Goal: Task Accomplishment & Management: Manage account settings

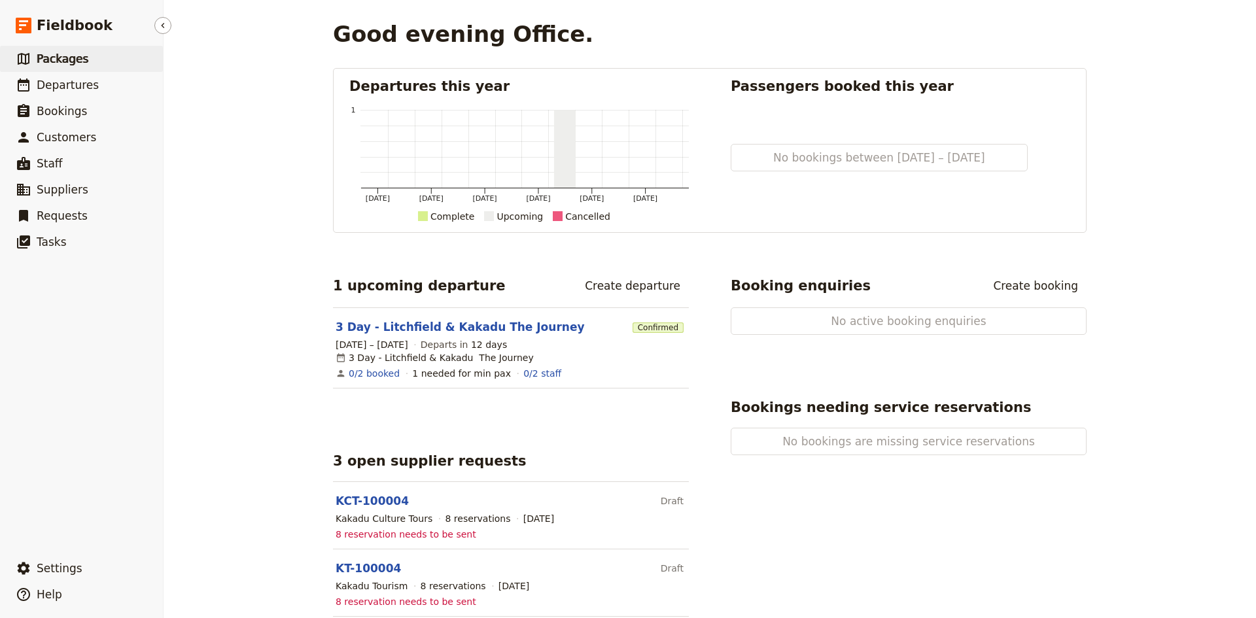
click at [71, 59] on span "Packages" at bounding box center [63, 58] width 52 height 13
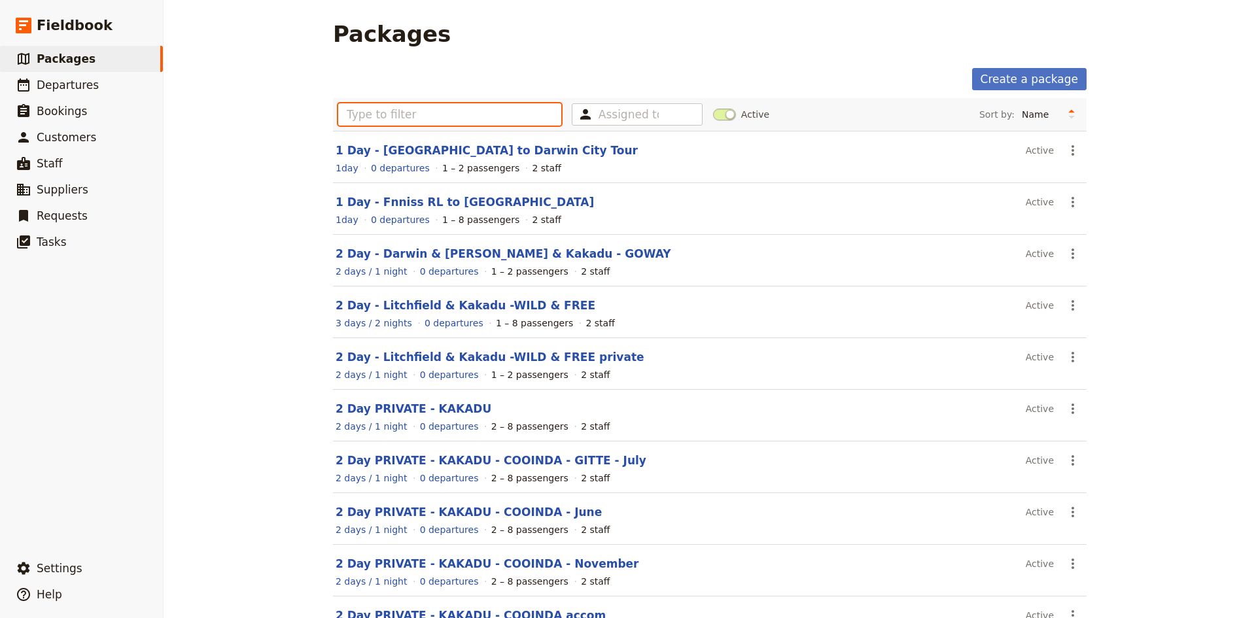
click at [479, 117] on input "text" at bounding box center [449, 114] width 223 height 22
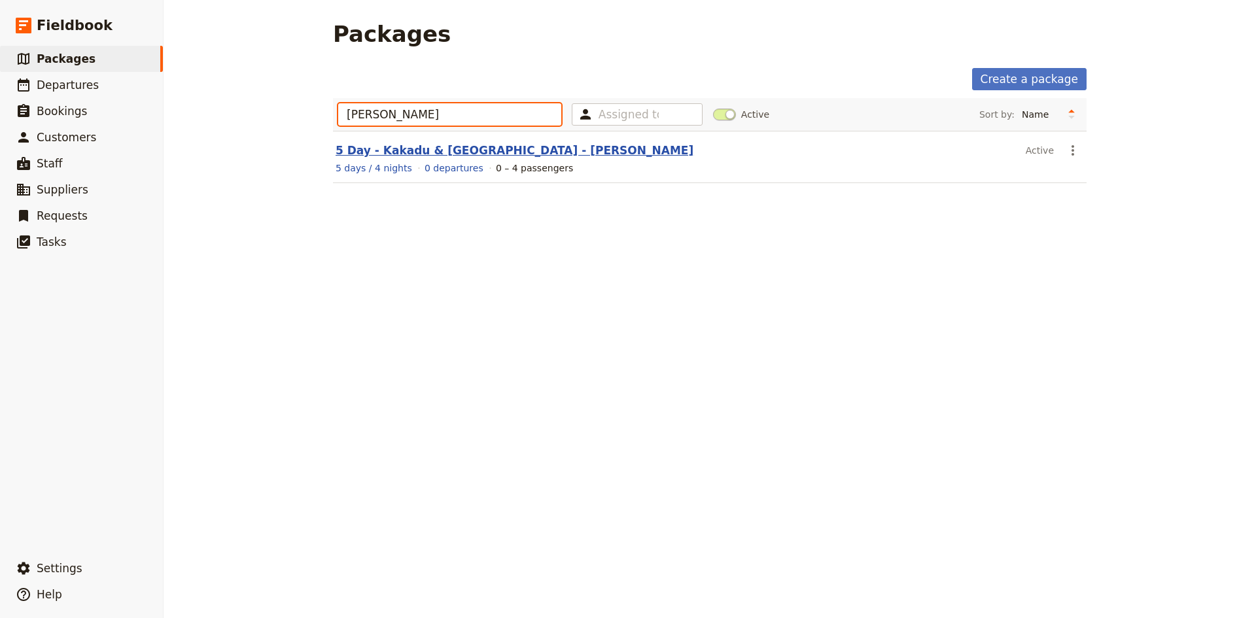
type input "[PERSON_NAME]"
click at [444, 150] on link "5 Day - Kakadu & [GEOGRAPHIC_DATA] - [PERSON_NAME]" at bounding box center [515, 150] width 358 height 13
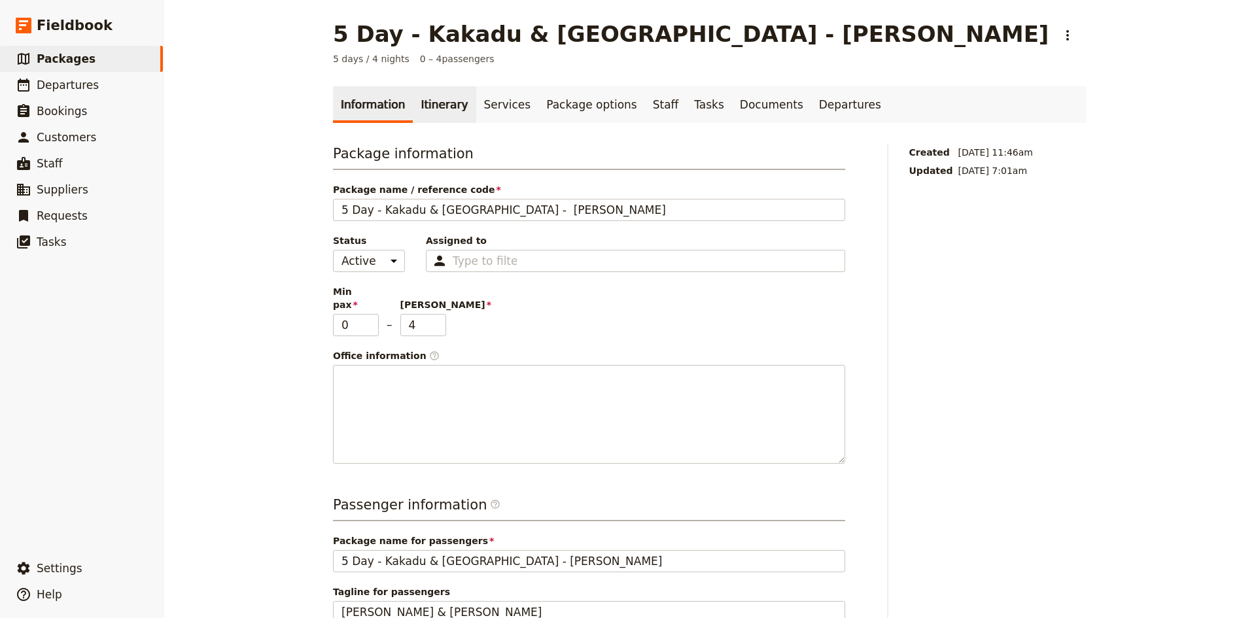
click at [427, 104] on link "Itinerary" at bounding box center [444, 104] width 63 height 37
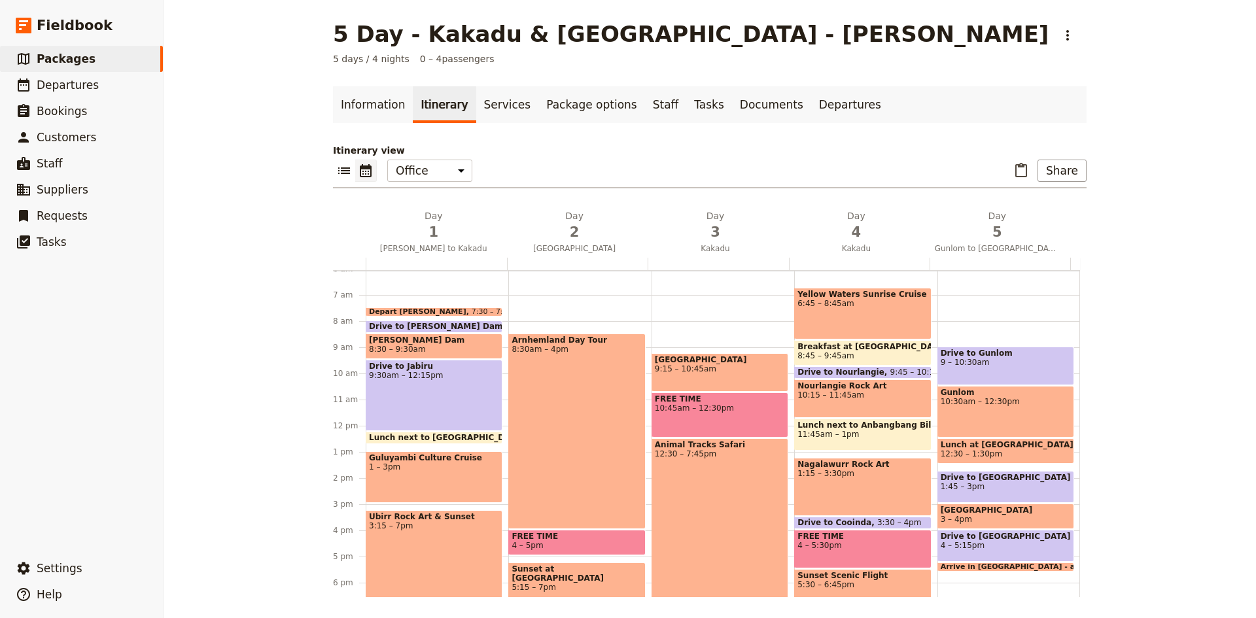
scroll to position [236, 0]
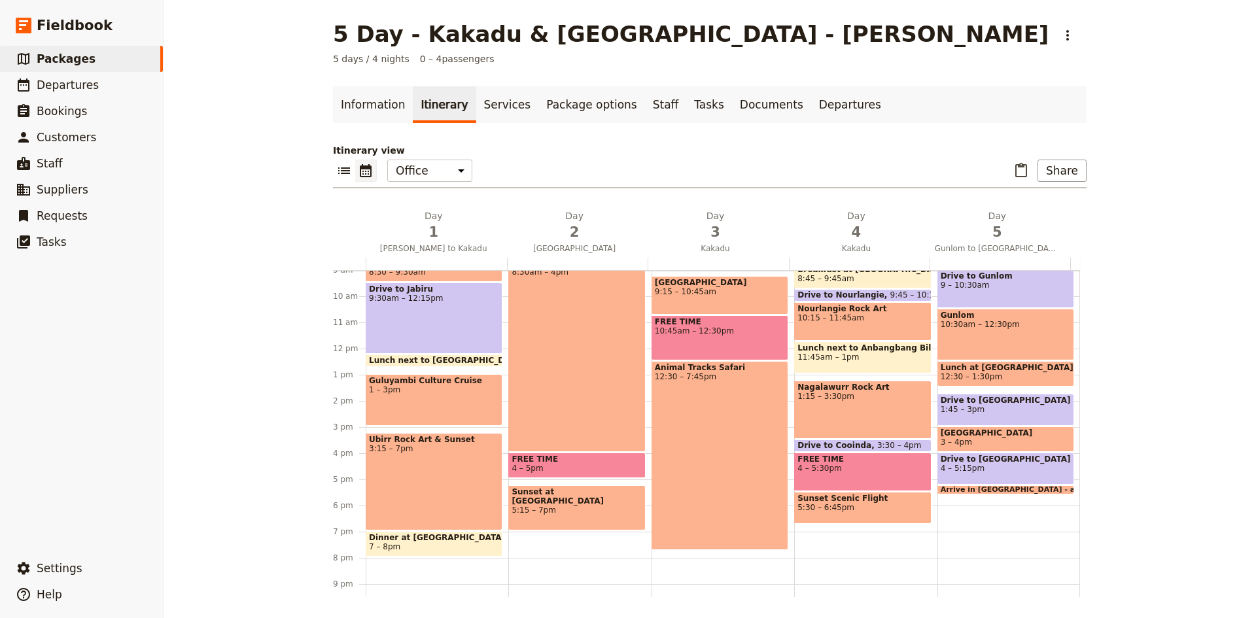
click at [712, 406] on div "Animal Tracks Safari 12:30 – 7:45pm" at bounding box center [720, 455] width 137 height 189
select select "3"
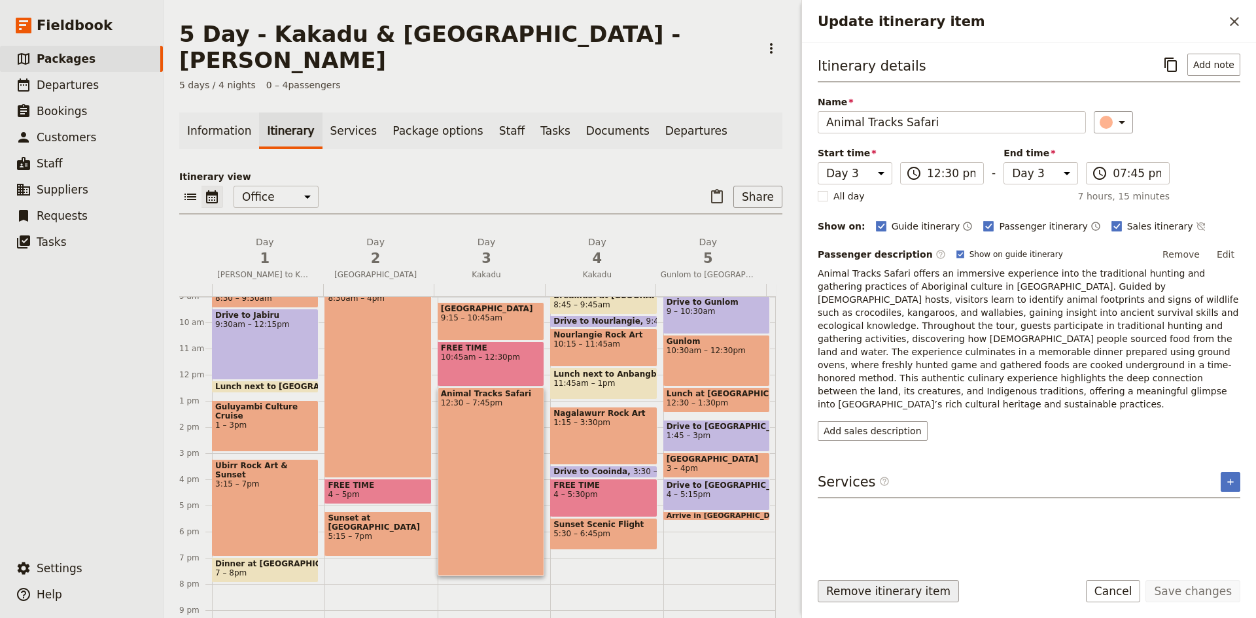
click at [877, 587] on button "Remove itinerary item" at bounding box center [888, 591] width 141 height 22
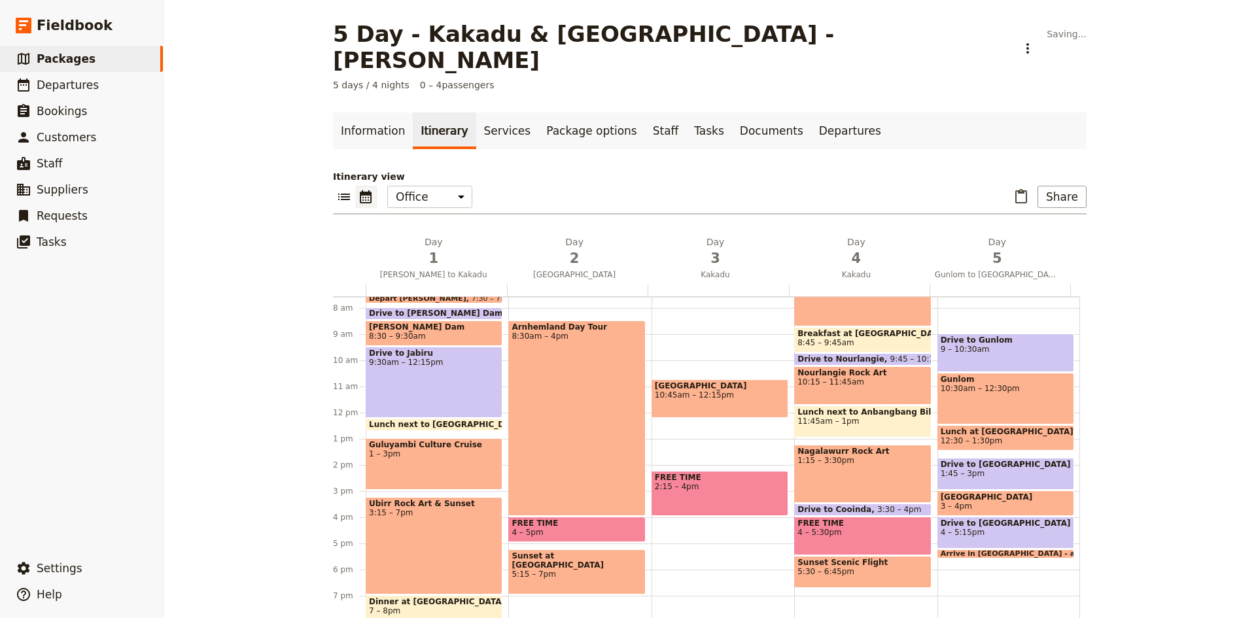
scroll to position [171, 0]
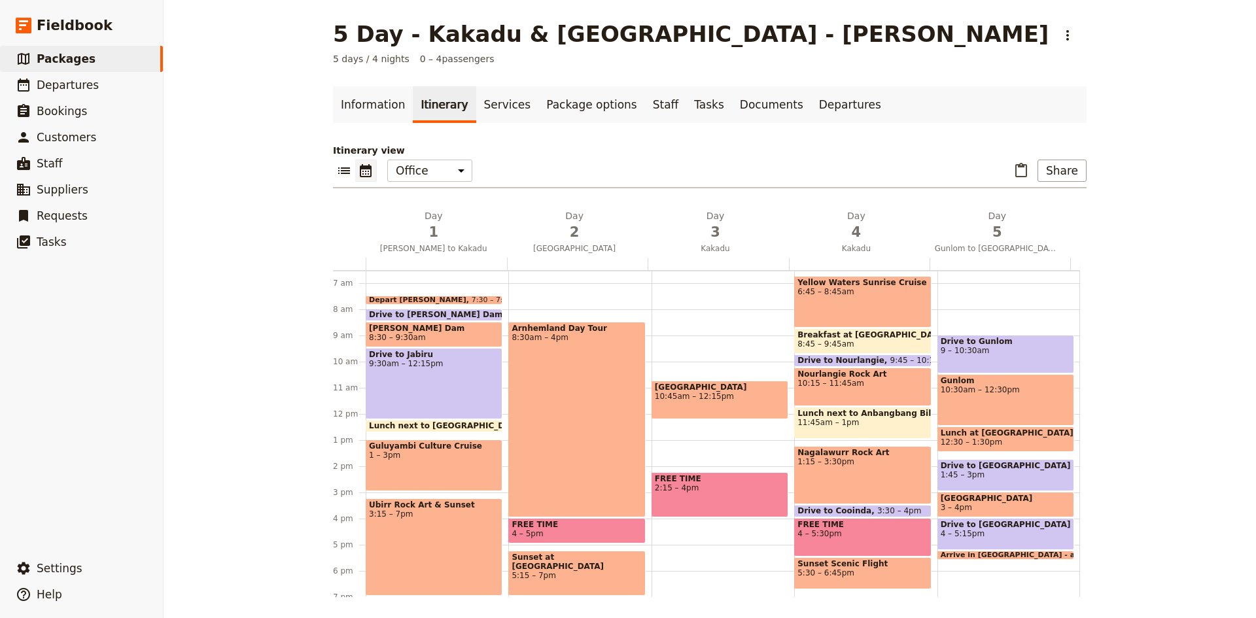
click at [659, 332] on div "[GEOGRAPHIC_DATA] 10:45am – 12:15pm FREE TIME 2:15 – 4pm" at bounding box center [723, 414] width 143 height 628
select select "3"
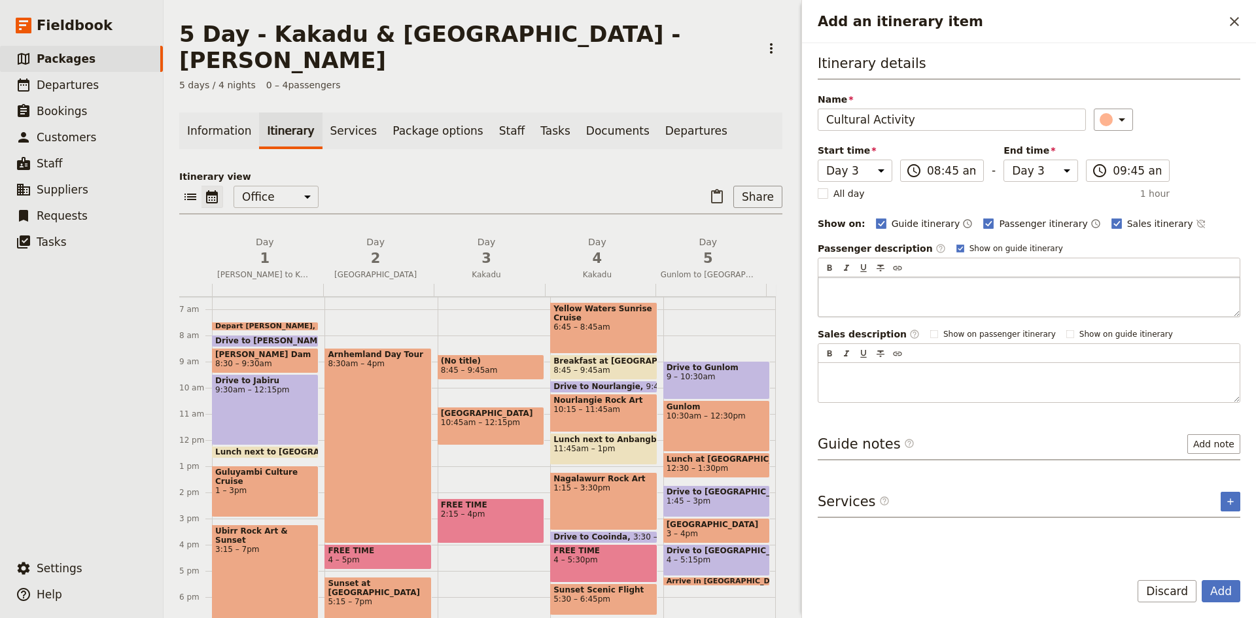
type input "Cultural Activity"
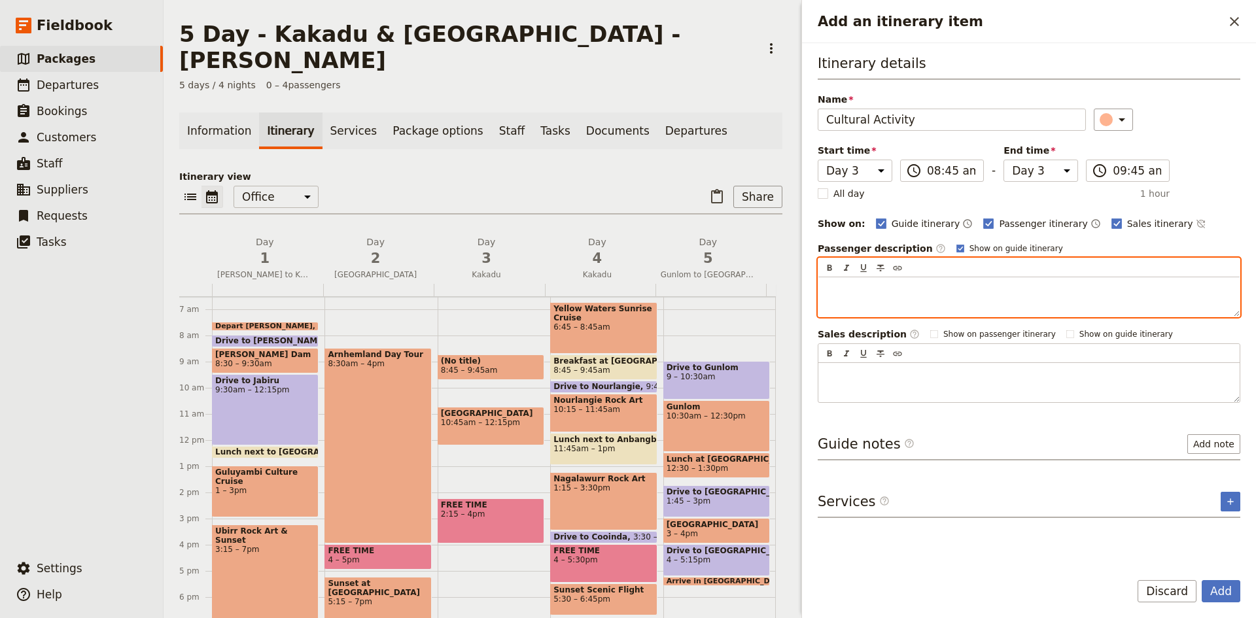
click at [873, 291] on p "Add an itinerary item" at bounding box center [1029, 289] width 406 height 13
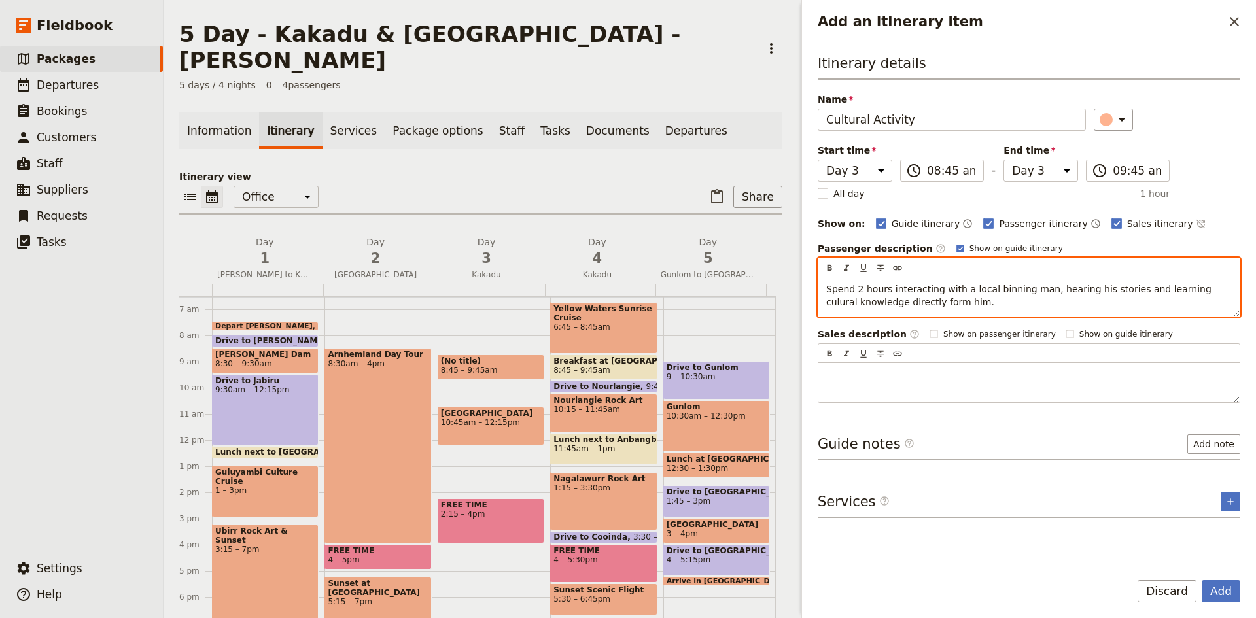
click at [1178, 289] on span "Spend 2 hours interacting with a local binning man, hearing his stories and lea…" at bounding box center [1020, 296] width 388 height 24
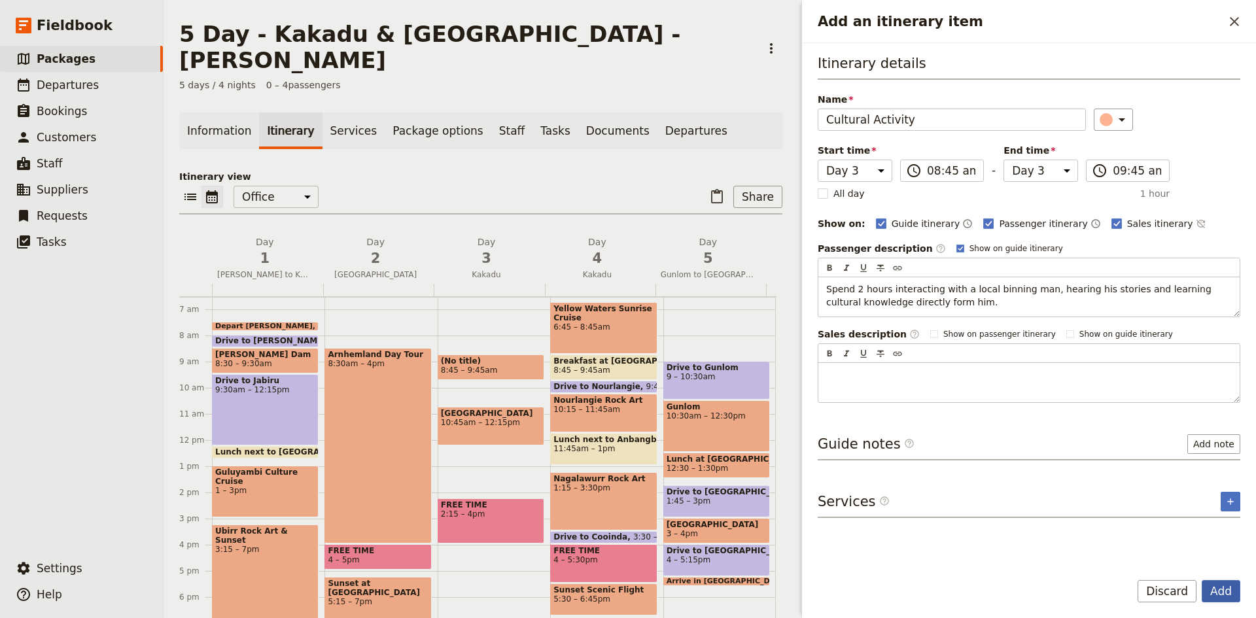
click at [1231, 591] on button "Add" at bounding box center [1221, 591] width 39 height 22
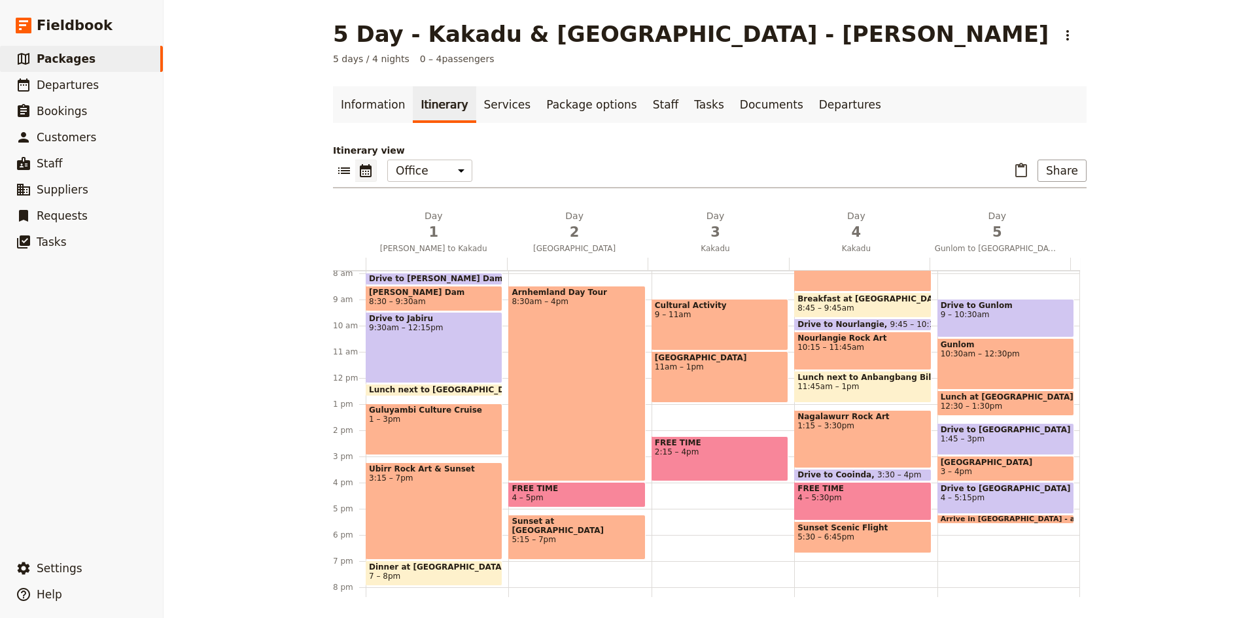
scroll to position [302, 0]
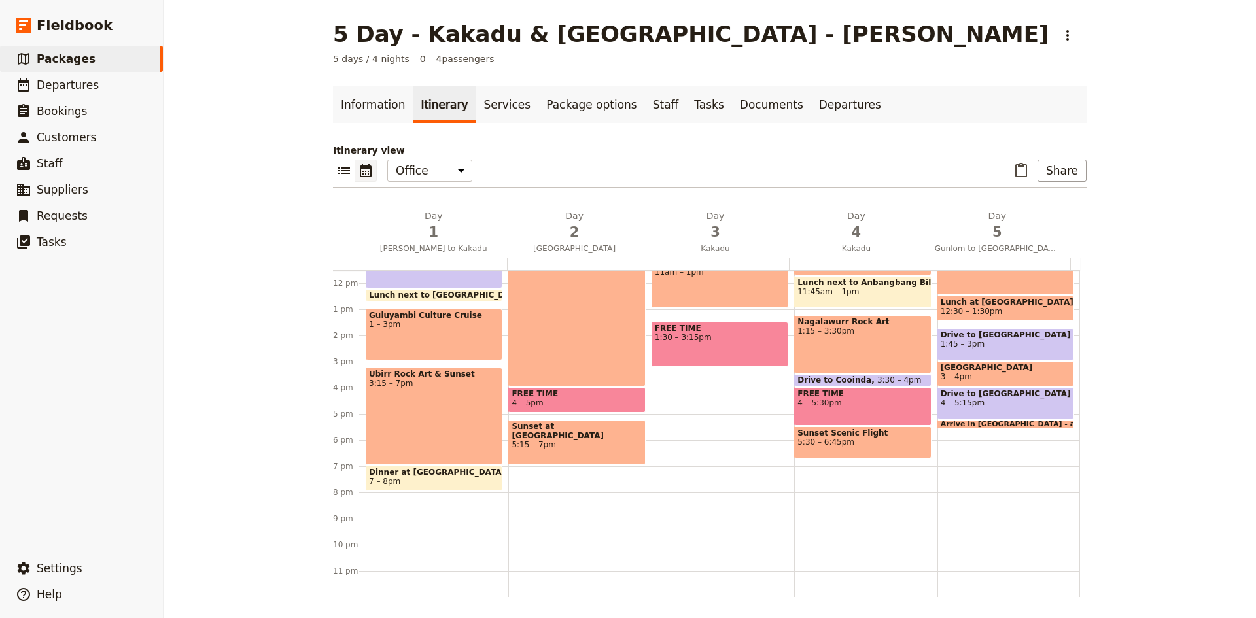
click at [697, 315] on div "Cultural Activity 9 – 11am [GEOGRAPHIC_DATA] 11am – 1pm FREE TIME 1:30 – 3:15pm" at bounding box center [723, 283] width 143 height 628
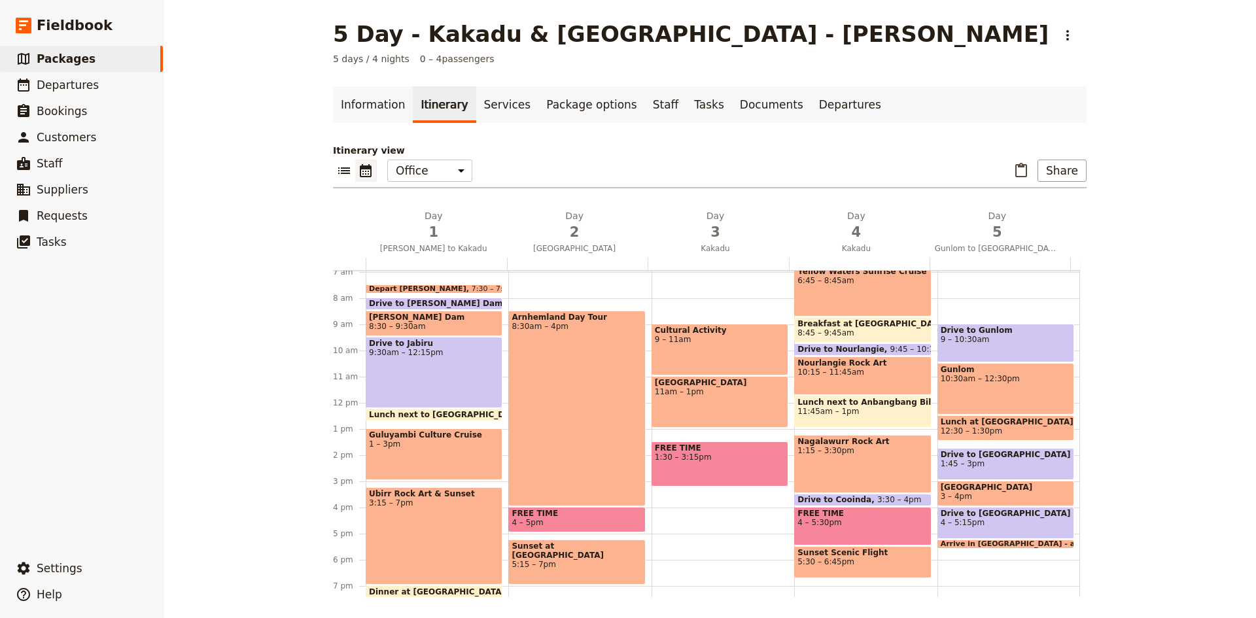
scroll to position [171, 0]
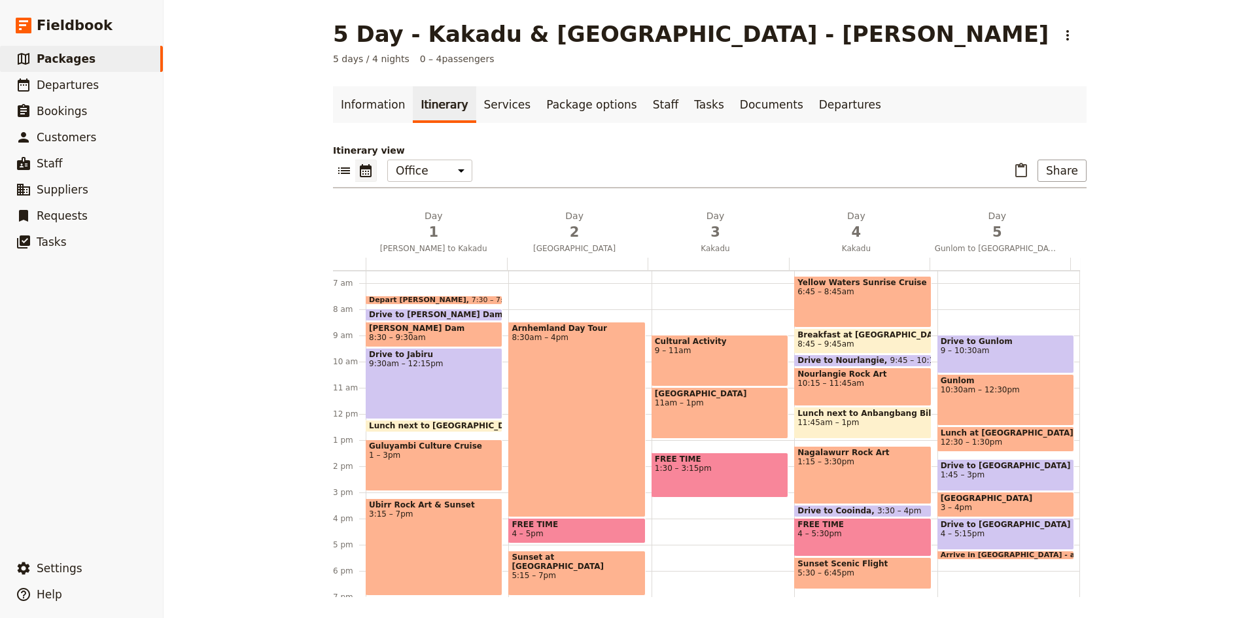
click at [678, 444] on div "Cultural Activity 9 – 11am [GEOGRAPHIC_DATA] 11am – 1pm FREE TIME 1:30 – 3:15pm" at bounding box center [723, 414] width 143 height 628
select select "3"
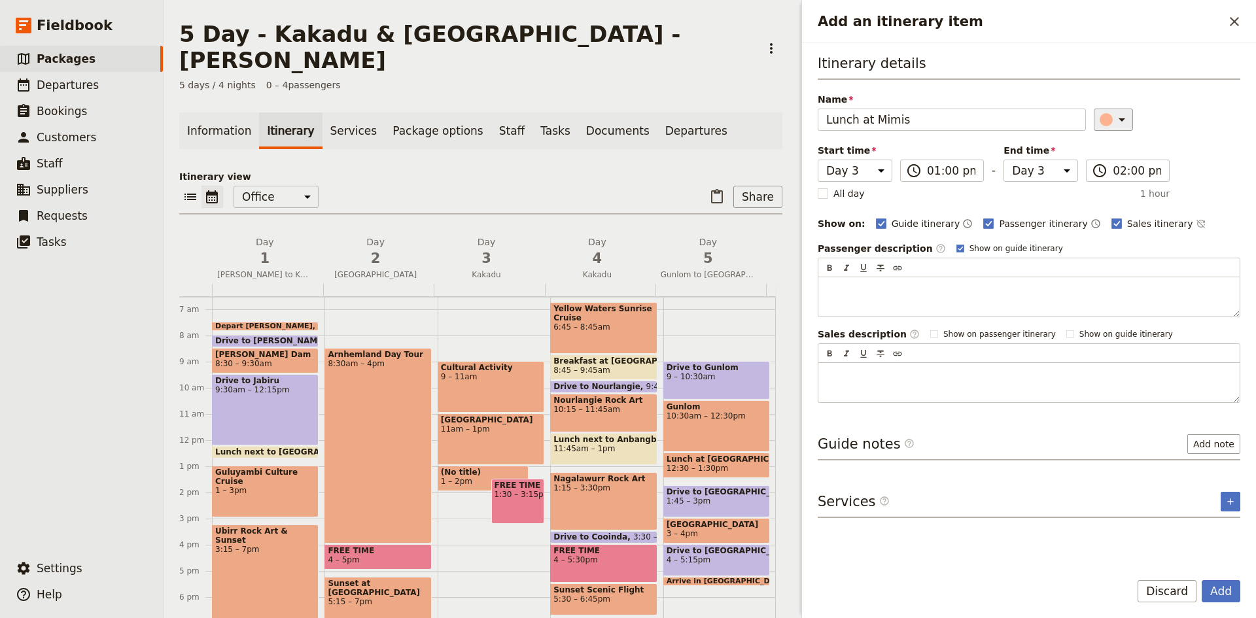
type input "Lunch at Mimis"
click at [1120, 126] on icon "Add an itinerary item" at bounding box center [1122, 120] width 16 height 16
click at [1114, 150] on div "button" at bounding box center [1113, 147] width 13 height 13
click at [1220, 597] on button "Add" at bounding box center [1221, 591] width 39 height 22
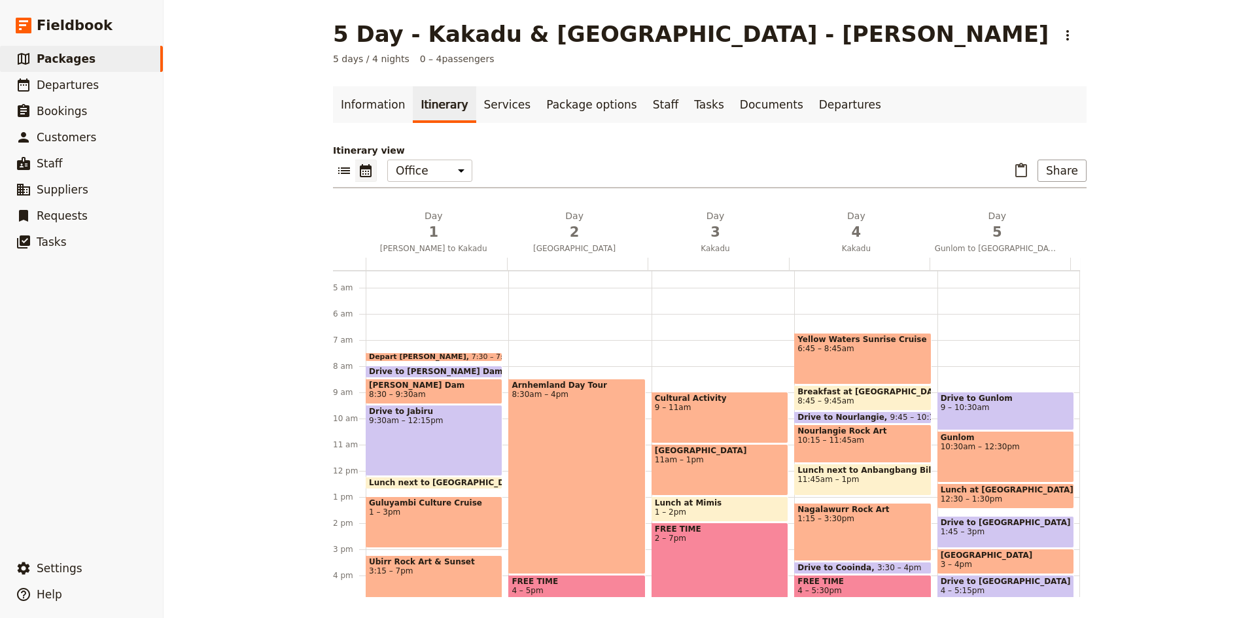
scroll to position [131, 0]
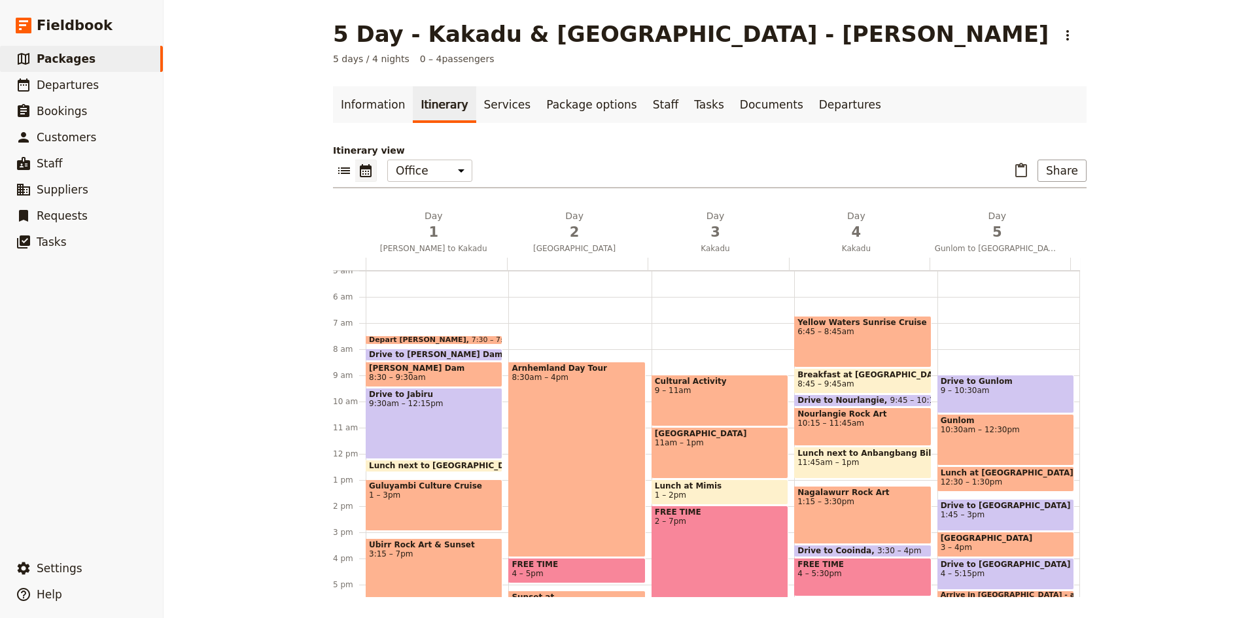
click at [652, 353] on div "Cultural Activity 9 – 11am [GEOGRAPHIC_DATA] 11am – 1pm Lunch at Mimis 1 – 2pm …" at bounding box center [723, 454] width 143 height 628
select select "3"
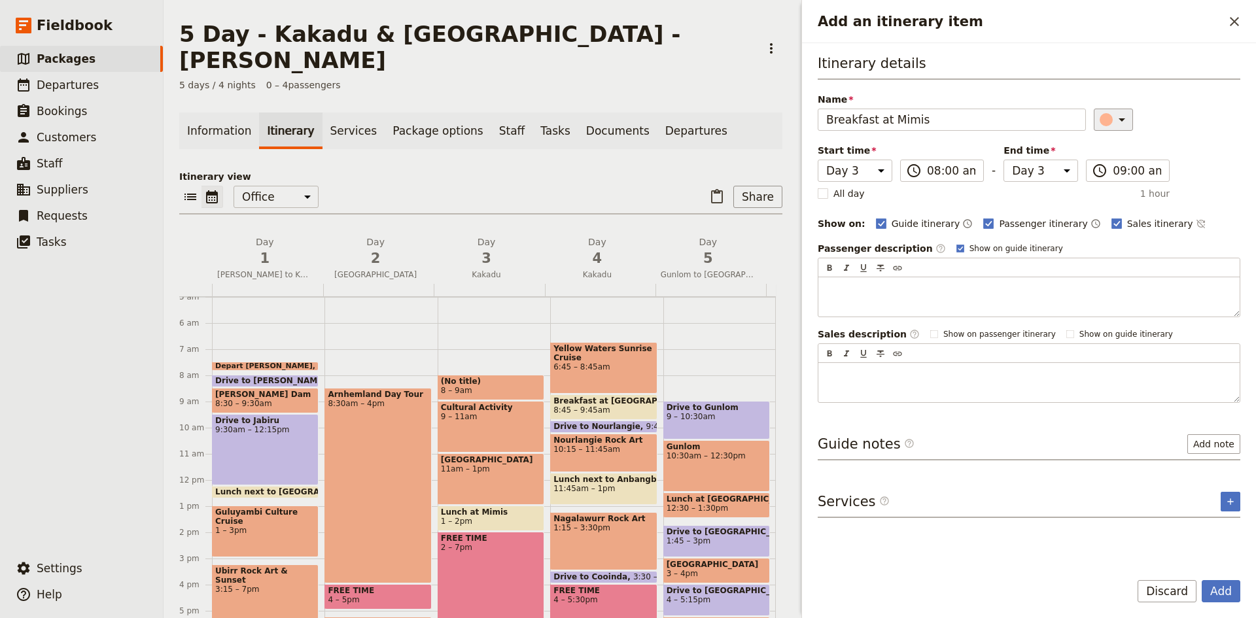
type input "Breakfast at Mimis"
click at [1118, 117] on icon "Add an itinerary item" at bounding box center [1122, 120] width 16 height 16
click at [1113, 152] on div "button" at bounding box center [1113, 147] width 13 height 13
click at [1221, 593] on button "Add" at bounding box center [1221, 591] width 39 height 22
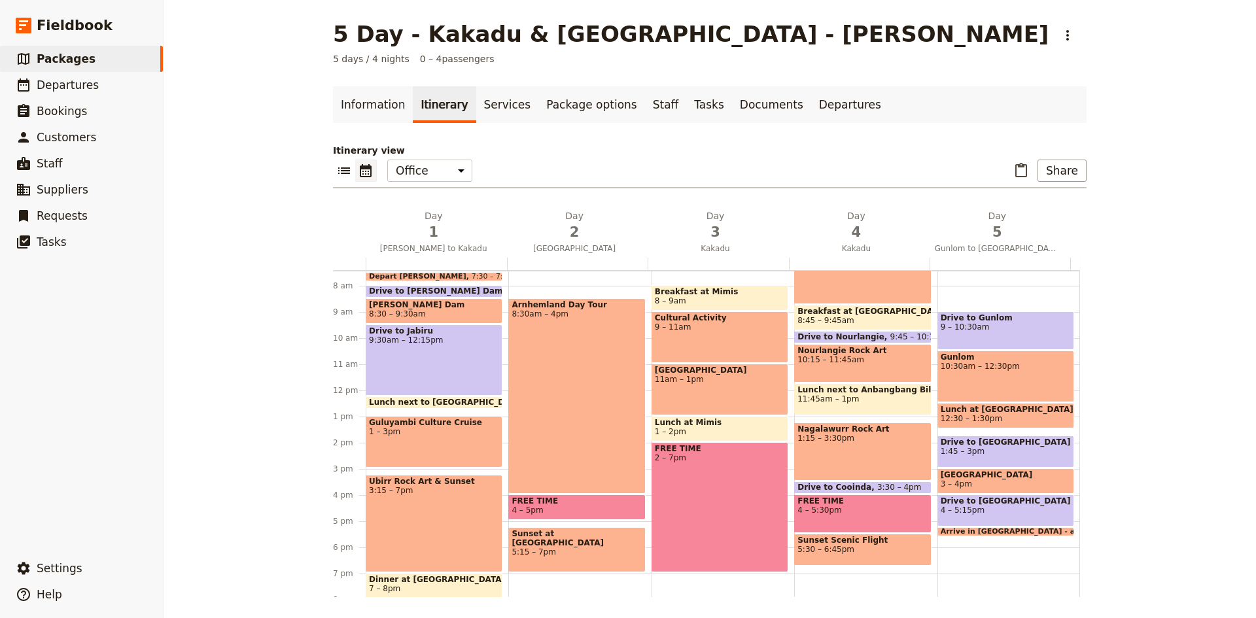
scroll to position [196, 0]
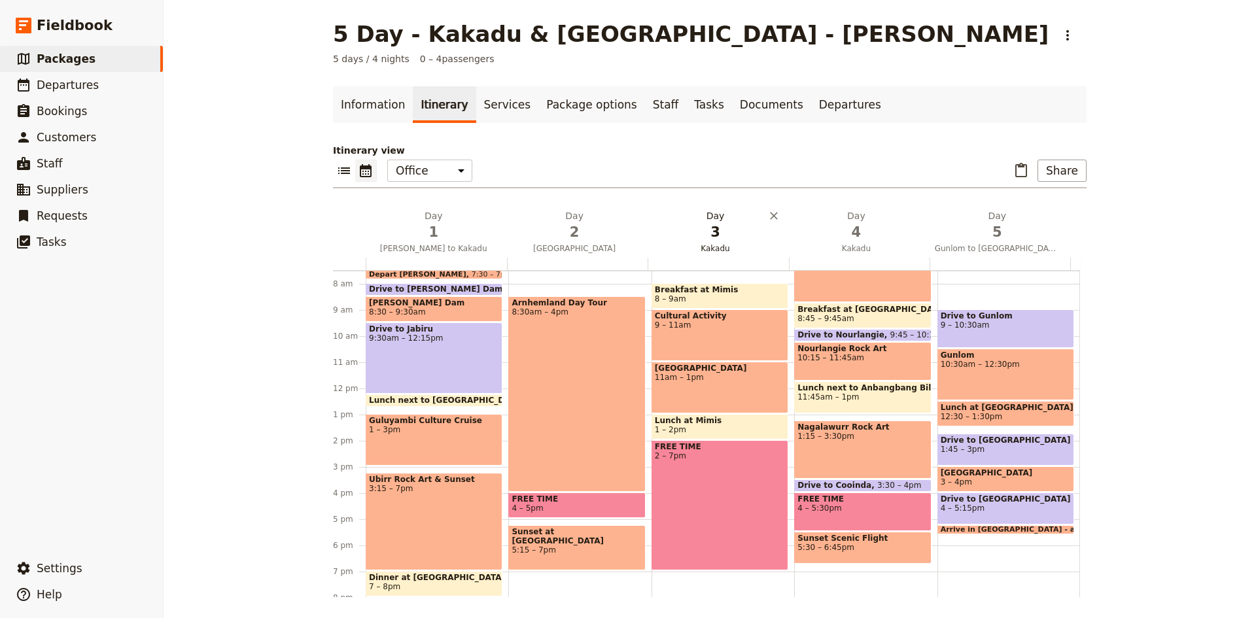
click at [712, 217] on h2 "Day 3 Kakadu" at bounding box center [715, 225] width 125 height 33
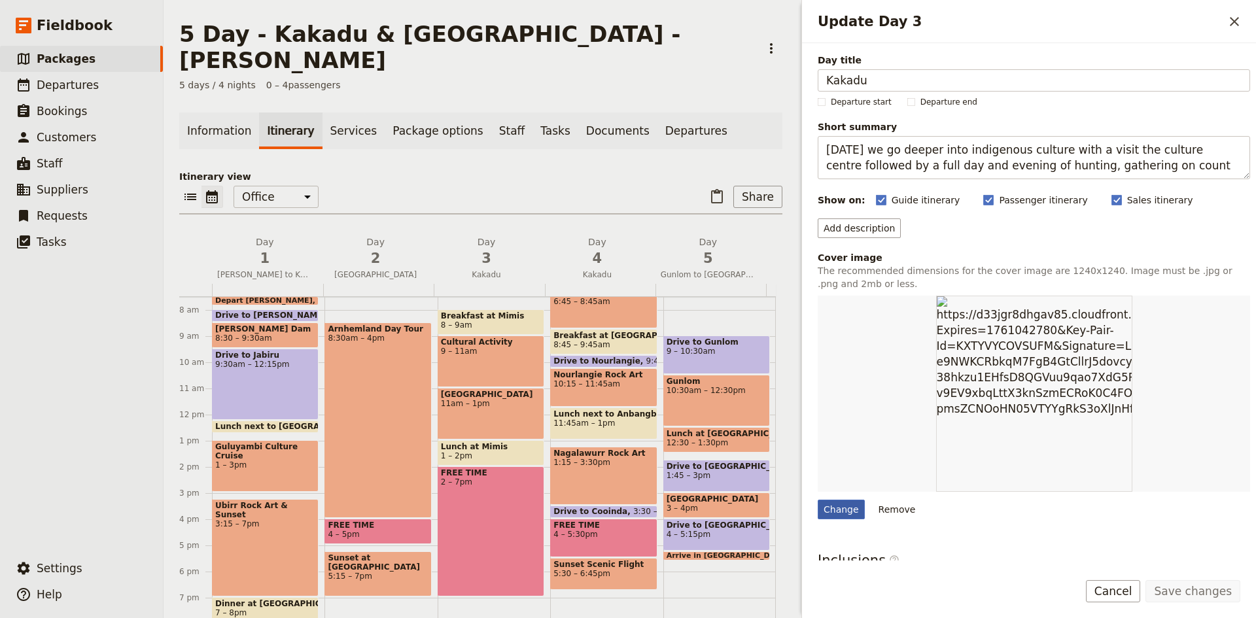
click at [840, 509] on div "Change" at bounding box center [841, 510] width 47 height 20
click at [818, 500] on input "Change" at bounding box center [817, 499] width 1 height 1
type input "C:\fakepath\WARRADJAN.jpg"
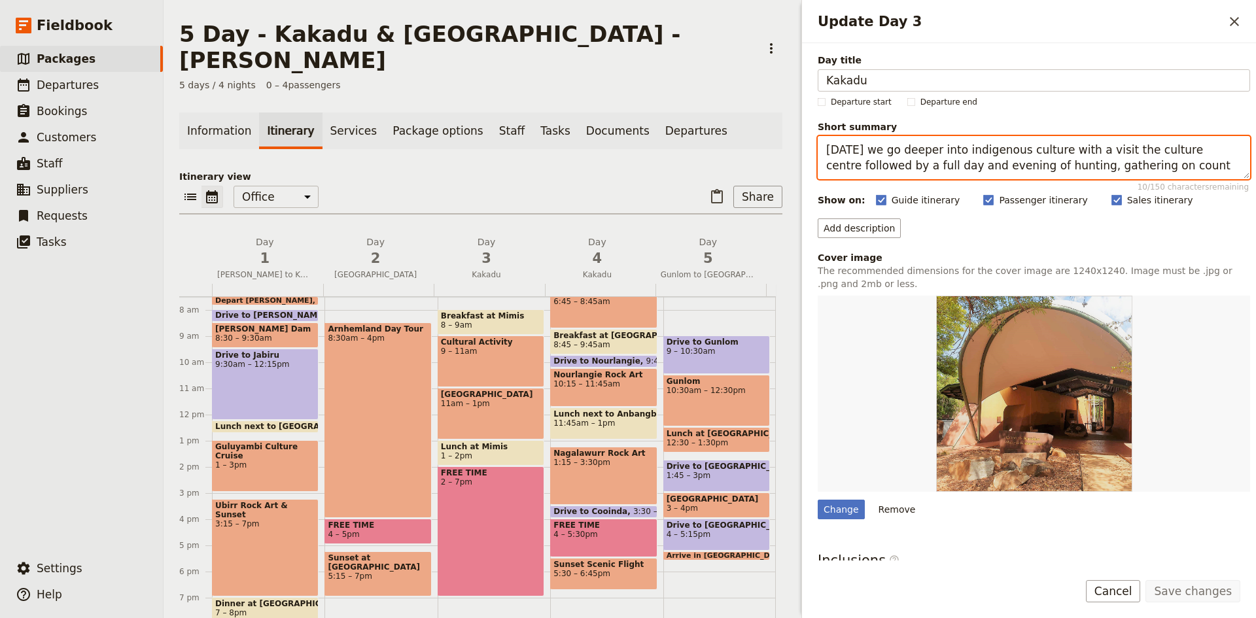
drag, startPoint x: 1159, startPoint y: 170, endPoint x: 1048, endPoint y: 156, distance: 112.1
click at [1048, 156] on textarea "[DATE] we go deeper into indigenous culture with a visit the culture centre fol…" at bounding box center [1034, 157] width 432 height 43
click at [1046, 154] on textarea "[DATE] we go deeper into indigenous culture with a visit the culture centre fol…" at bounding box center [1034, 157] width 432 height 43
click at [1072, 148] on textarea "[DATE] we go deeper into indigenous culture with a visit the culture centre fol…" at bounding box center [1034, 157] width 432 height 43
click at [979, 167] on textarea "[DATE] we go deeper into indigenous culture with a private interactions with a …" at bounding box center [1034, 157] width 432 height 43
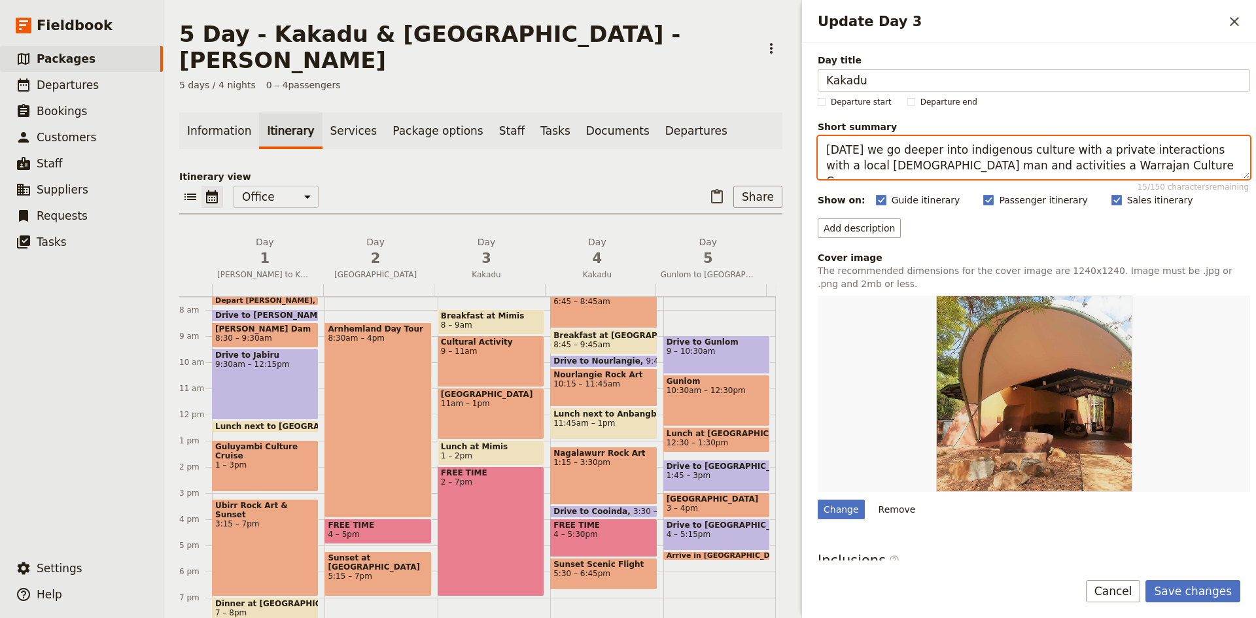
click at [1083, 166] on textarea "[DATE] we go deeper into indigenous culture with a private interactions with a …" at bounding box center [1034, 157] width 432 height 43
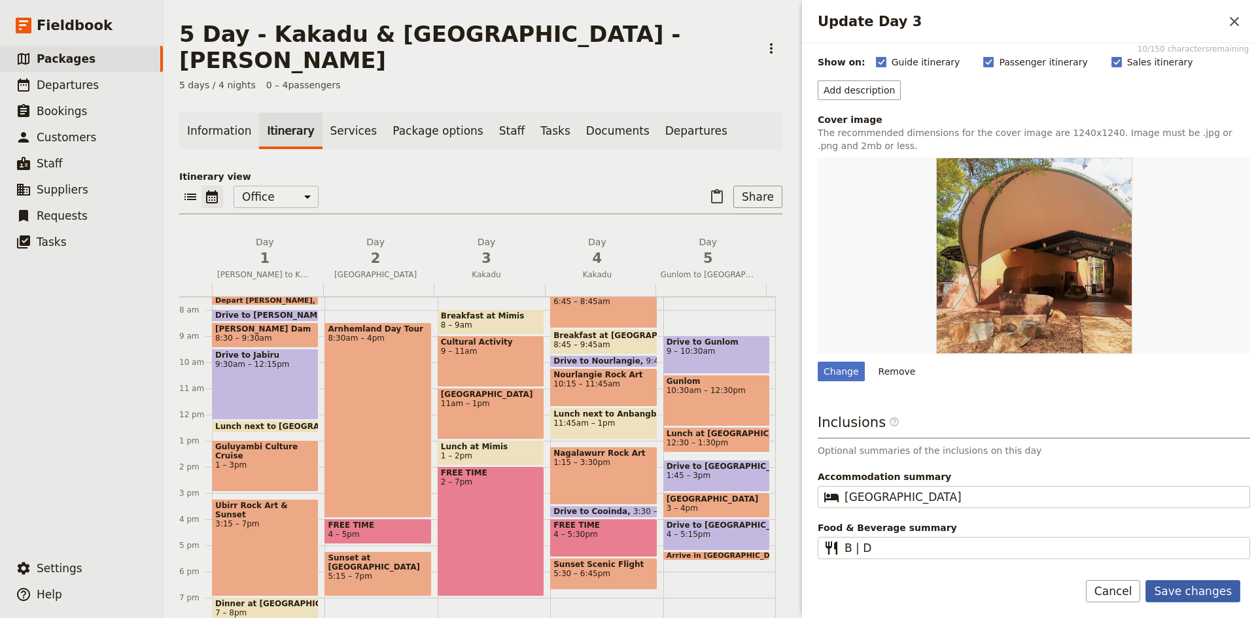
type textarea "[DATE] we go deeper into indigenous culture with a private interactions with a …"
click at [1206, 592] on button "Save changes" at bounding box center [1193, 591] width 95 height 22
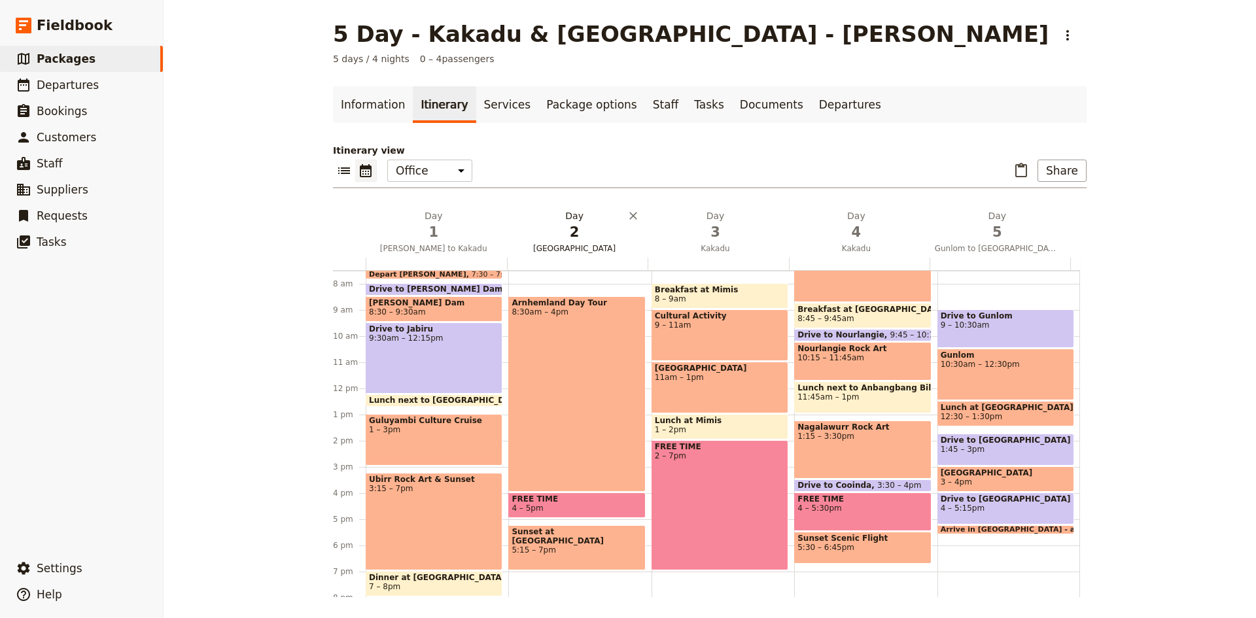
click at [562, 220] on h2 "Day 2 [GEOGRAPHIC_DATA]" at bounding box center [574, 225] width 125 height 33
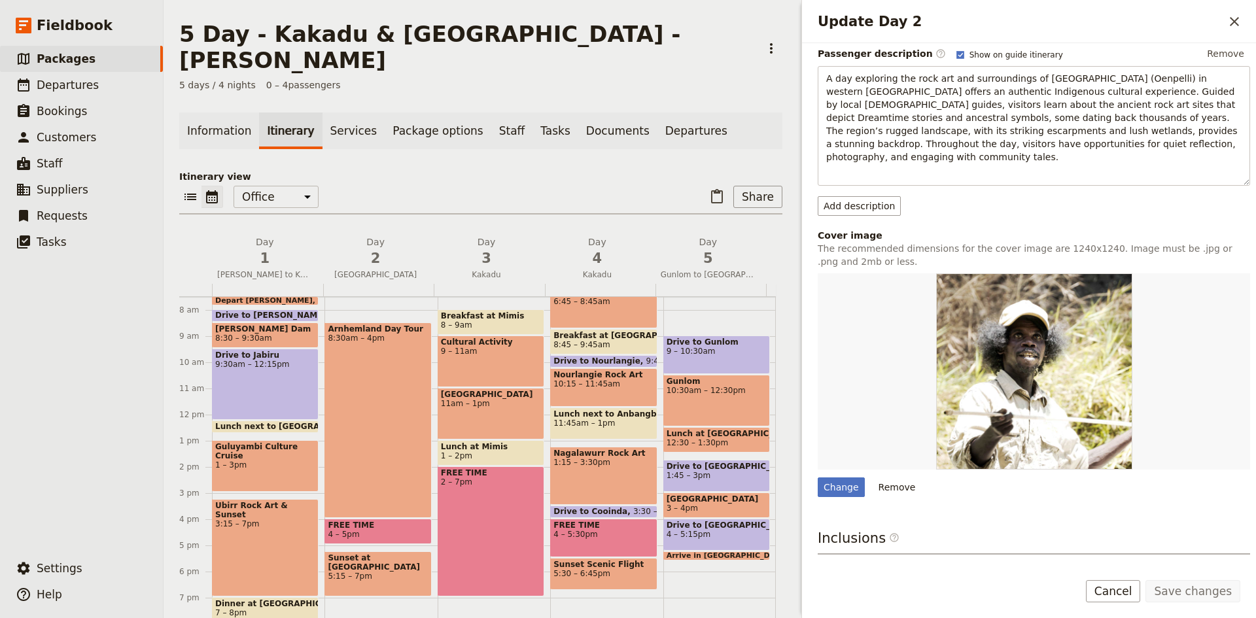
scroll to position [262, 0]
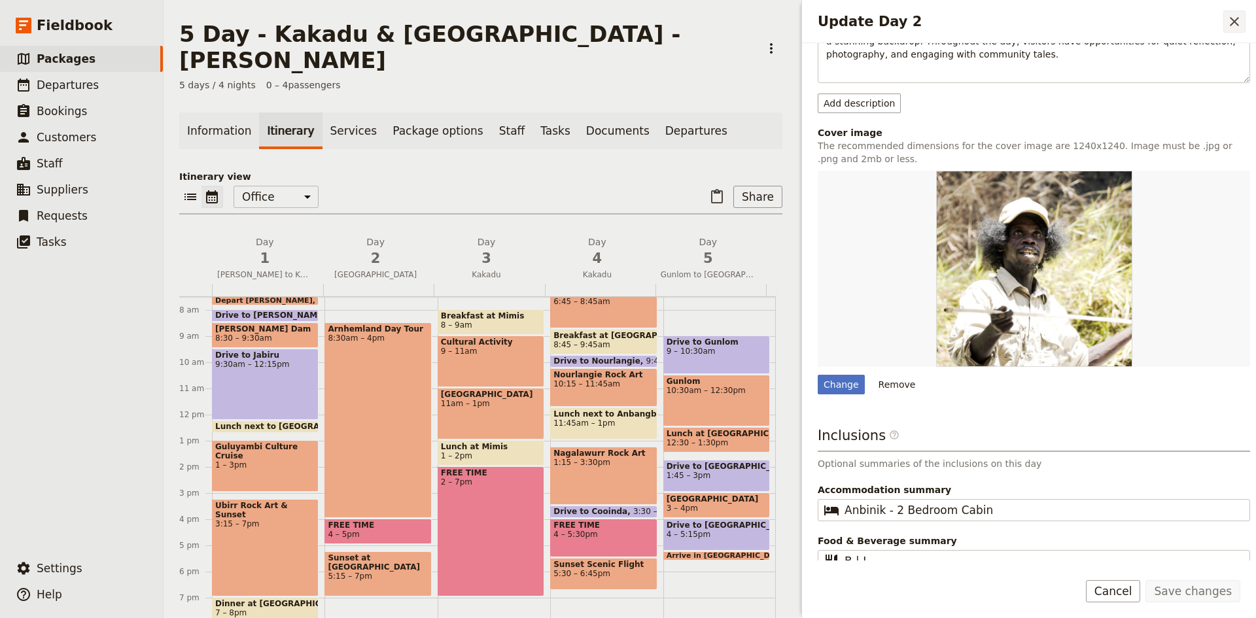
click at [1231, 20] on icon "Close drawer" at bounding box center [1235, 22] width 16 height 16
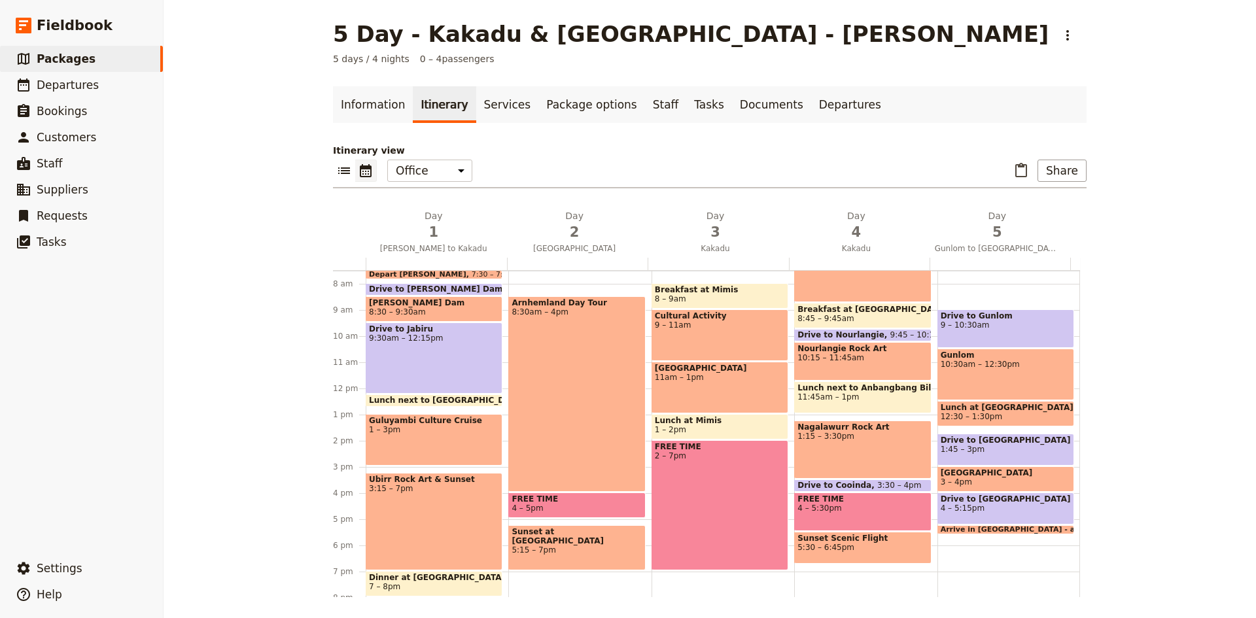
click at [714, 457] on span "2 – 7pm" at bounding box center [720, 455] width 130 height 9
select select "3"
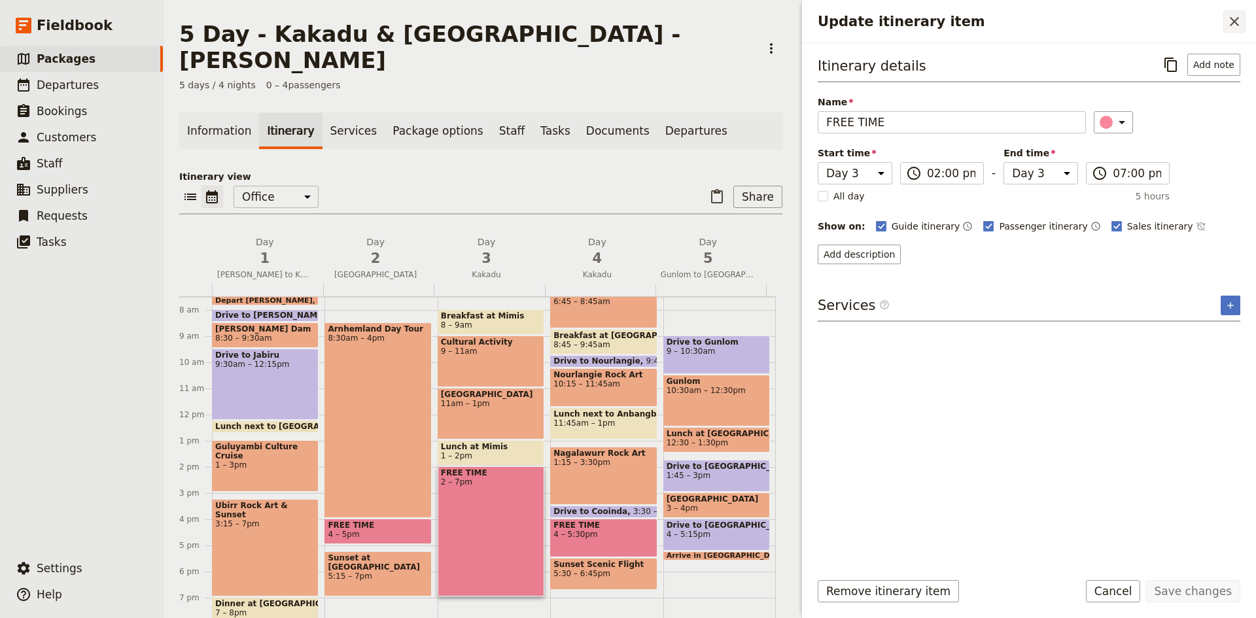
click at [1234, 19] on icon "Close drawer" at bounding box center [1235, 22] width 16 height 16
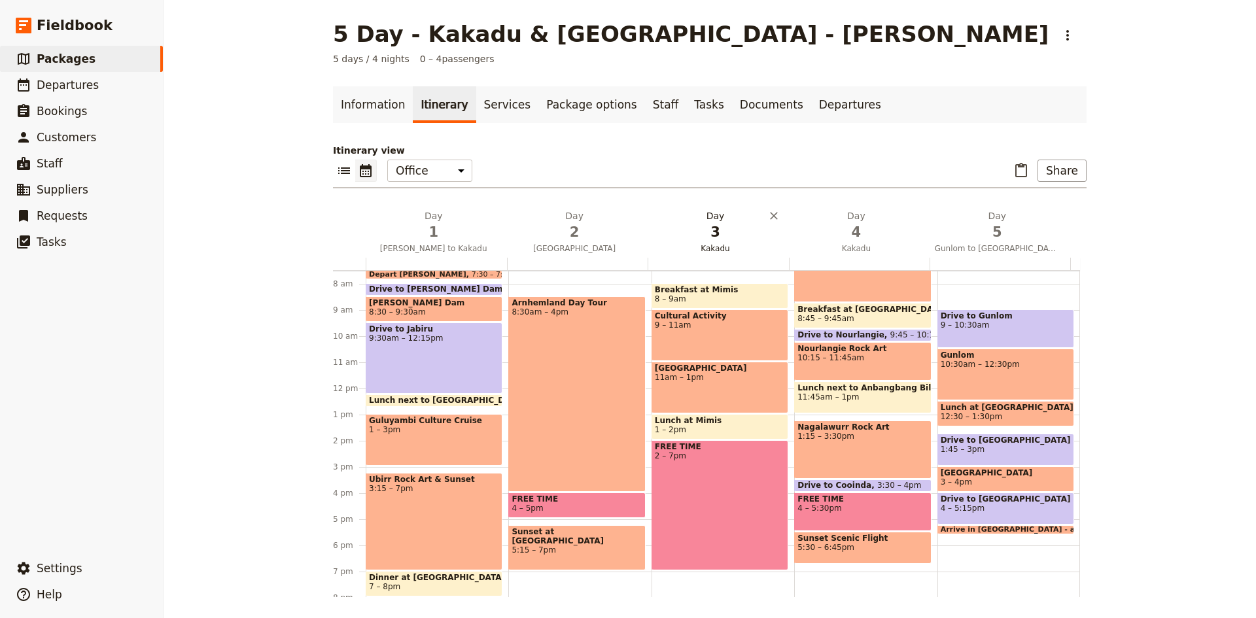
click at [715, 226] on span "3" at bounding box center [715, 232] width 125 height 20
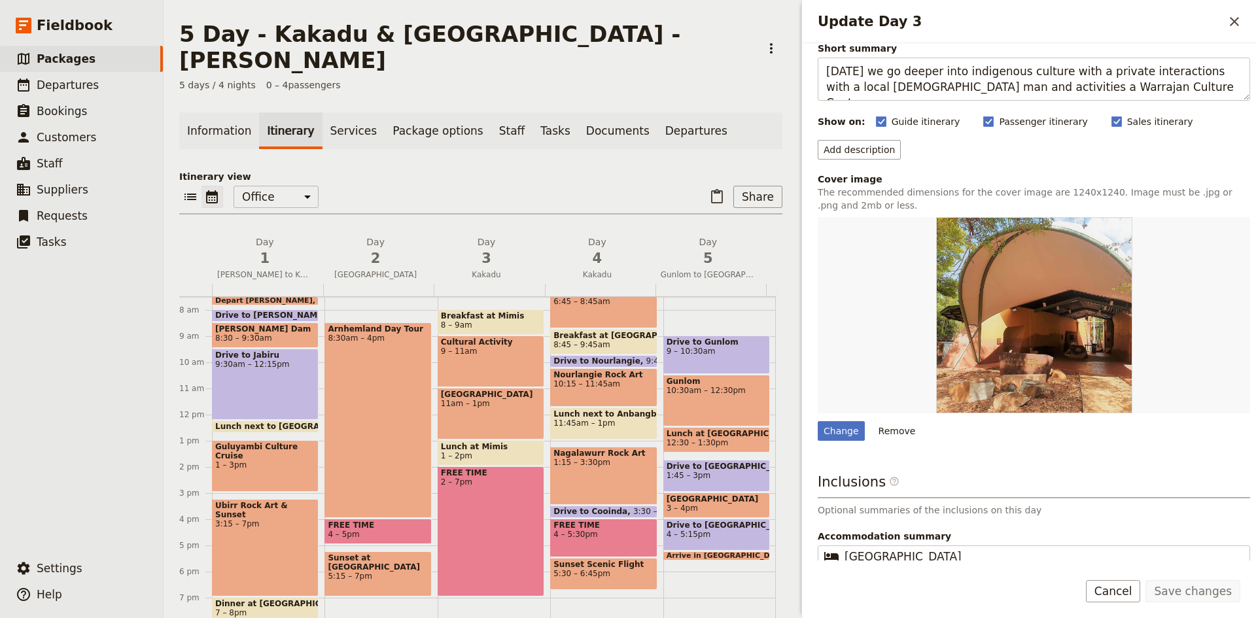
scroll to position [138, 0]
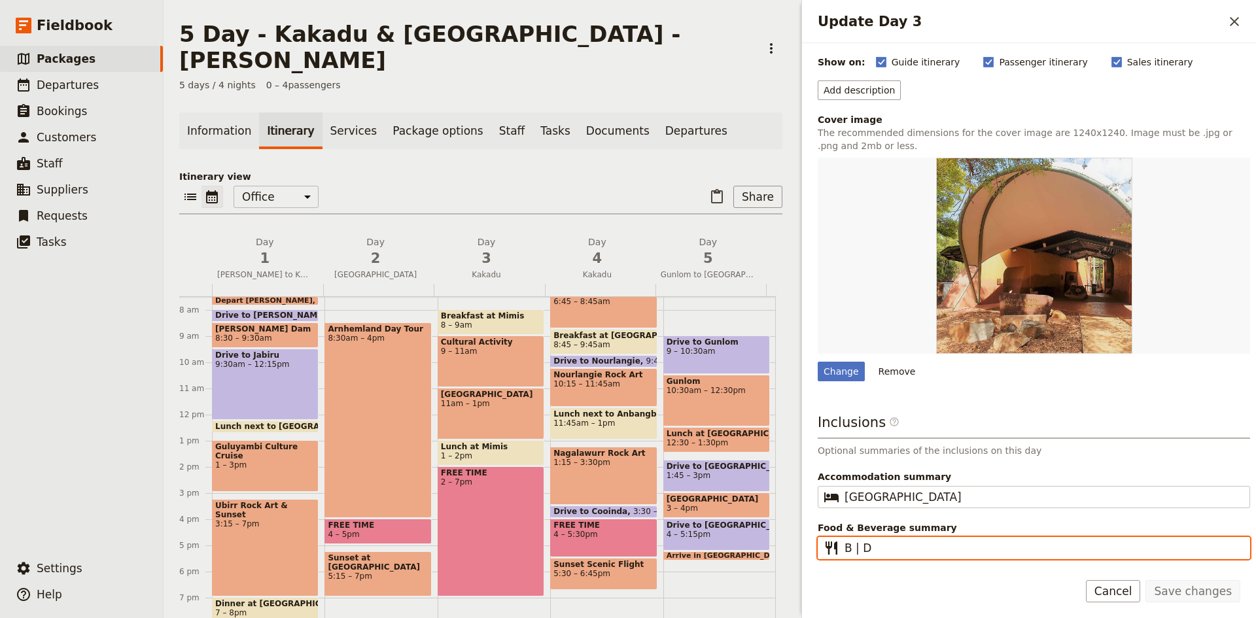
click at [883, 552] on input "B | D" at bounding box center [1043, 548] width 397 height 16
type input "B"
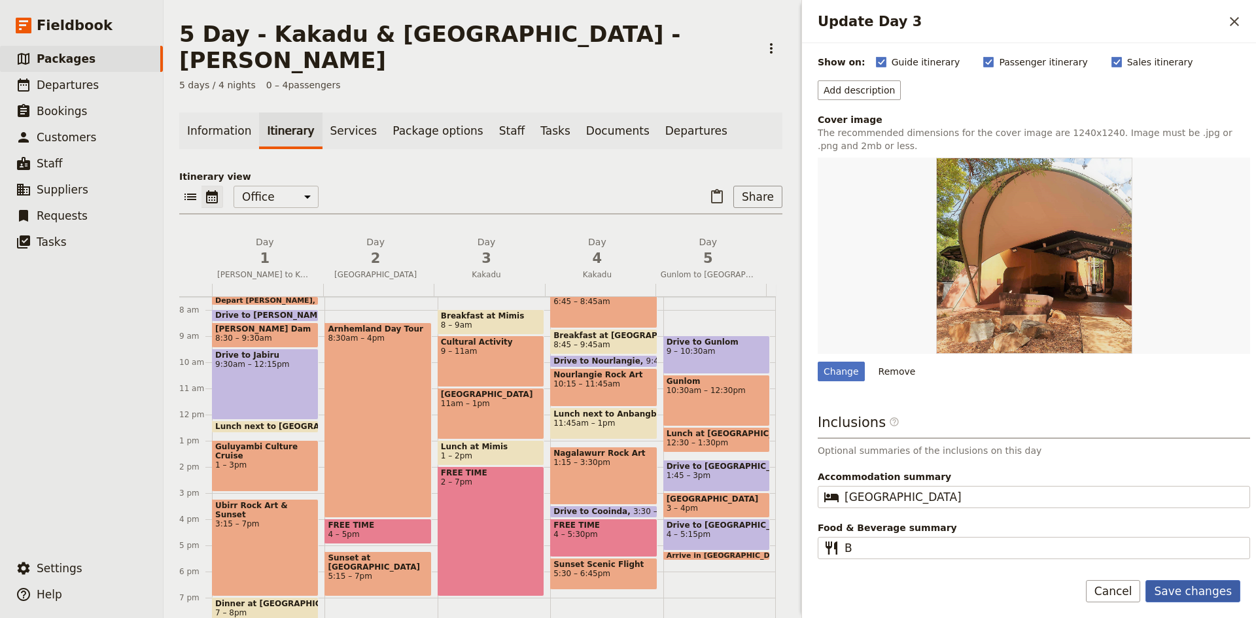
click at [1208, 591] on button "Save changes" at bounding box center [1193, 591] width 95 height 22
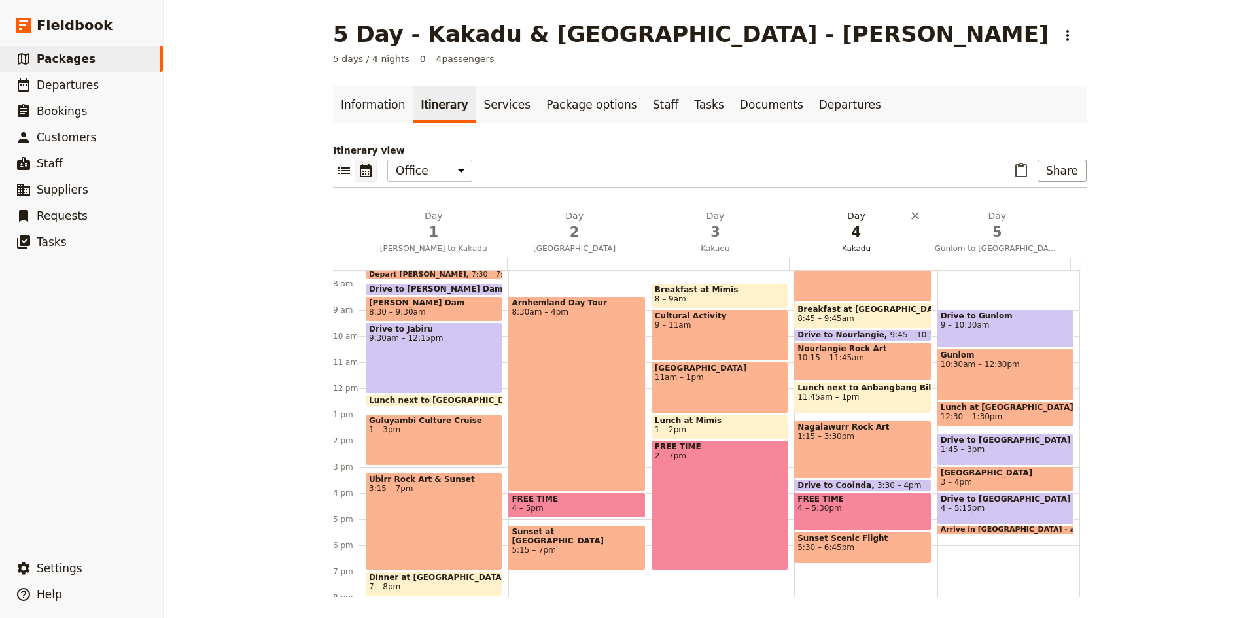
click at [850, 219] on h2 "Day 4 Kakadu" at bounding box center [856, 225] width 125 height 33
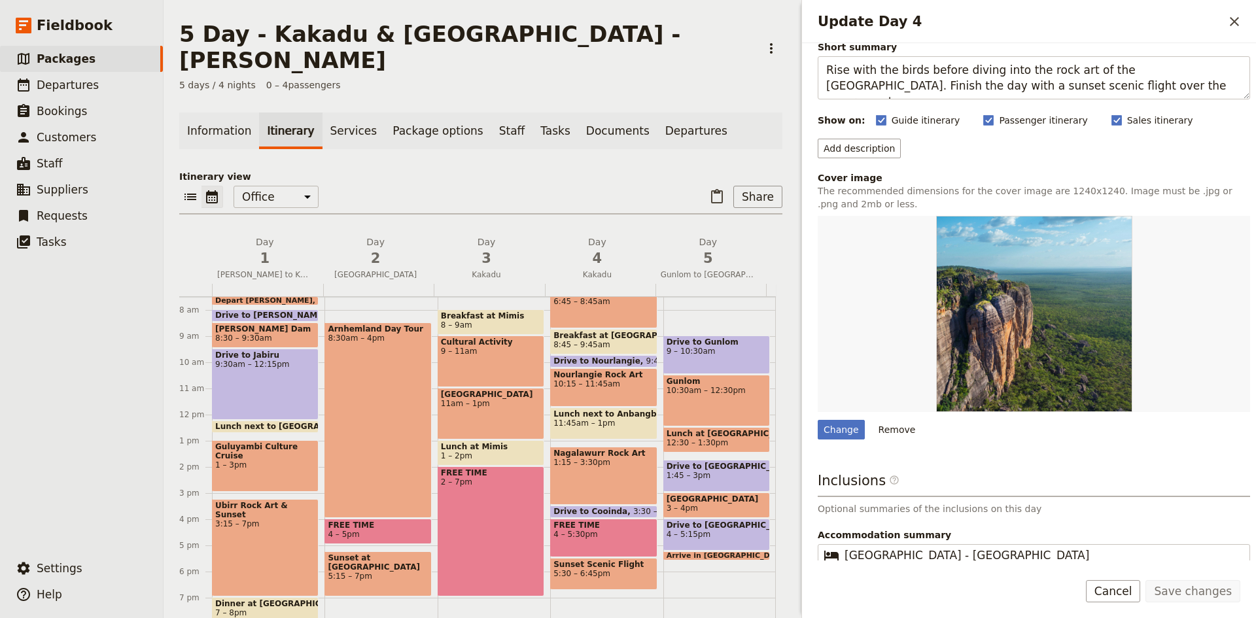
scroll to position [0, 0]
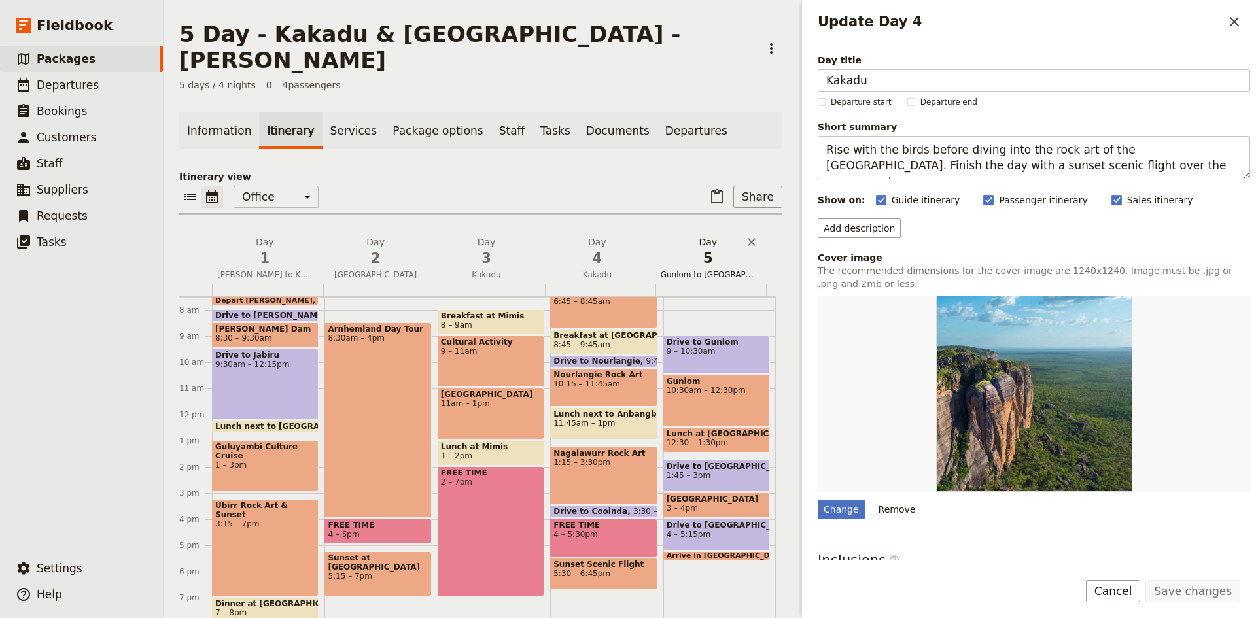
click at [693, 249] on span "5" at bounding box center [708, 259] width 95 height 20
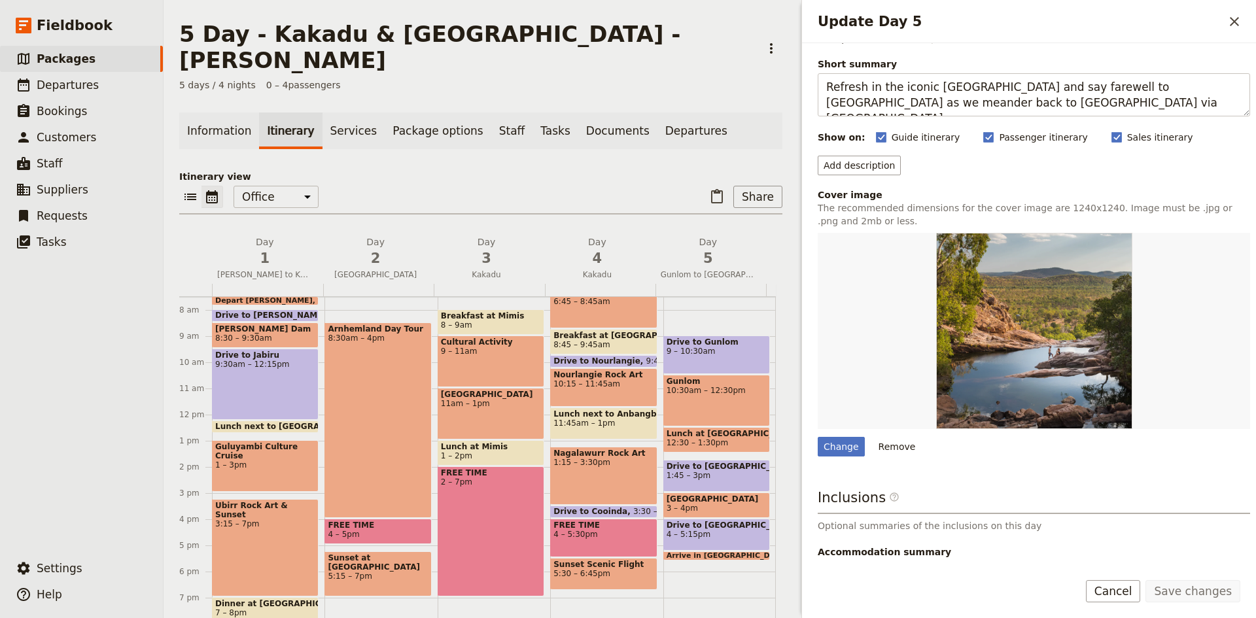
scroll to position [138, 0]
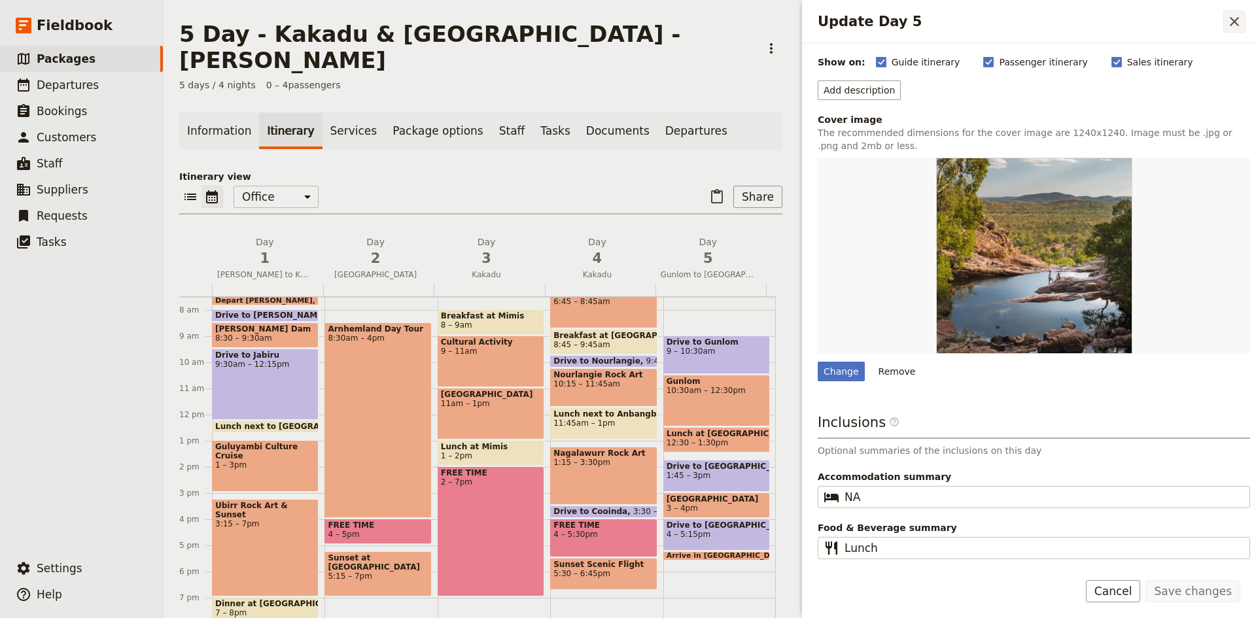
click at [1231, 18] on icon "Close drawer" at bounding box center [1234, 21] width 9 height 9
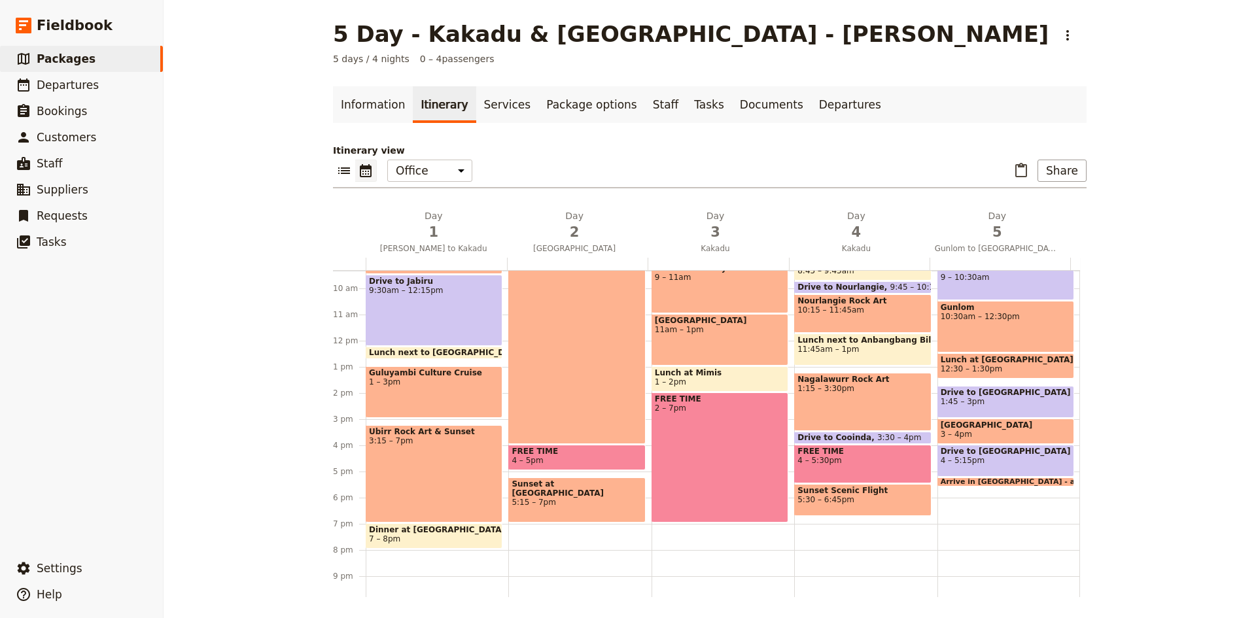
scroll to position [302, 0]
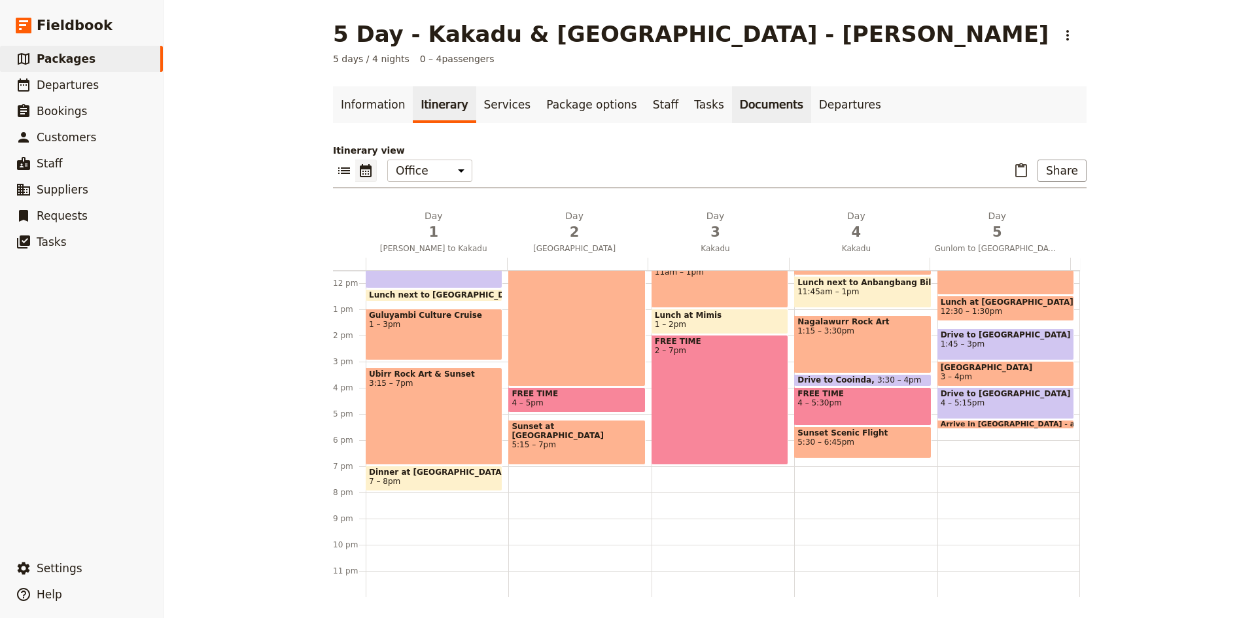
click at [732, 105] on link "Documents" at bounding box center [771, 104] width 79 height 37
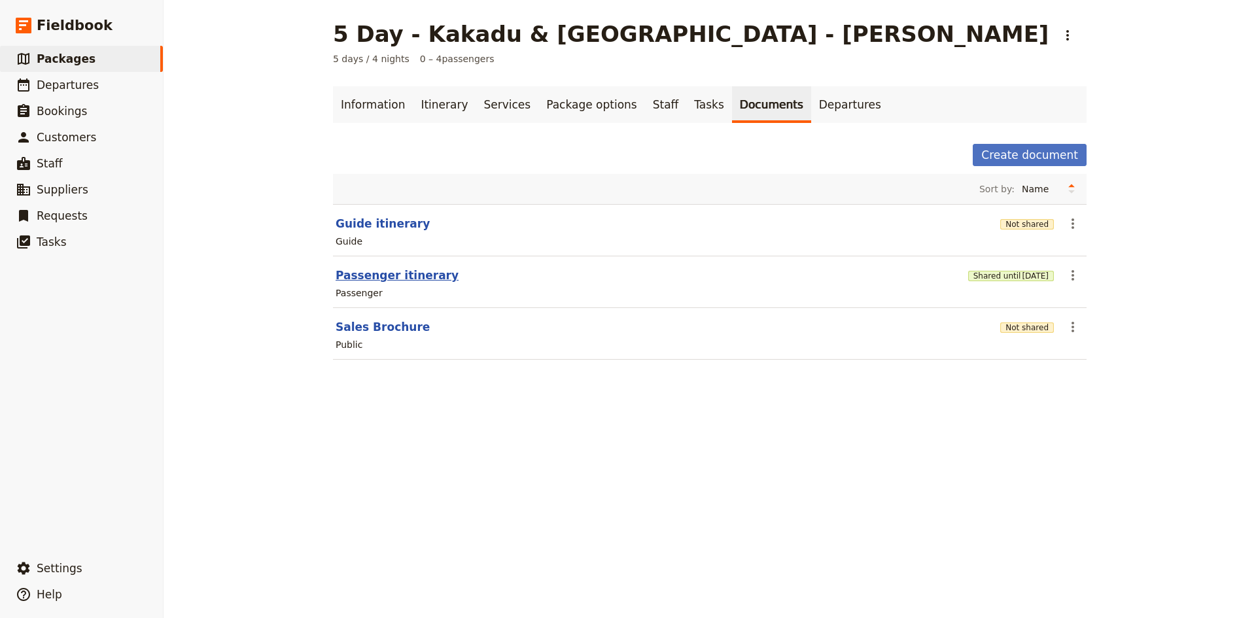
click at [389, 273] on button "Passenger itinerary" at bounding box center [397, 276] width 123 height 16
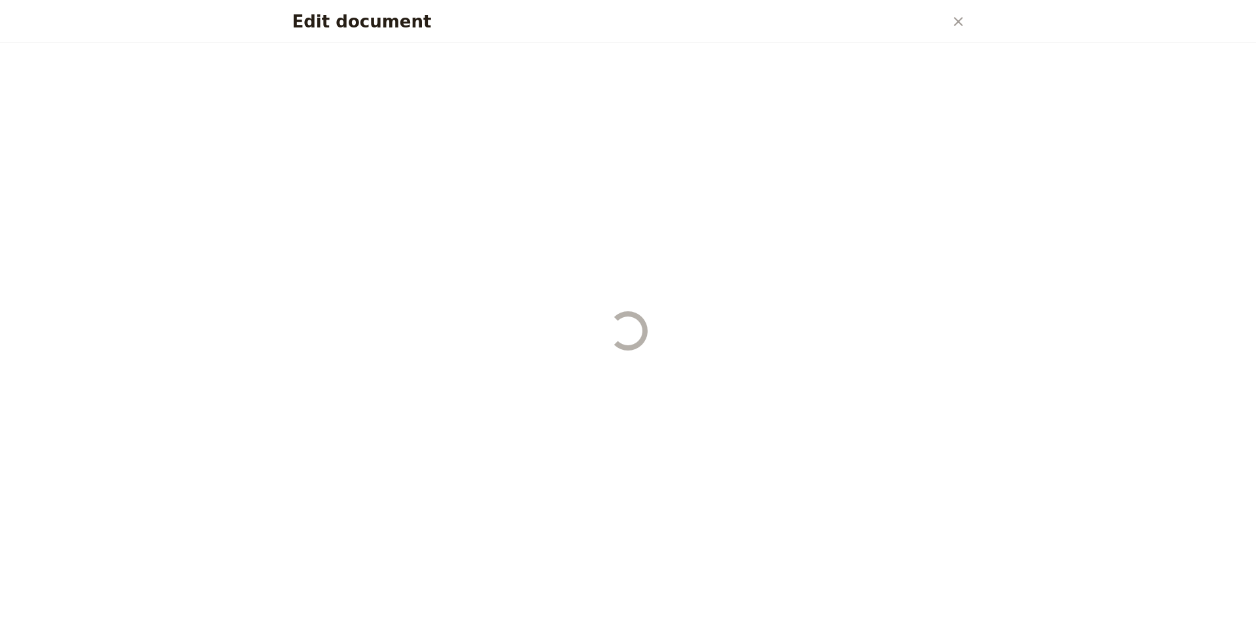
select select "PASSENGER"
select select "DEFAULT"
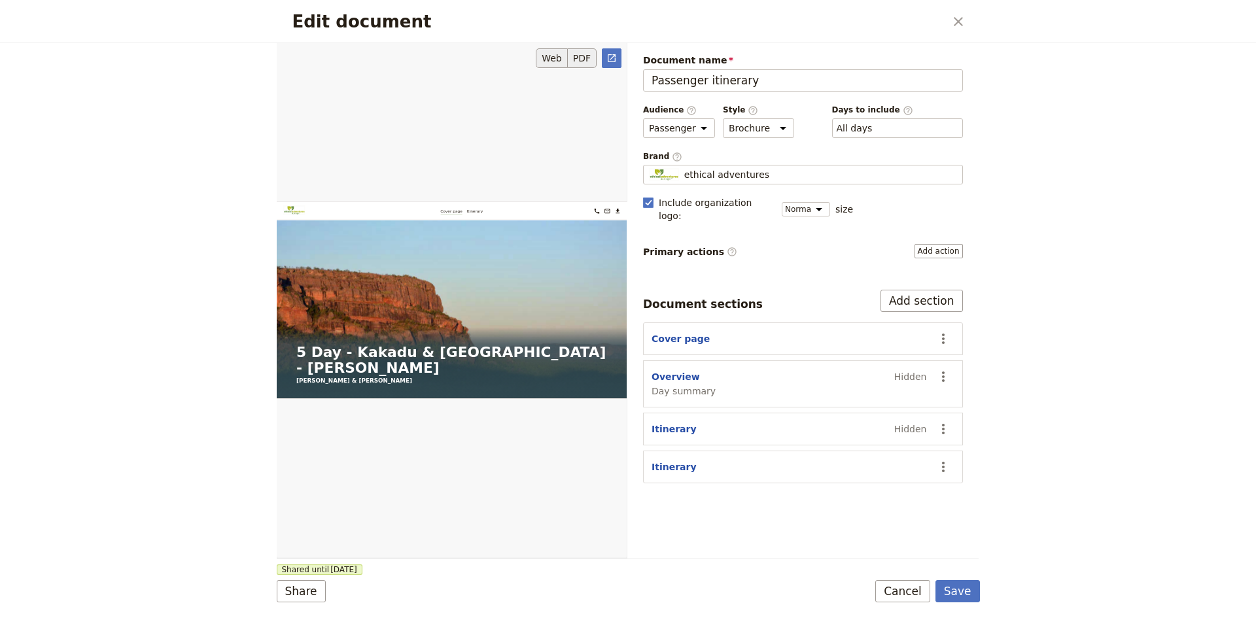
click at [577, 58] on button "PDF" at bounding box center [582, 58] width 29 height 20
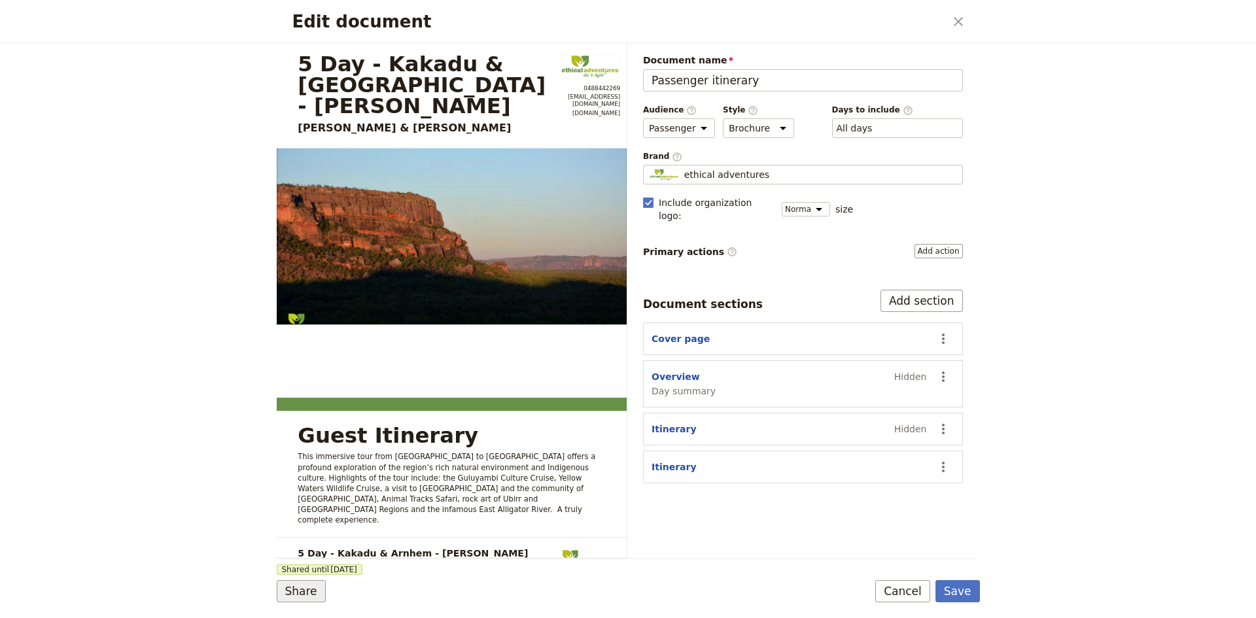
click at [311, 589] on button "Share" at bounding box center [301, 591] width 49 height 22
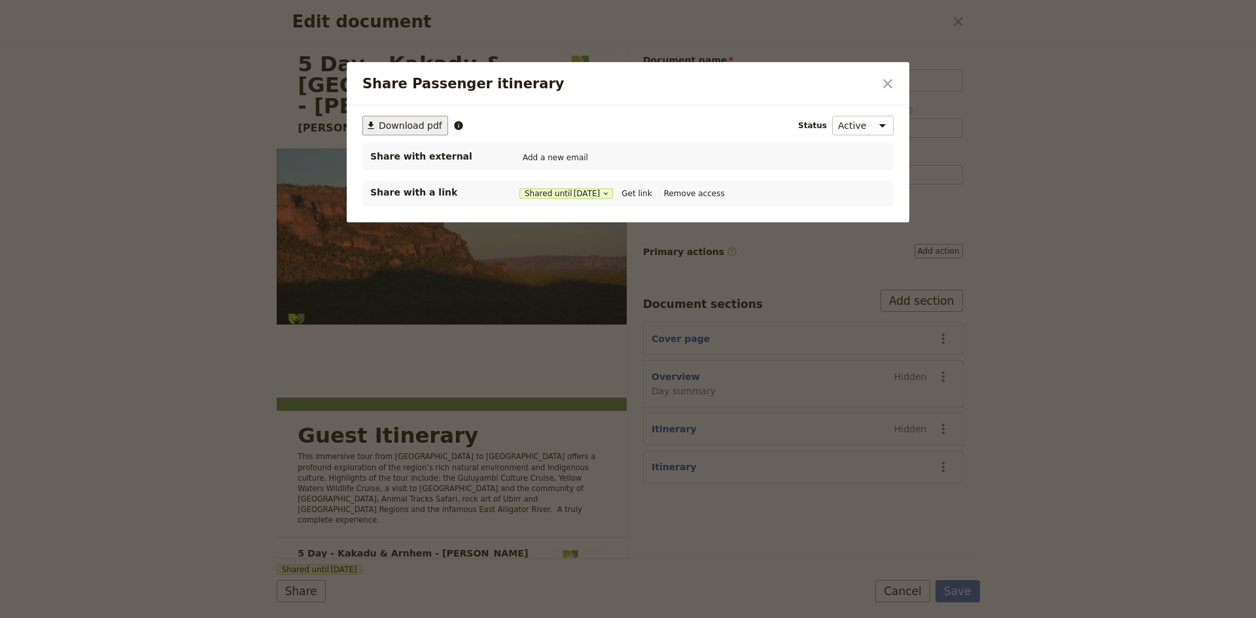
click at [412, 127] on span "Download pdf" at bounding box center [410, 125] width 63 height 13
click at [889, 82] on icon "Close dialog" at bounding box center [887, 83] width 9 height 9
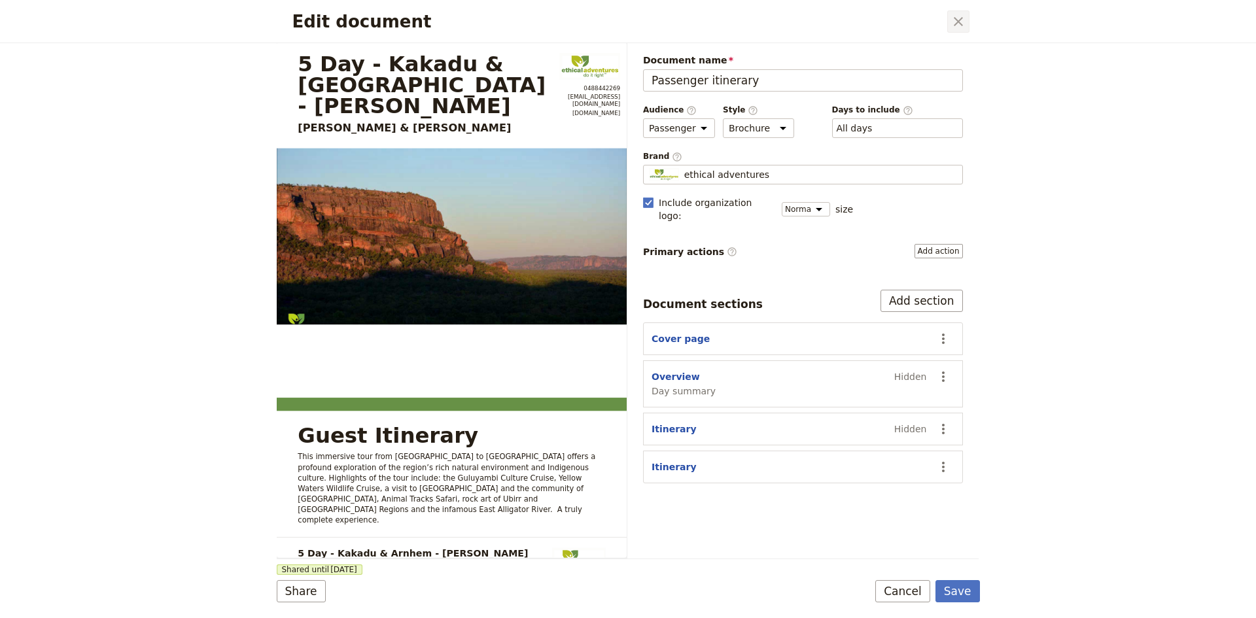
click at [956, 22] on icon "Close dialog" at bounding box center [959, 22] width 16 height 16
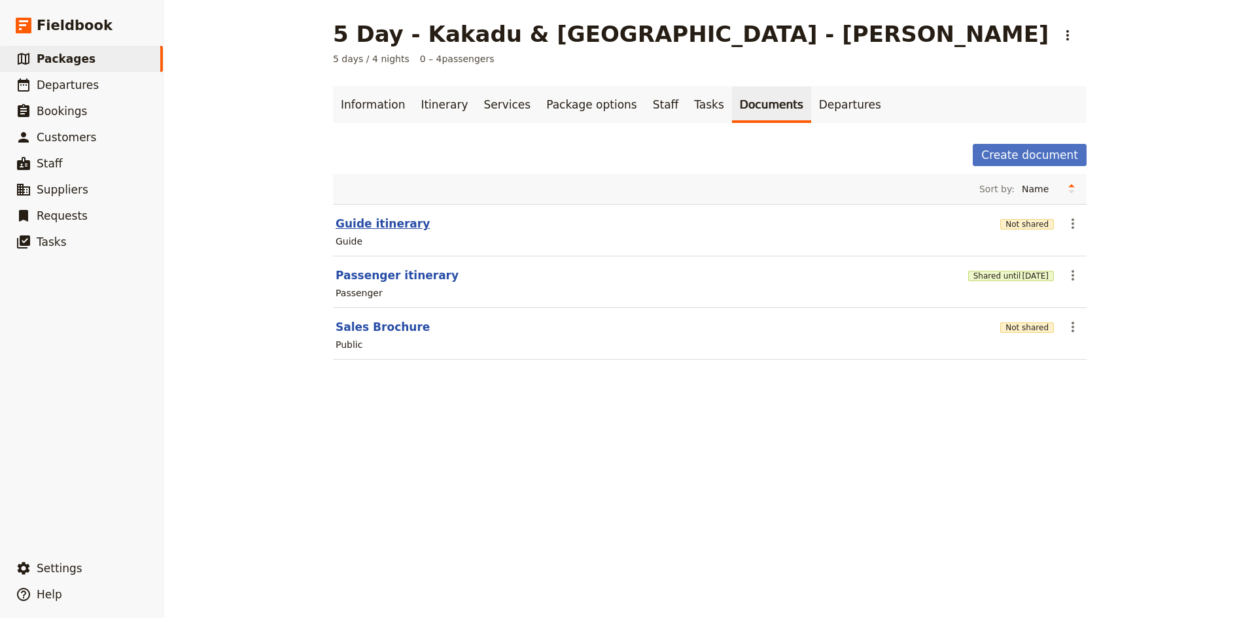
click at [393, 226] on button "Guide itinerary" at bounding box center [383, 224] width 94 height 16
select select "STAFF"
select select "RUN_SHEET"
select select "DEFAULT"
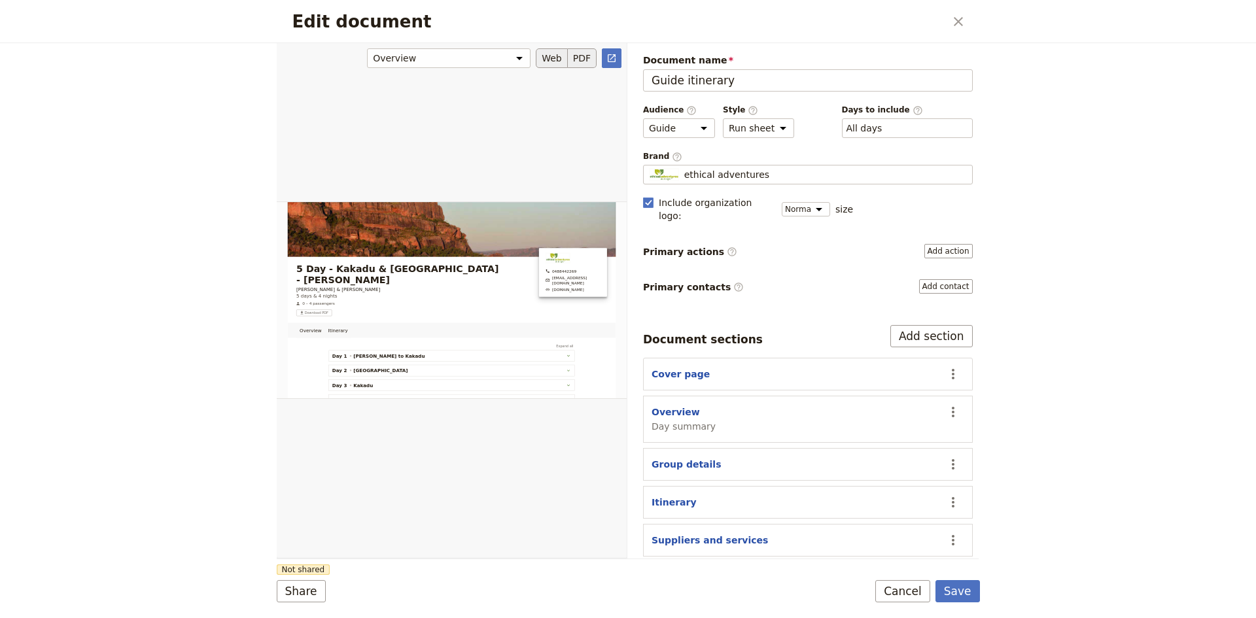
click at [582, 56] on button "PDF" at bounding box center [582, 58] width 29 height 20
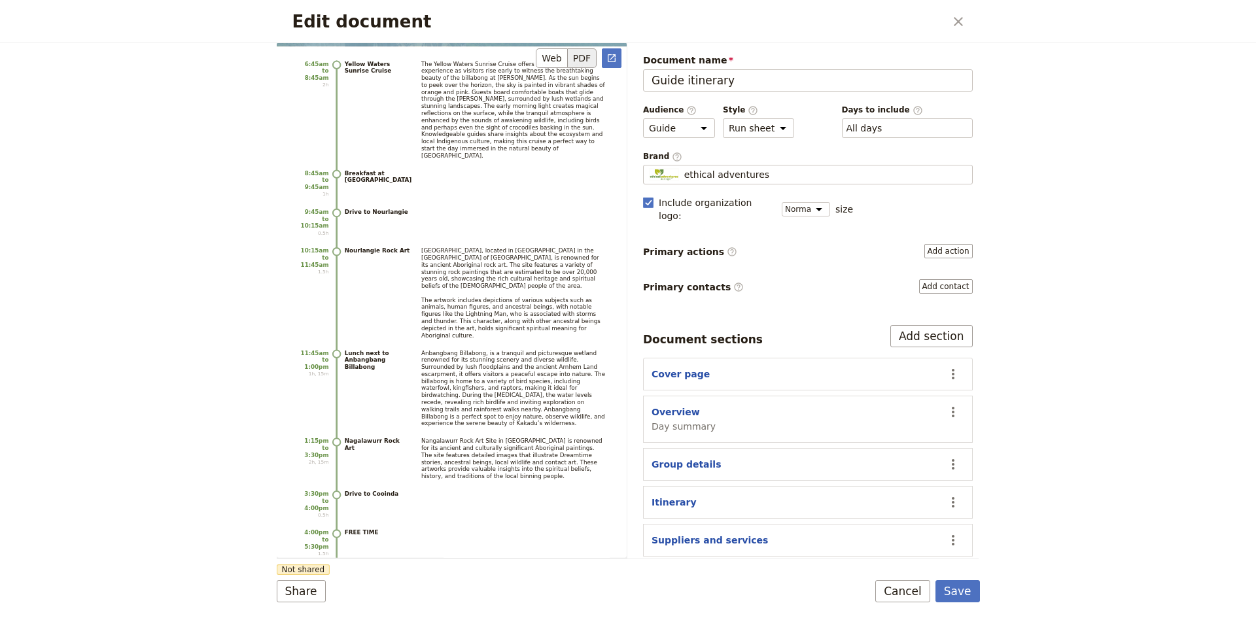
scroll to position [4222, 0]
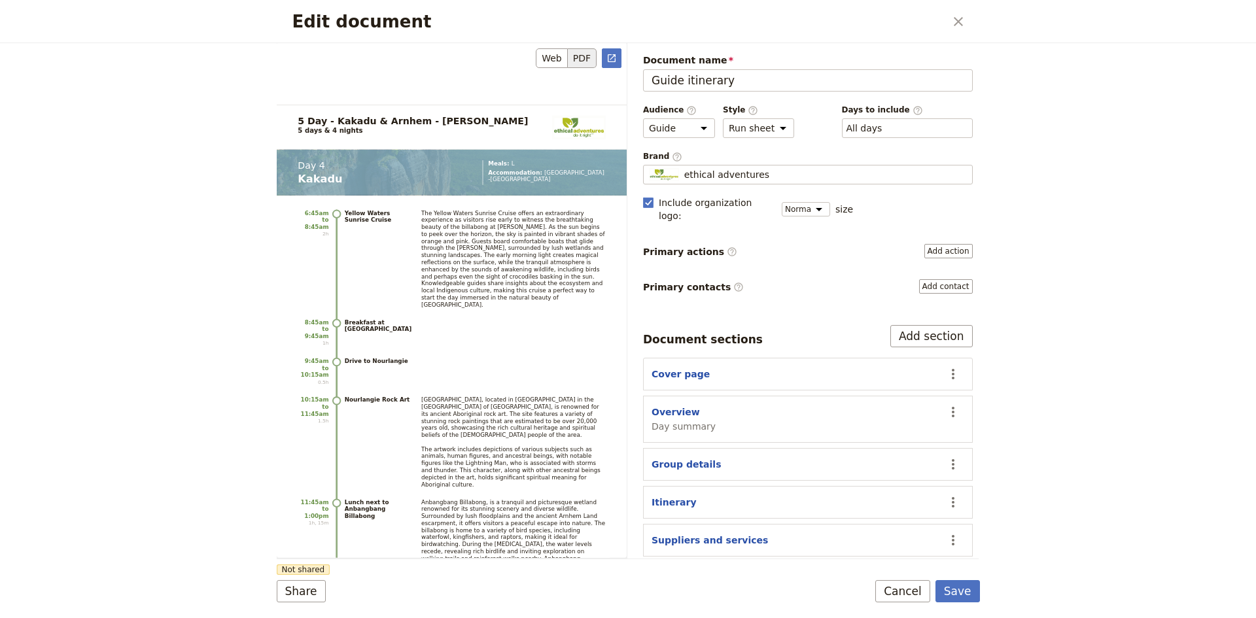
click at [586, 56] on button "PDF" at bounding box center [582, 58] width 29 height 20
click at [586, 61] on button "PDF" at bounding box center [582, 58] width 29 height 20
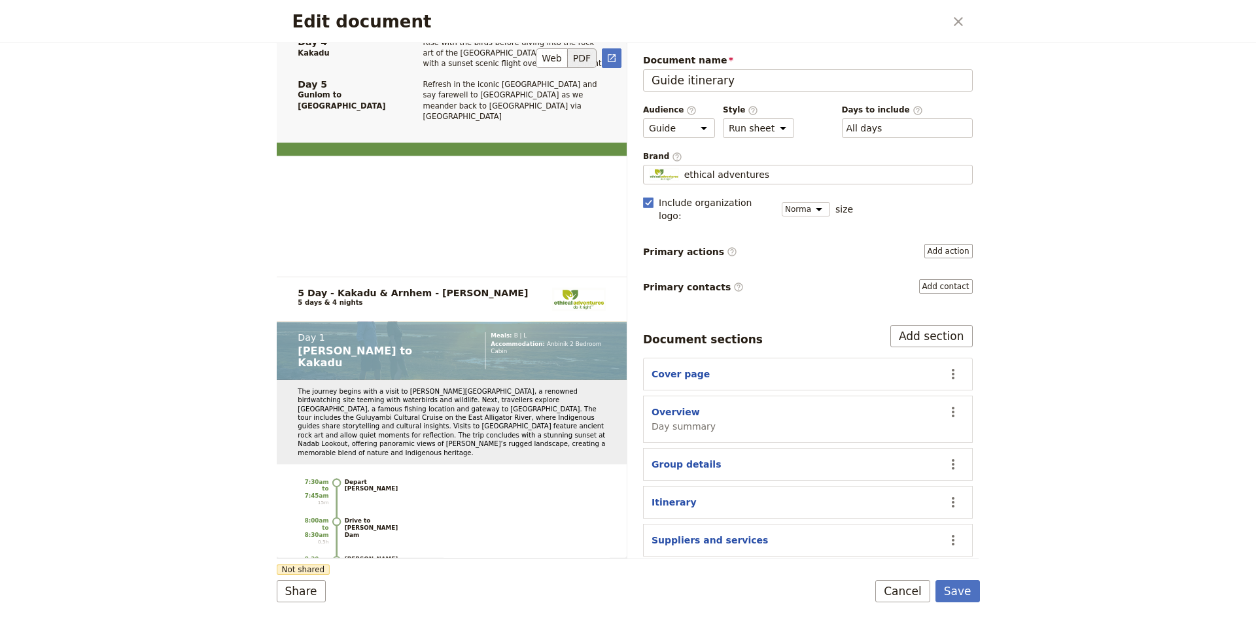
scroll to position [1016, 0]
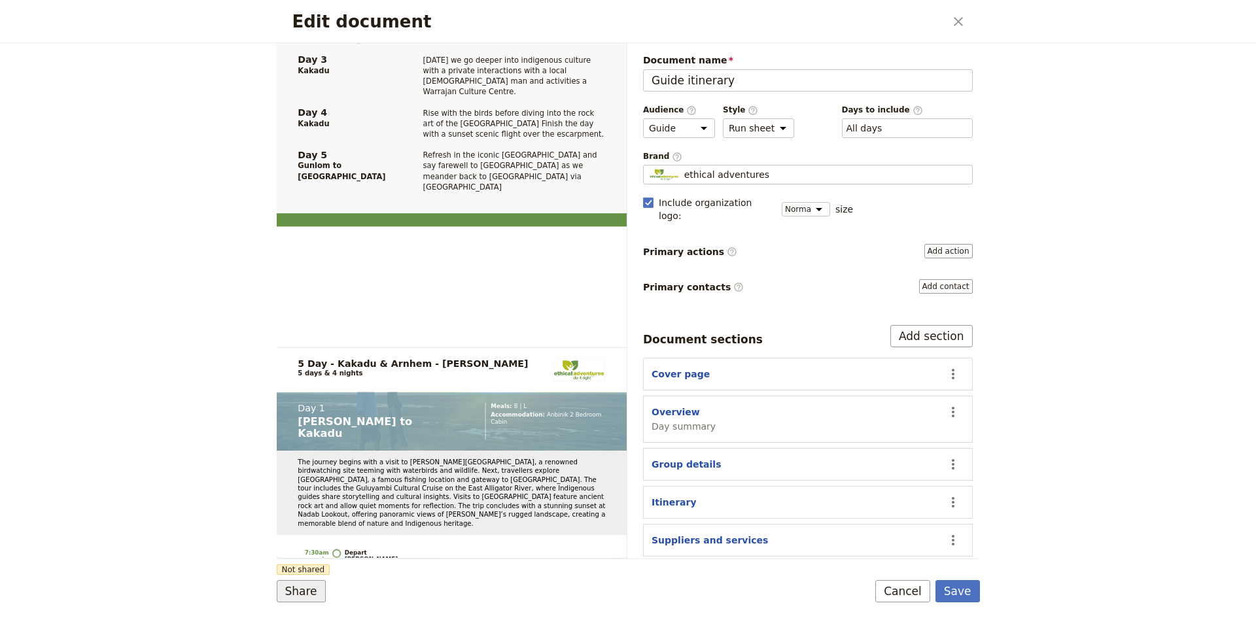
click at [297, 592] on button "Share" at bounding box center [301, 591] width 49 height 22
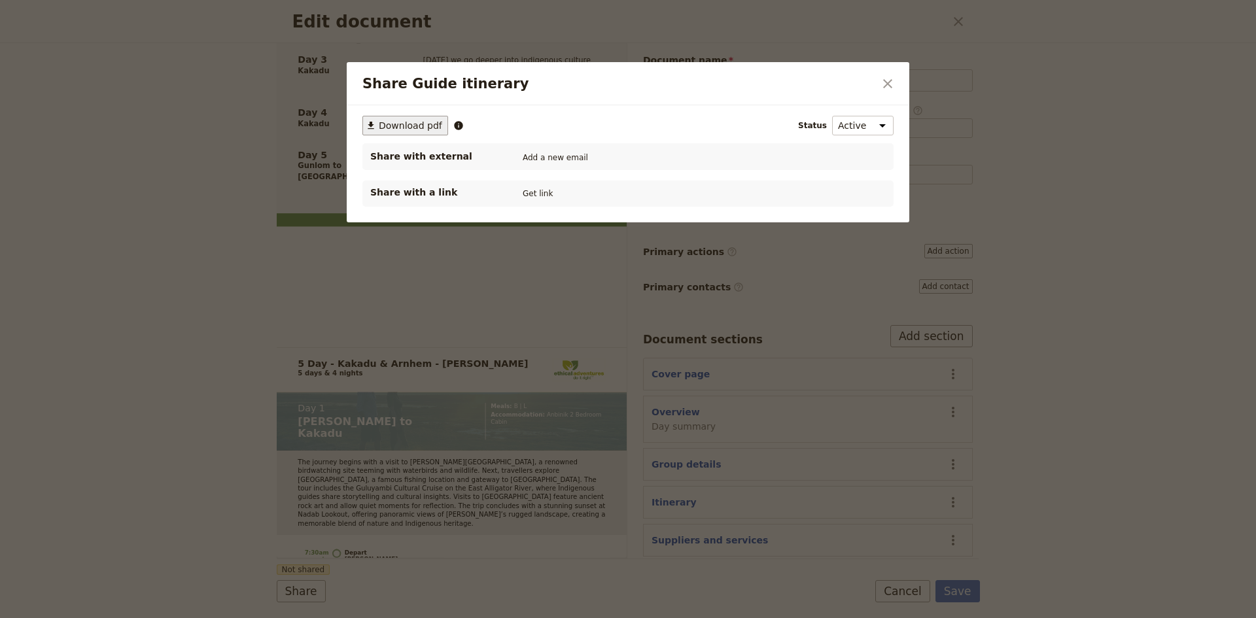
click at [415, 122] on span "Download pdf" at bounding box center [410, 125] width 63 height 13
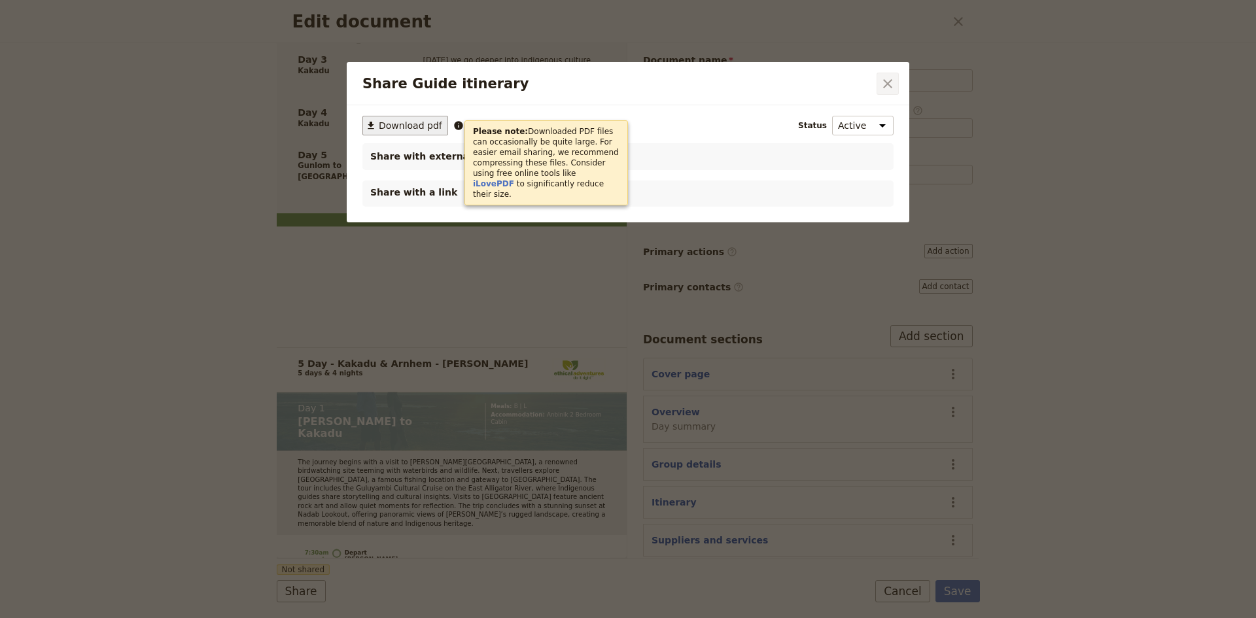
click at [884, 82] on icon "Close dialog" at bounding box center [888, 84] width 16 height 16
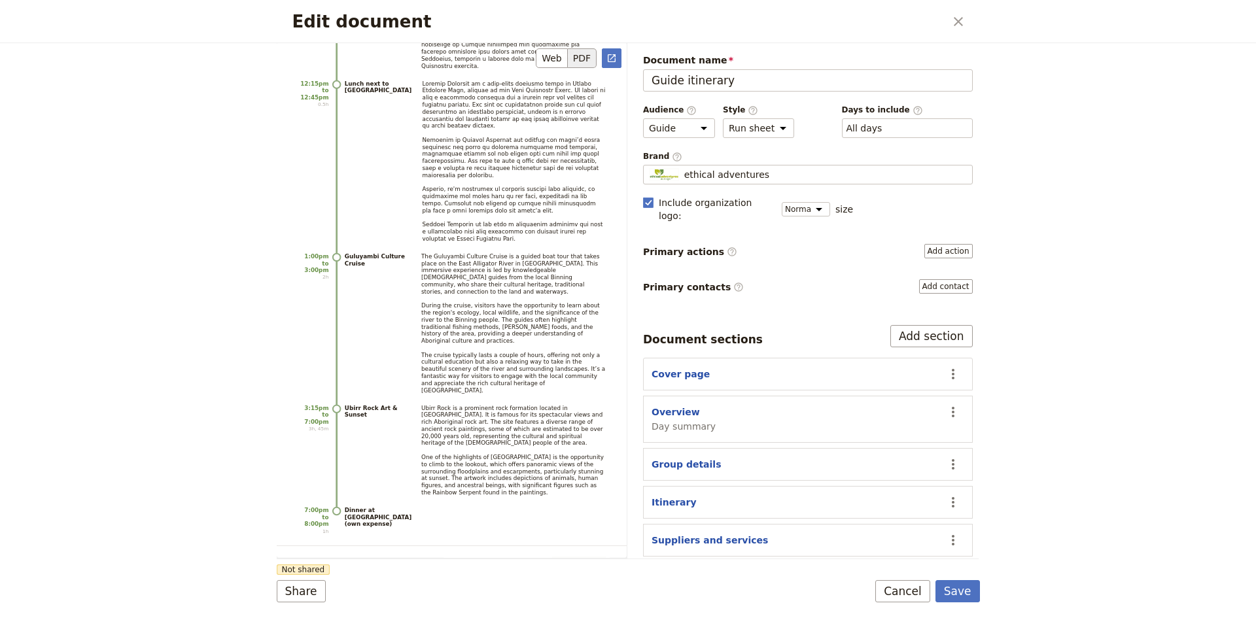
scroll to position [2390, 0]
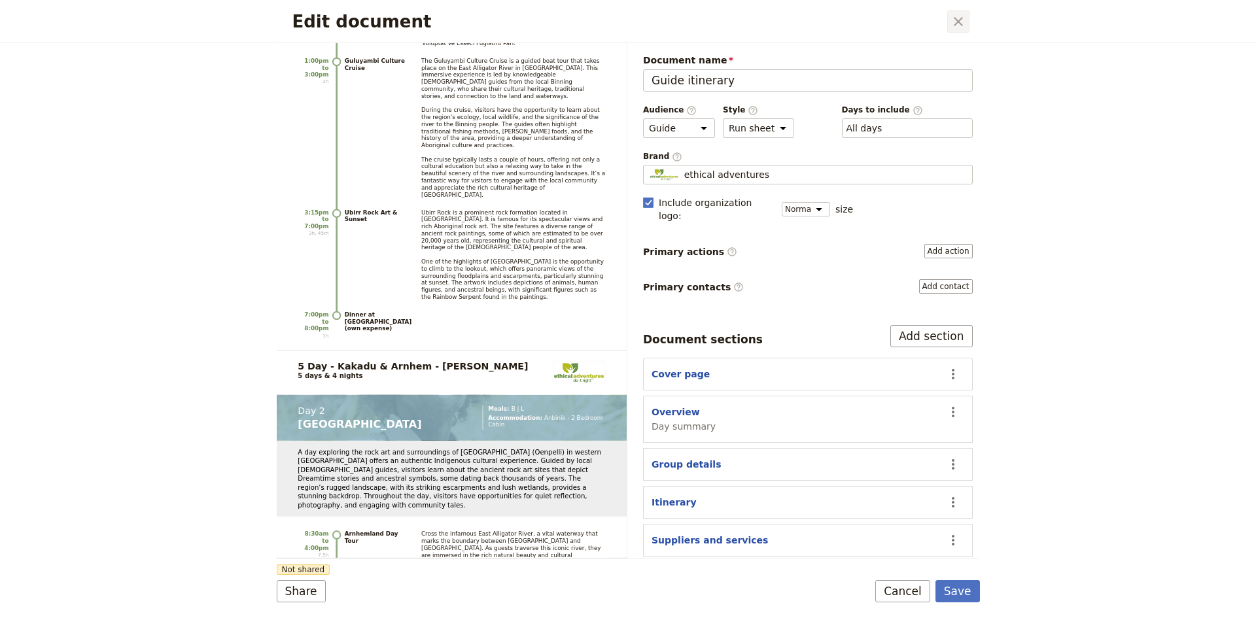
click at [955, 20] on icon "Close dialog" at bounding box center [959, 22] width 16 height 16
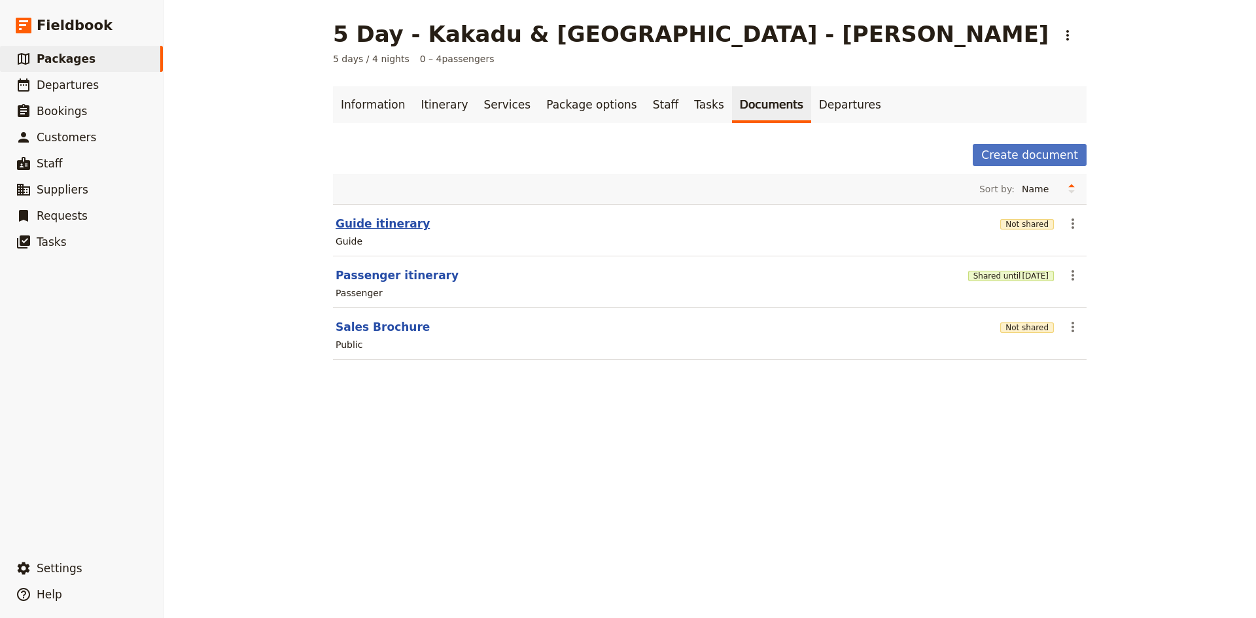
click at [377, 226] on button "Guide itinerary" at bounding box center [383, 224] width 94 height 16
select select "STAFF"
select select "RUN_SHEET"
select select "DEFAULT"
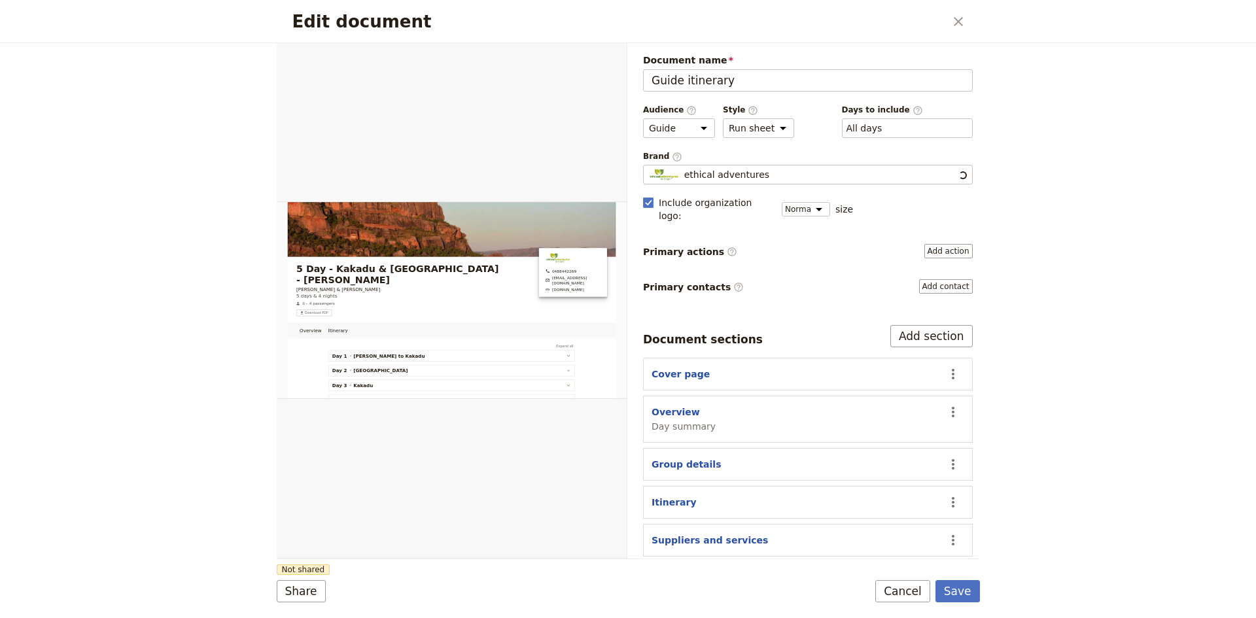
scroll to position [0, 0]
click at [580, 52] on button "PDF" at bounding box center [582, 58] width 29 height 20
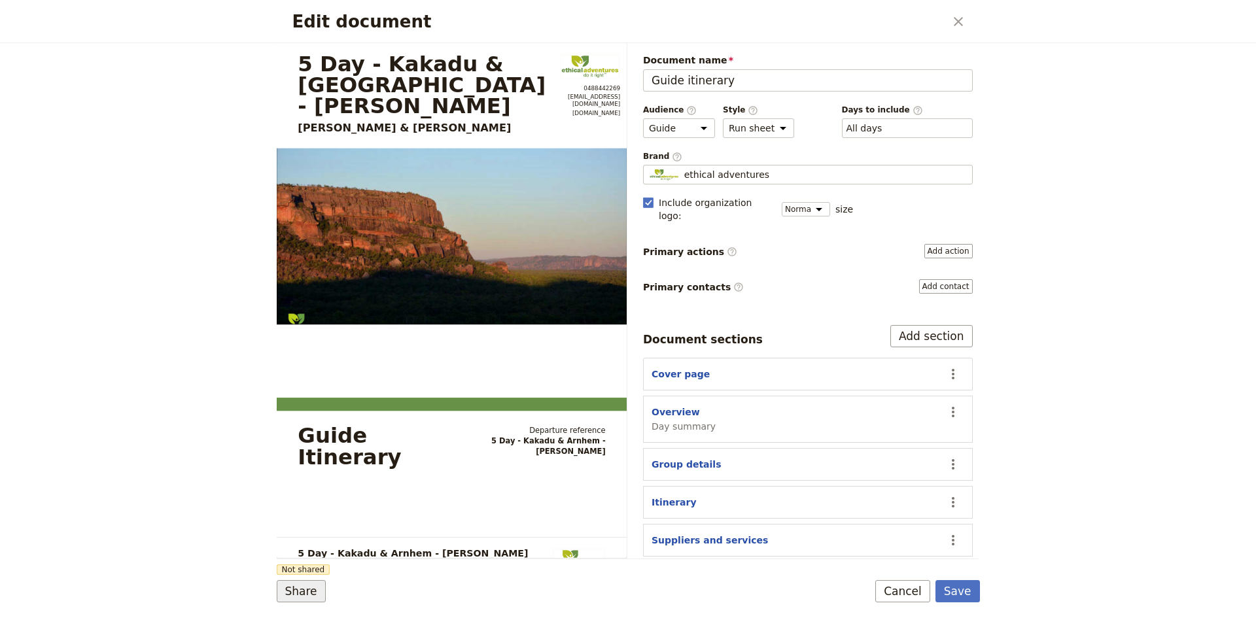
click at [307, 587] on button "Share" at bounding box center [301, 591] width 49 height 22
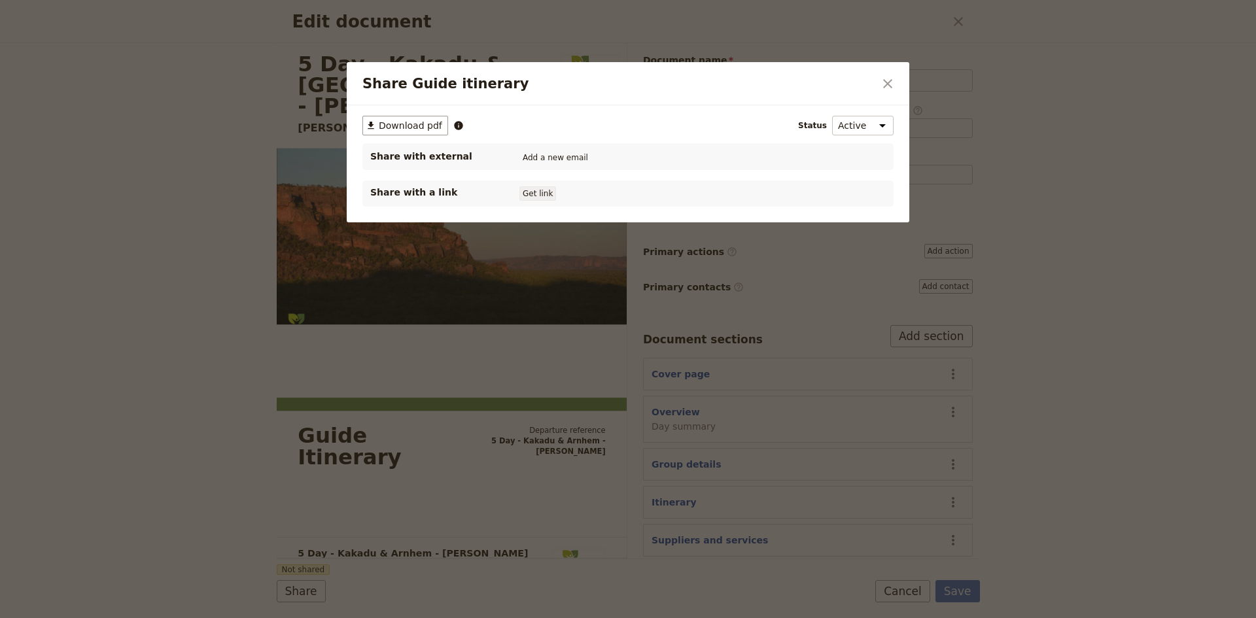
click at [528, 193] on button "Get link" at bounding box center [537, 193] width 37 height 14
click at [889, 81] on icon "Close dialog" at bounding box center [888, 84] width 16 height 16
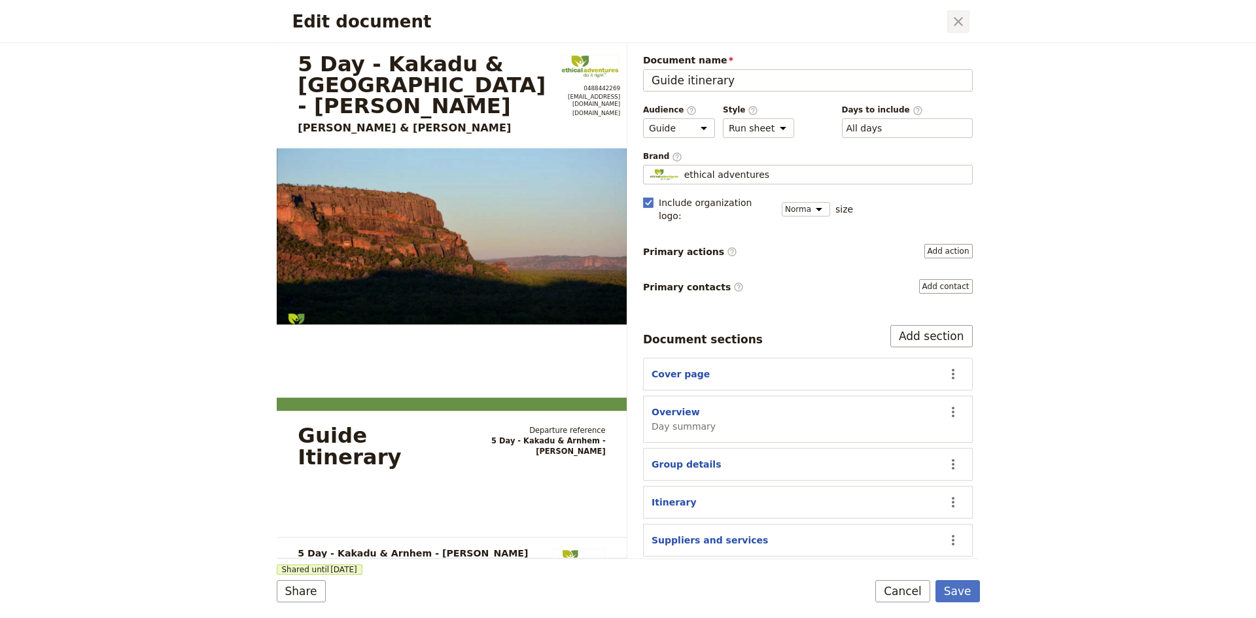
click at [959, 22] on icon "Close dialog" at bounding box center [958, 21] width 9 height 9
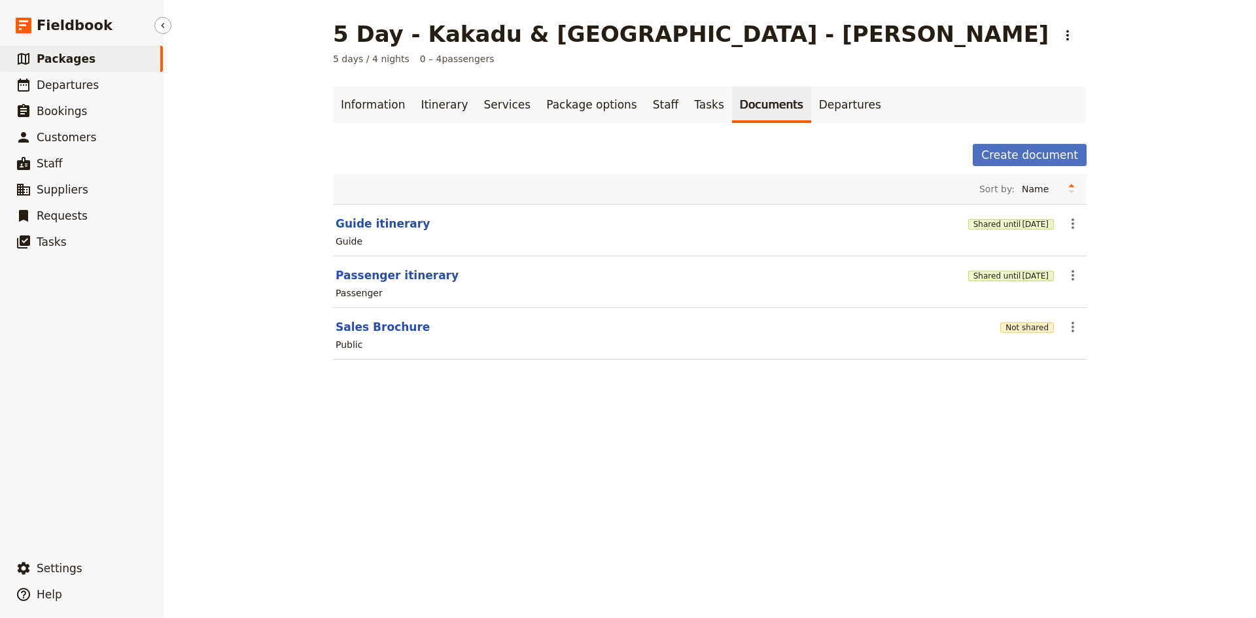
click at [62, 58] on span "Packages" at bounding box center [66, 58] width 59 height 13
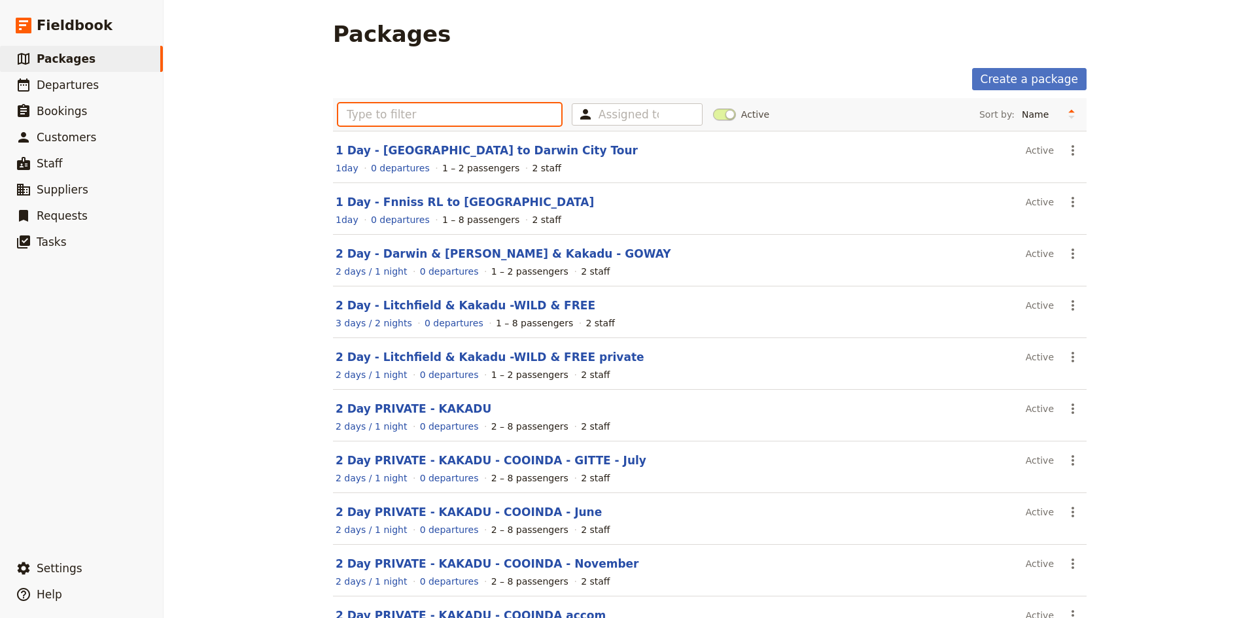
click at [412, 117] on input "text" at bounding box center [449, 114] width 223 height 22
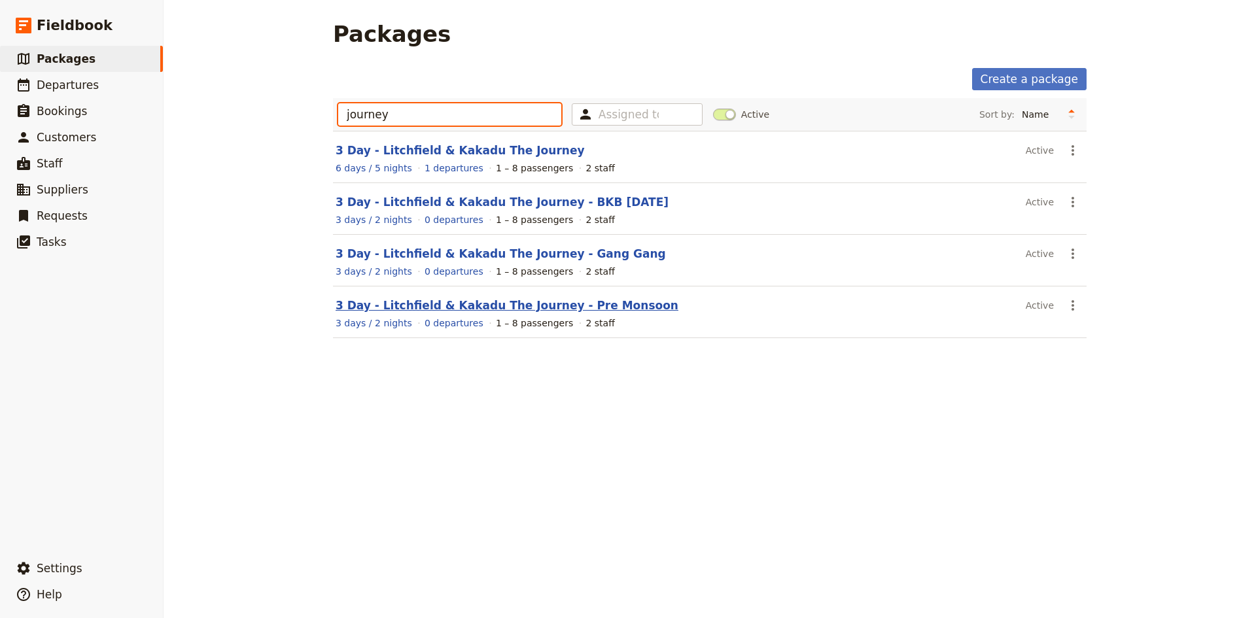
type input "journey"
click at [432, 306] on link "3 Day - Litchfield & Kakadu The Journey - Pre Monsoon" at bounding box center [507, 305] width 343 height 13
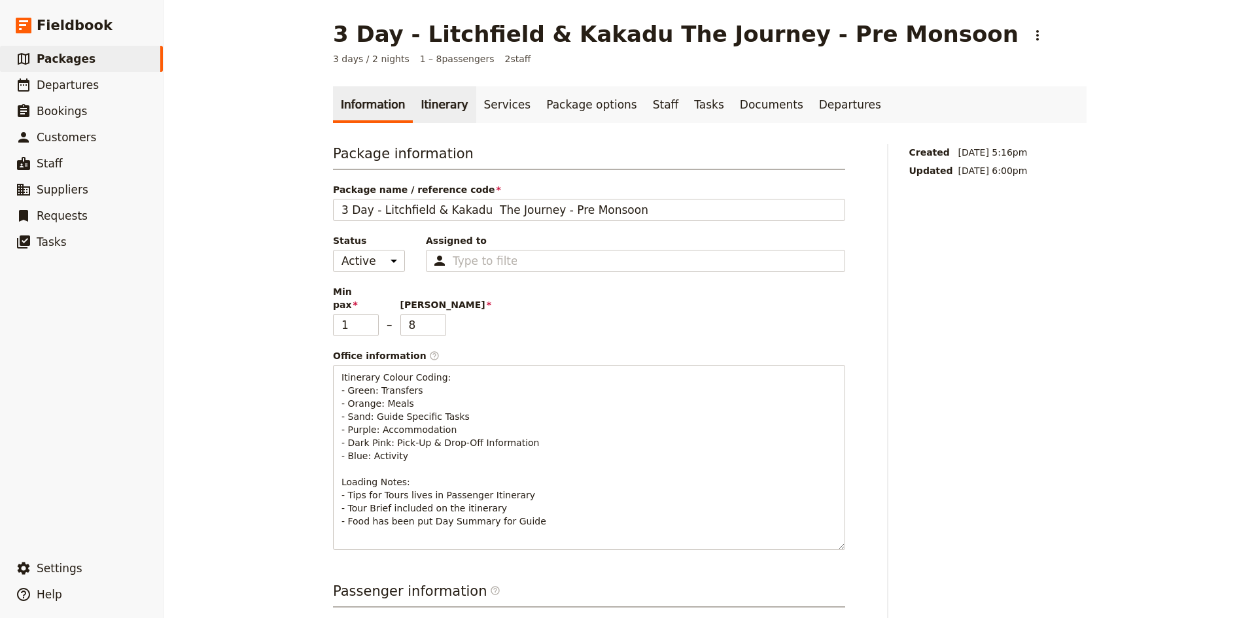
click at [429, 106] on link "Itinerary" at bounding box center [444, 104] width 63 height 37
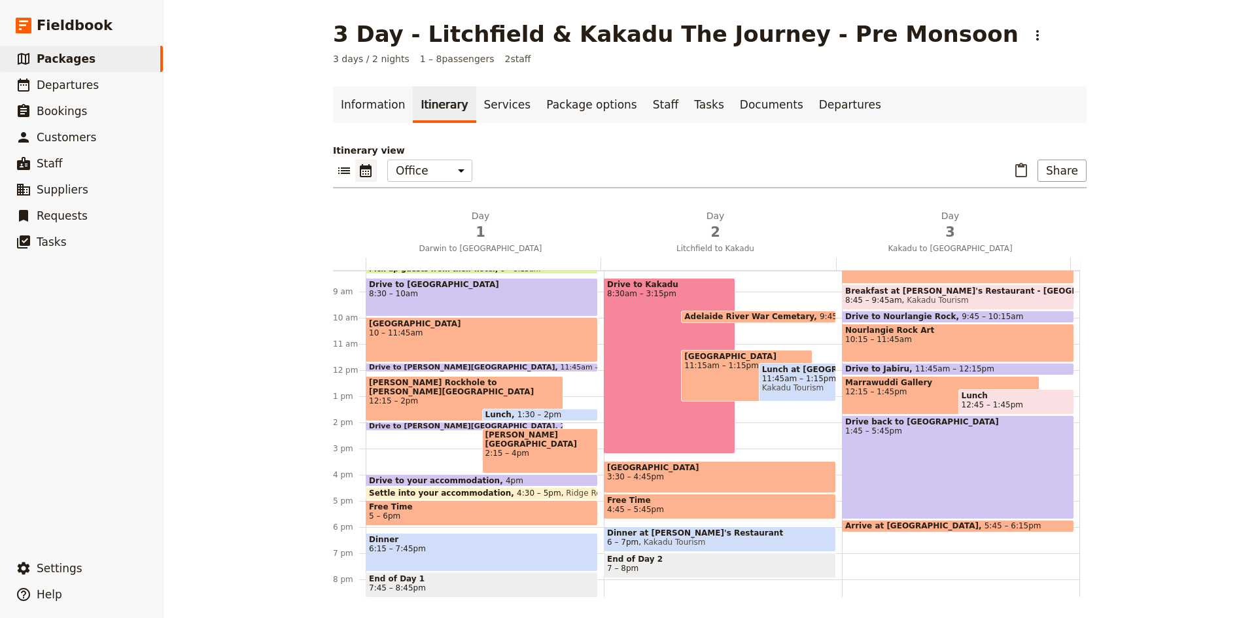
scroll to position [222, 0]
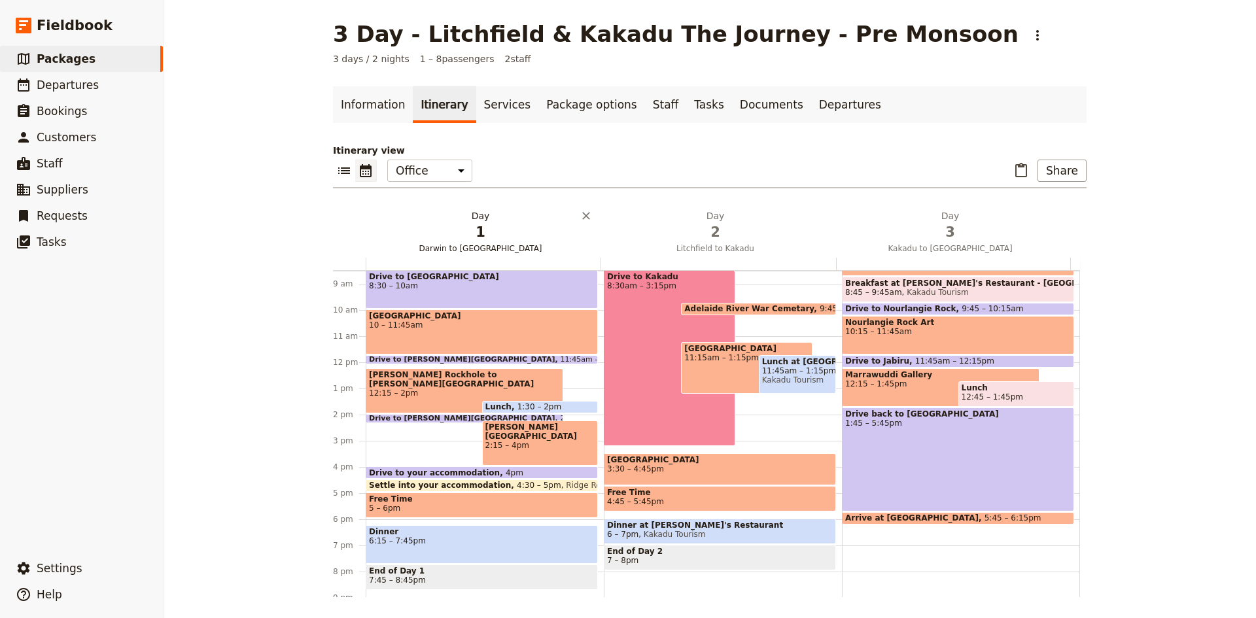
click at [475, 213] on h2 "Day 1 Darwin to [GEOGRAPHIC_DATA]" at bounding box center [480, 225] width 219 height 33
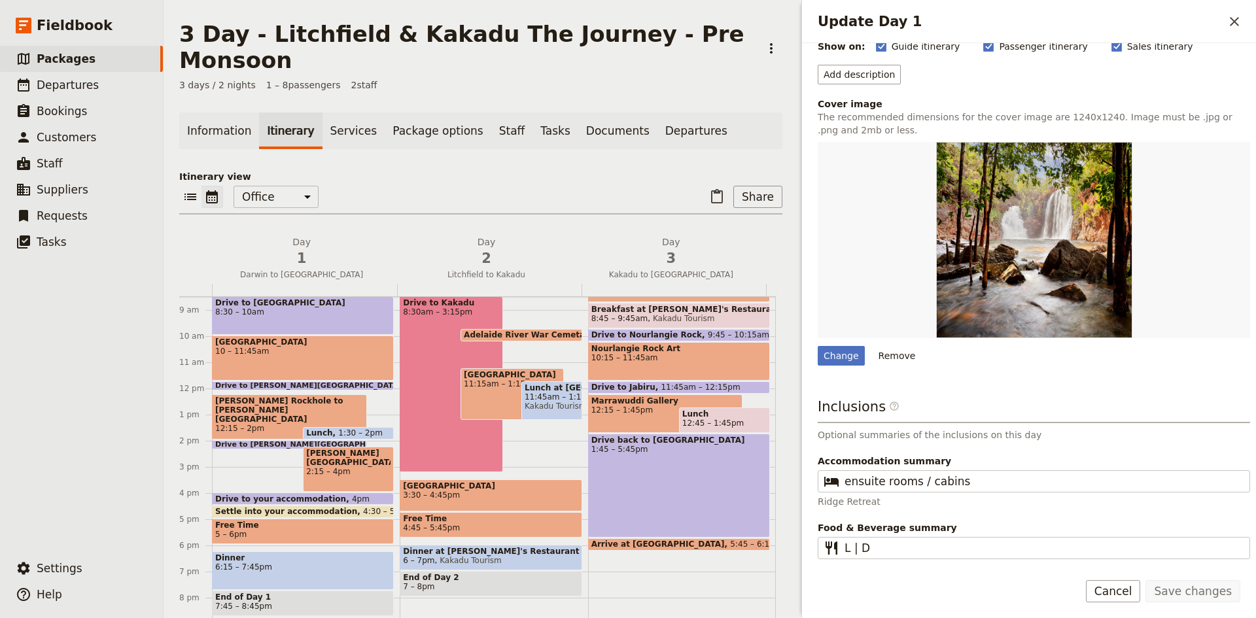
scroll to position [0, 0]
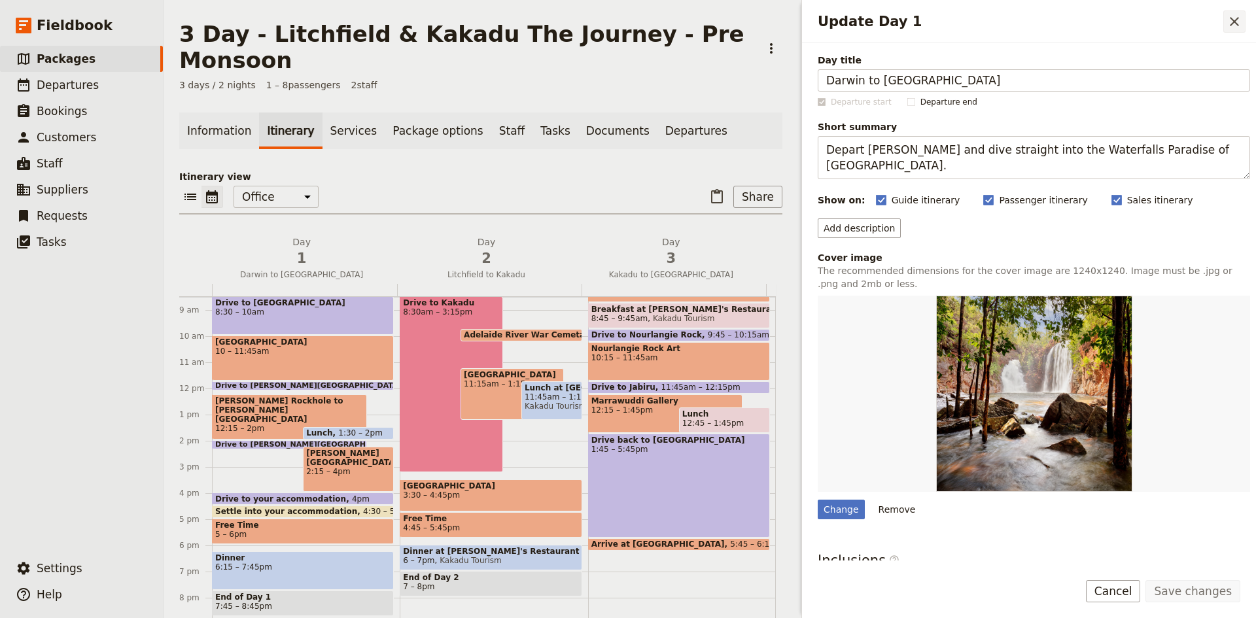
click at [1233, 23] on icon "Close drawer" at bounding box center [1234, 21] width 9 height 9
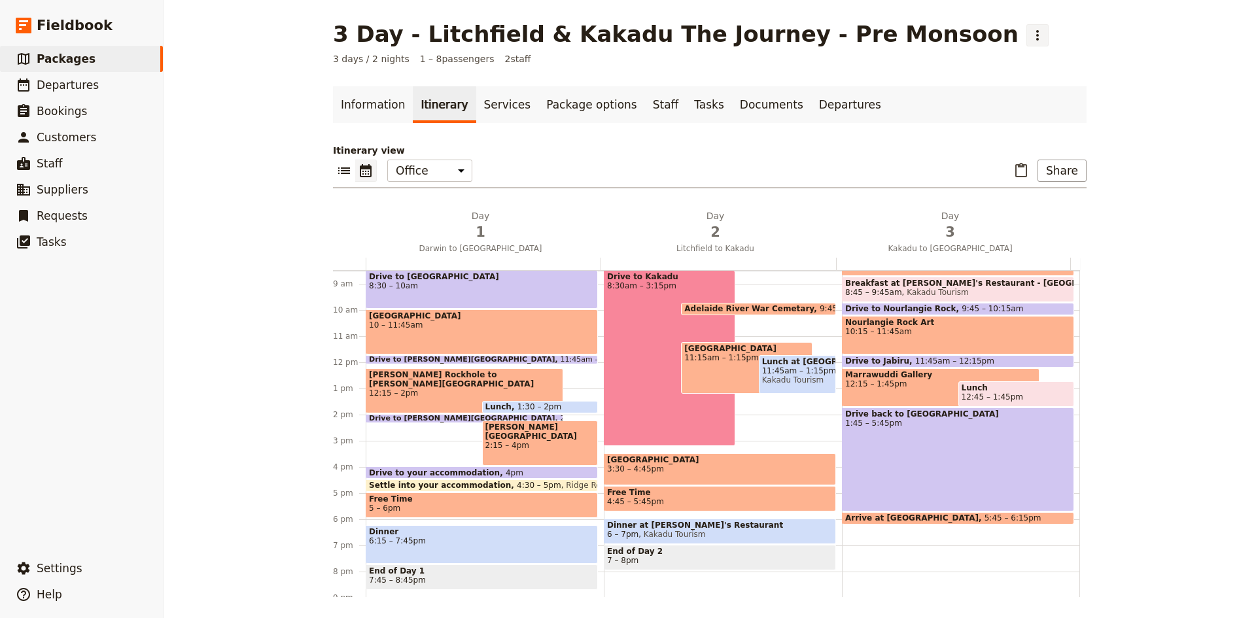
click at [1030, 34] on icon "Actions" at bounding box center [1038, 35] width 16 height 16
click at [1042, 29] on div "3 Day - Litchfield & Kakadu The Journey - Pre Monsoon ​" at bounding box center [710, 34] width 754 height 26
click at [1030, 34] on icon "Actions" at bounding box center [1038, 35] width 16 height 16
click at [922, 78] on span "Clone this package" at bounding box center [946, 82] width 87 height 13
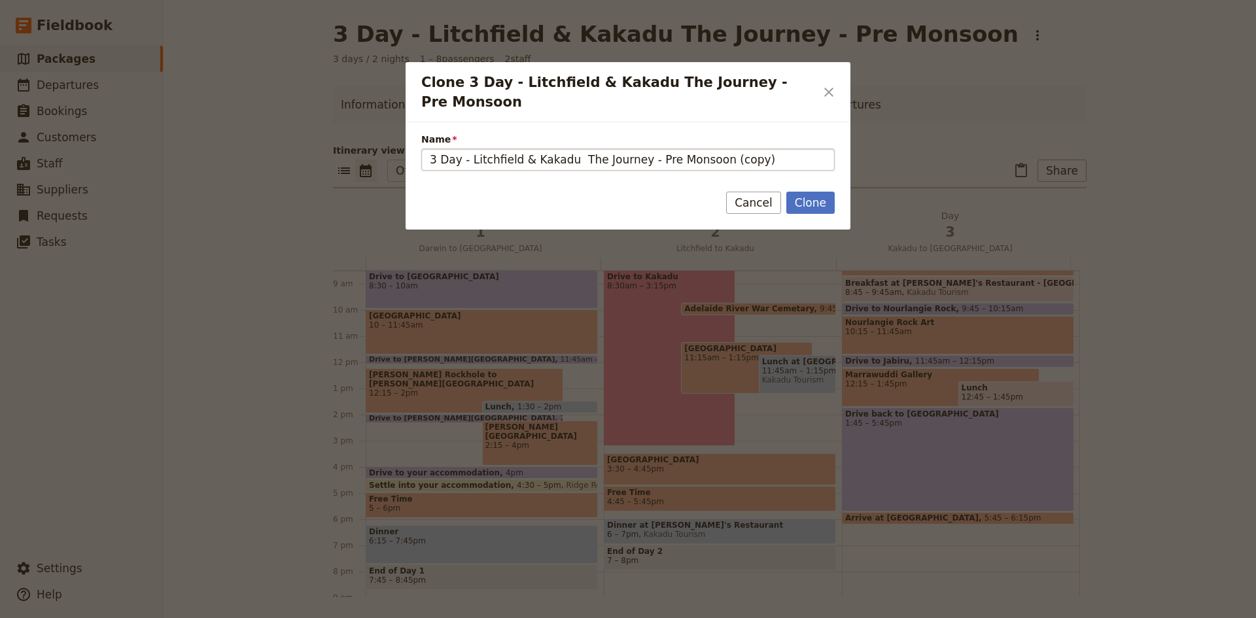
click at [741, 149] on input "3 Day - Litchfield & Kakadu The Journey - Pre Monsoon (copy)" at bounding box center [627, 160] width 413 height 22
type input "3 Day - Litchfield & Kakadu The Journey - ZIM - [DATE]"
click at [818, 192] on button "Clone" at bounding box center [810, 203] width 48 height 22
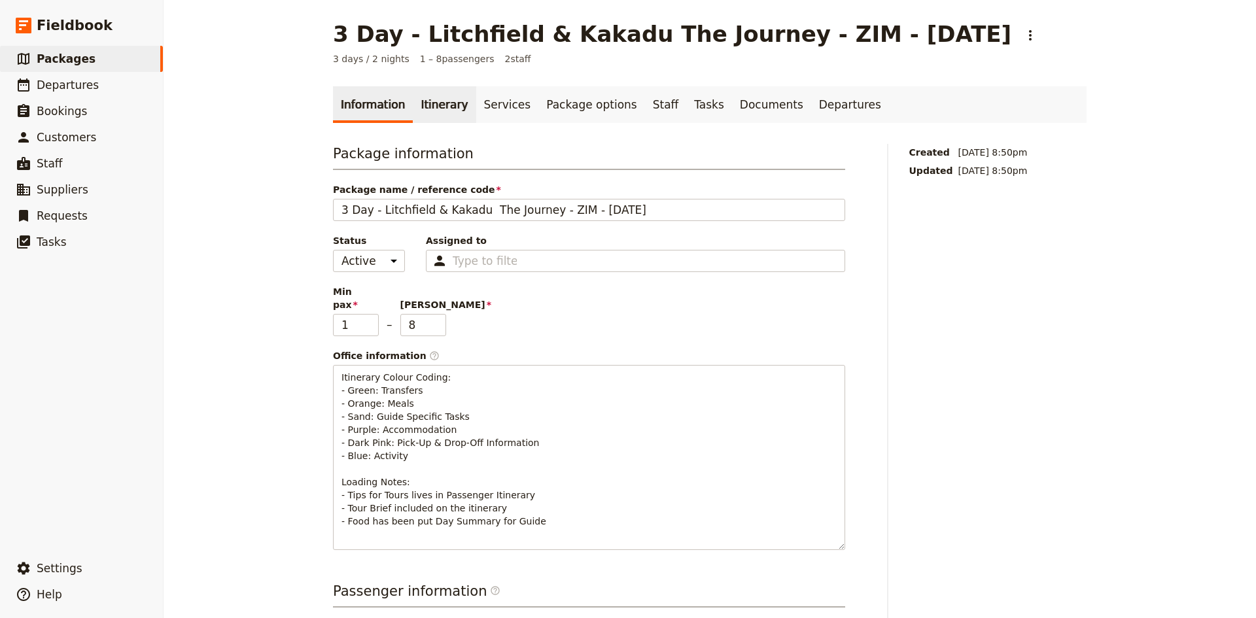
click at [430, 107] on link "Itinerary" at bounding box center [444, 104] width 63 height 37
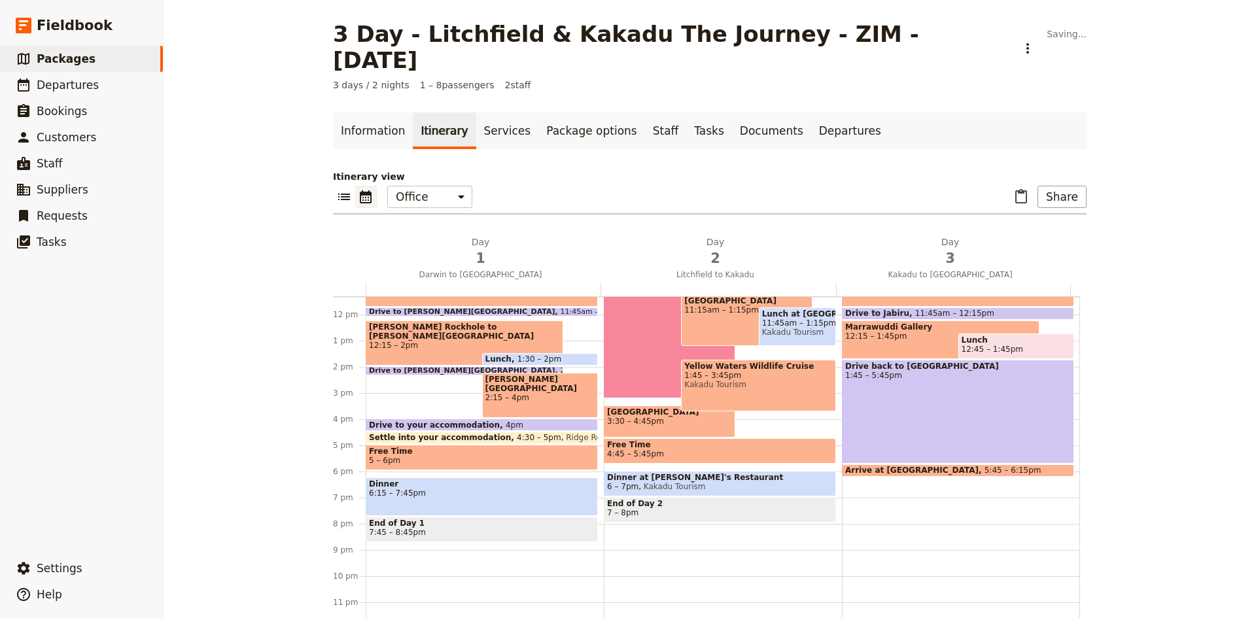
scroll to position [302, 0]
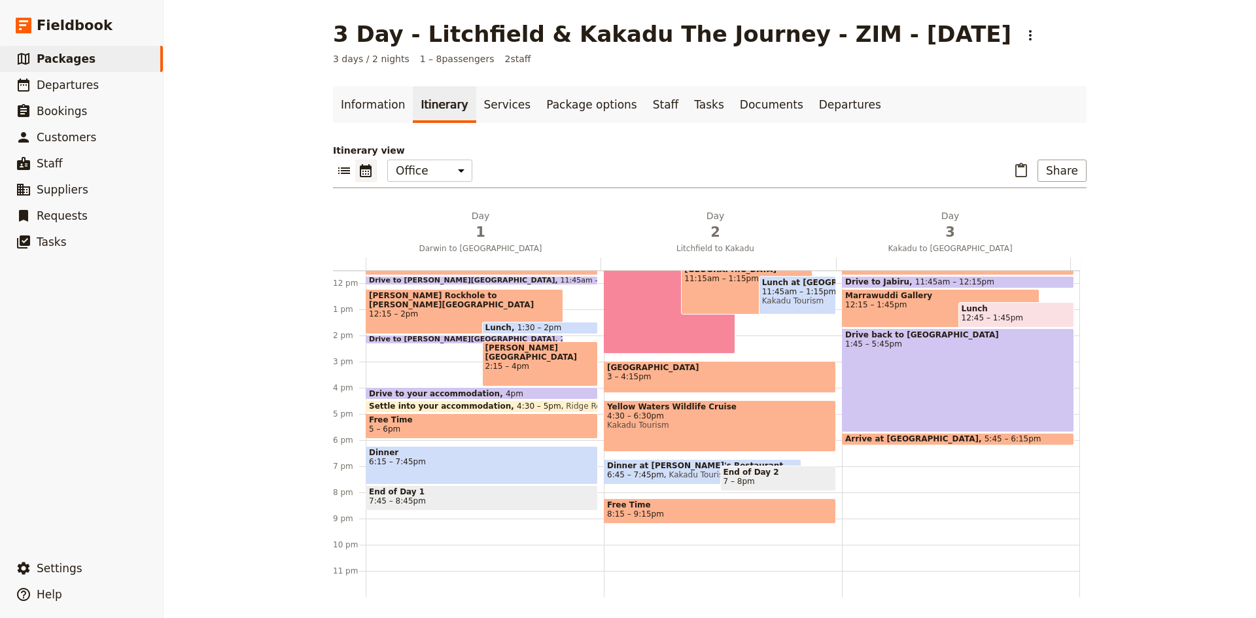
click at [705, 512] on span "8:15 – 9:15pm" at bounding box center [720, 514] width 226 height 9
select select "2"
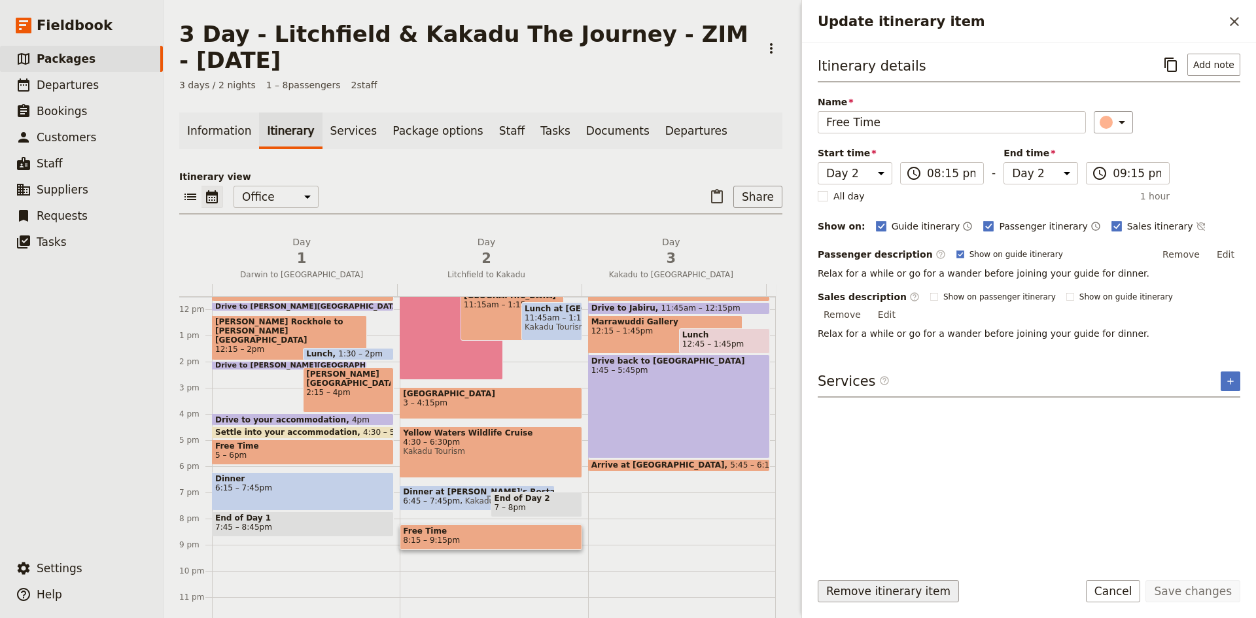
click at [912, 594] on button "Remove itinerary item" at bounding box center [888, 591] width 141 height 22
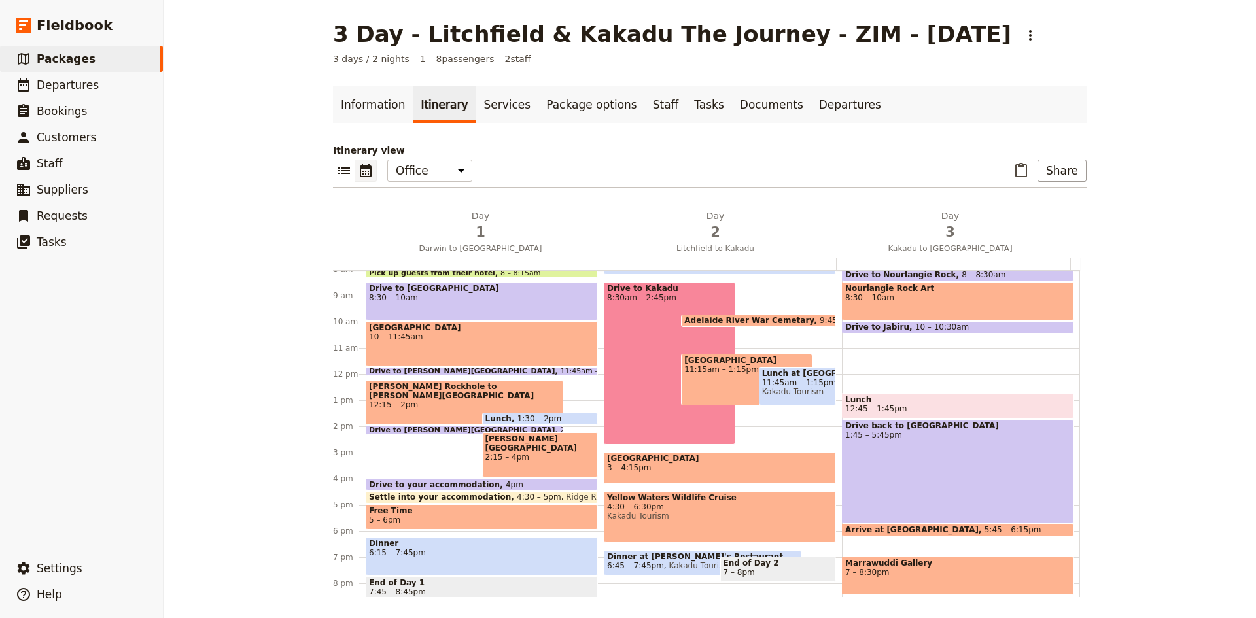
scroll to position [236, 0]
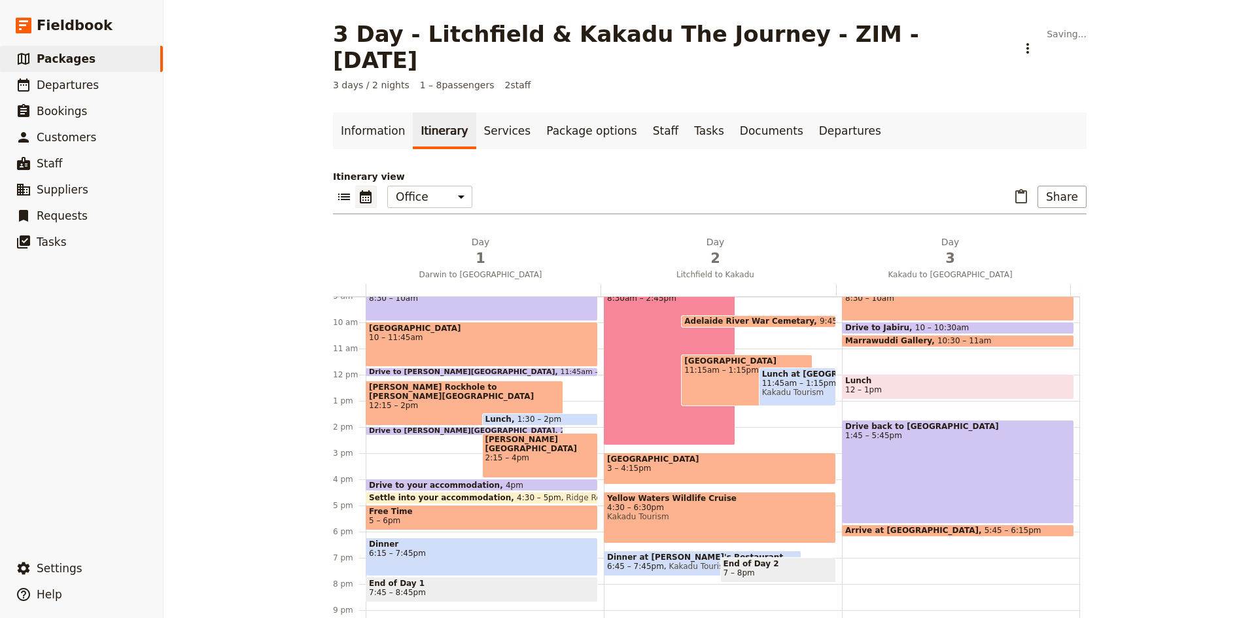
click at [921, 328] on div "Breakfast at [PERSON_NAME]'s Restaurant - [GEOGRAPHIC_DATA] 7 – 8am Kakadu Tour…" at bounding box center [961, 375] width 238 height 628
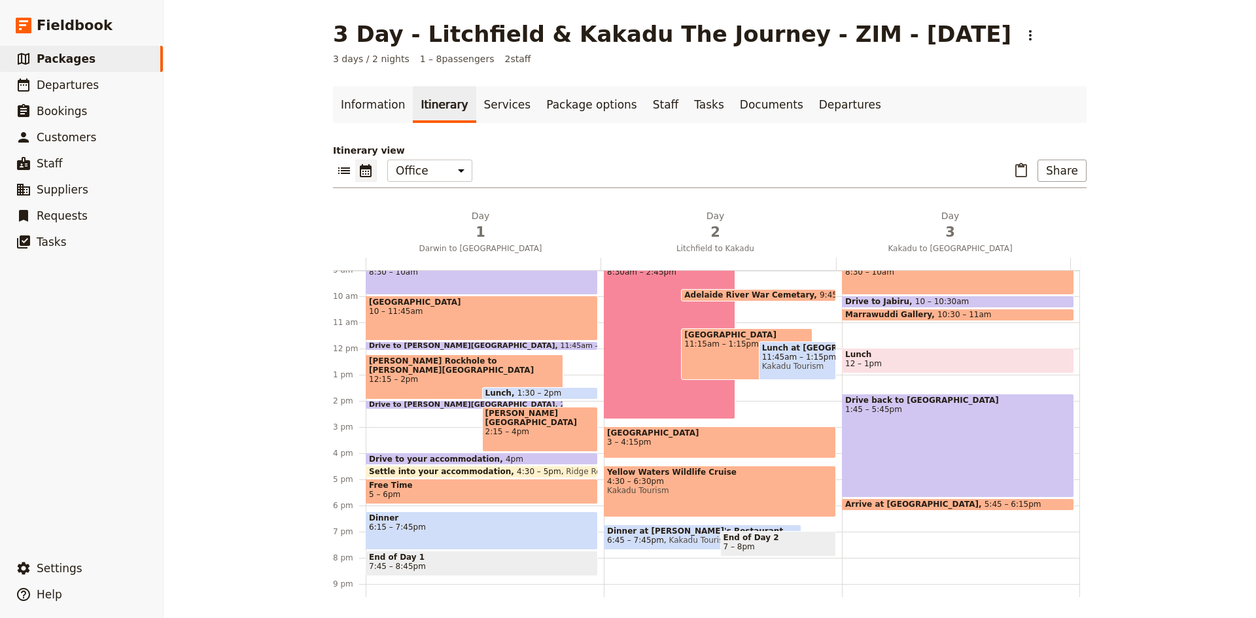
click at [900, 332] on div "Breakfast at [PERSON_NAME]'s Restaurant - [GEOGRAPHIC_DATA] 7 – 8am Kakadu Tour…" at bounding box center [961, 349] width 238 height 628
select select "3"
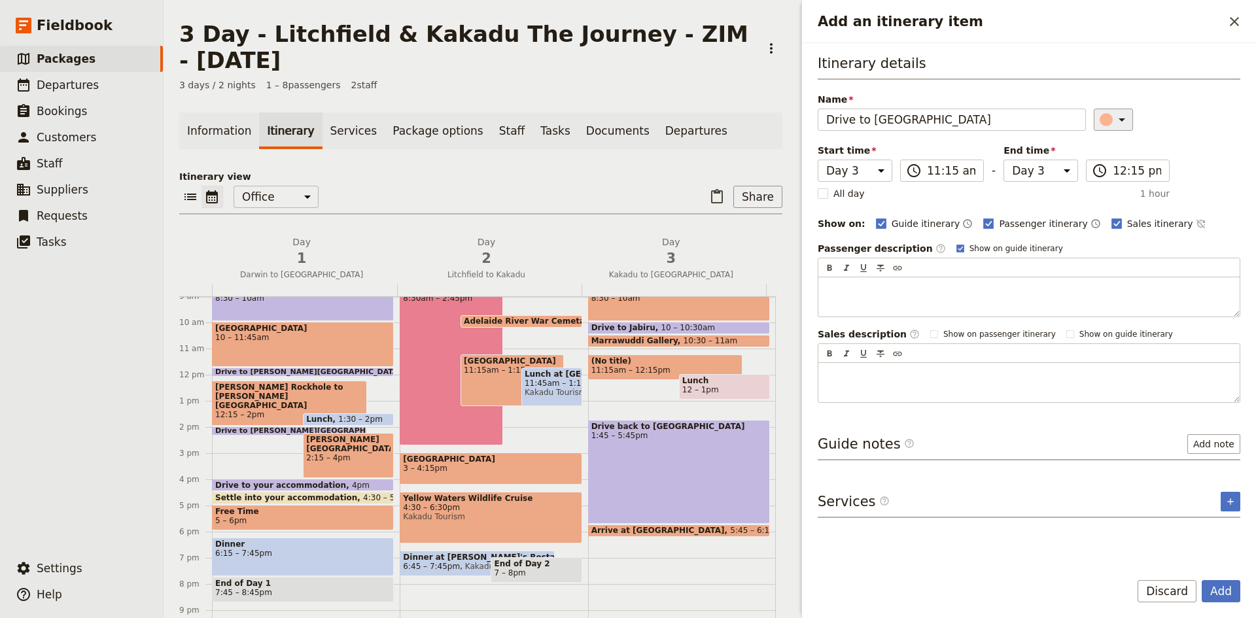
type input "Drive to [GEOGRAPHIC_DATA]"
click at [1115, 123] on icon "Add an itinerary item" at bounding box center [1122, 120] width 16 height 16
click at [1113, 177] on div "button" at bounding box center [1113, 178] width 13 height 13
click at [1230, 591] on button "Add" at bounding box center [1221, 591] width 39 height 22
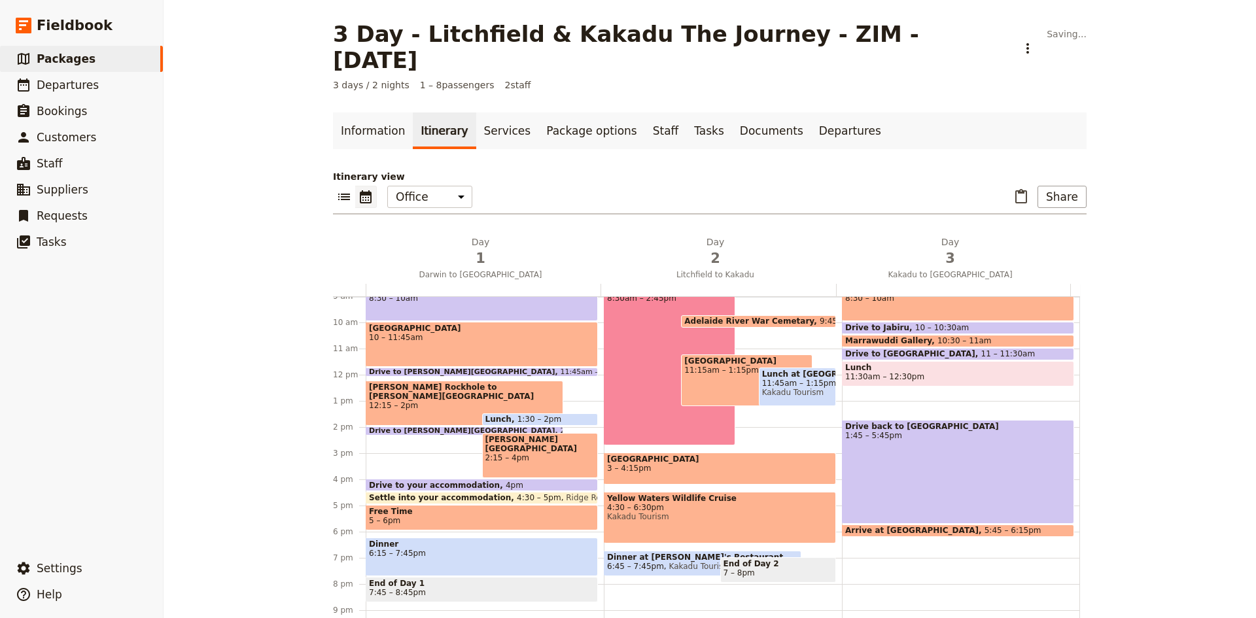
click at [888, 367] on div "Breakfast at [PERSON_NAME]'s Restaurant - [GEOGRAPHIC_DATA] 7 – 8am Kakadu Tour…" at bounding box center [961, 375] width 238 height 628
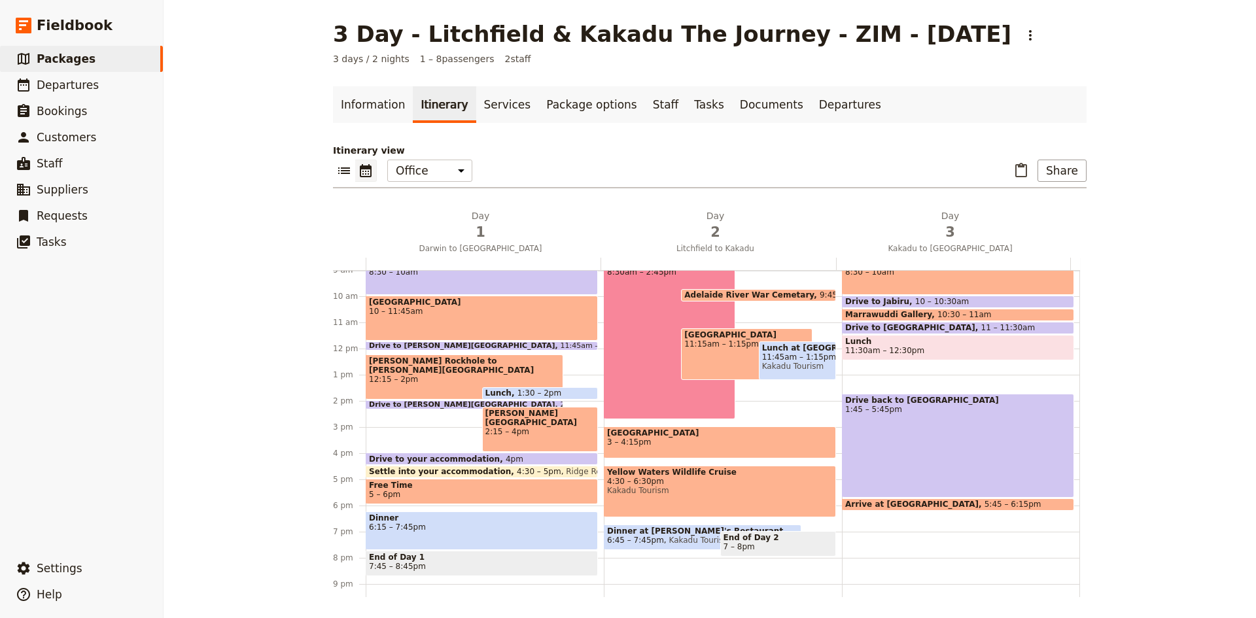
click at [884, 372] on div "Breakfast at [PERSON_NAME]'s Restaurant - [GEOGRAPHIC_DATA] 7 – 8am Kakadu Tour…" at bounding box center [961, 349] width 238 height 628
select select "3"
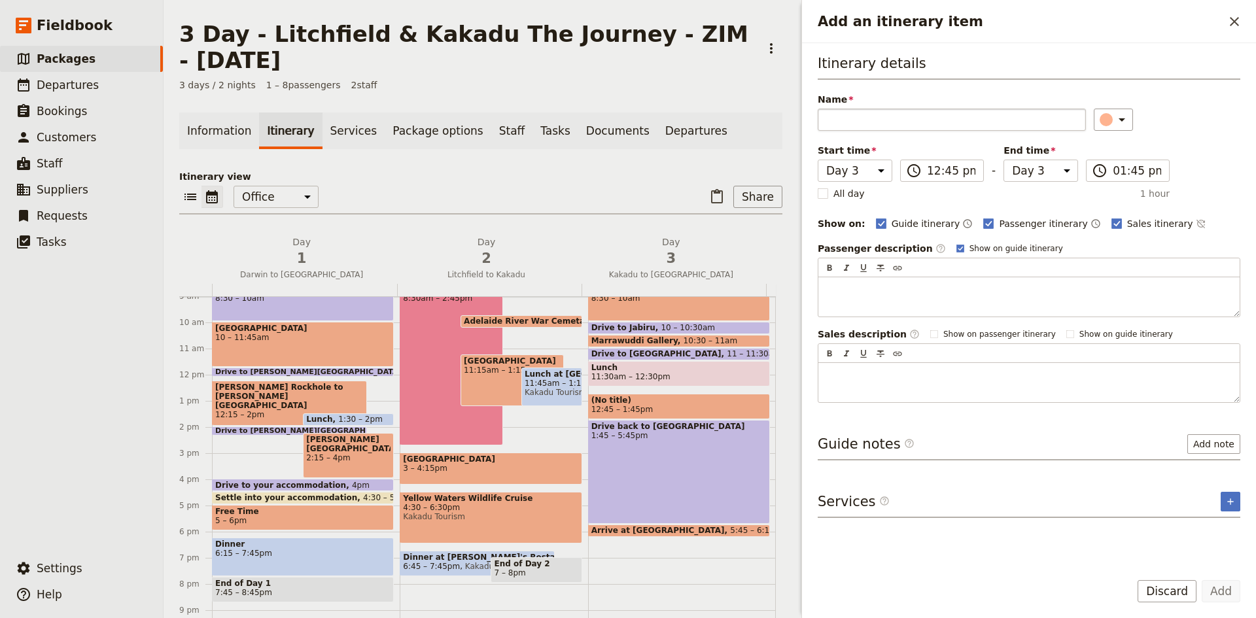
click at [926, 120] on input "Name" at bounding box center [952, 120] width 268 height 22
type input "Guluyambi Culture Cruise"
drag, startPoint x: 847, startPoint y: 122, endPoint x: 1185, endPoint y: 114, distance: 338.3
click at [1185, 114] on div "​" at bounding box center [1167, 120] width 147 height 22
click at [1224, 591] on button "Add" at bounding box center [1221, 591] width 39 height 22
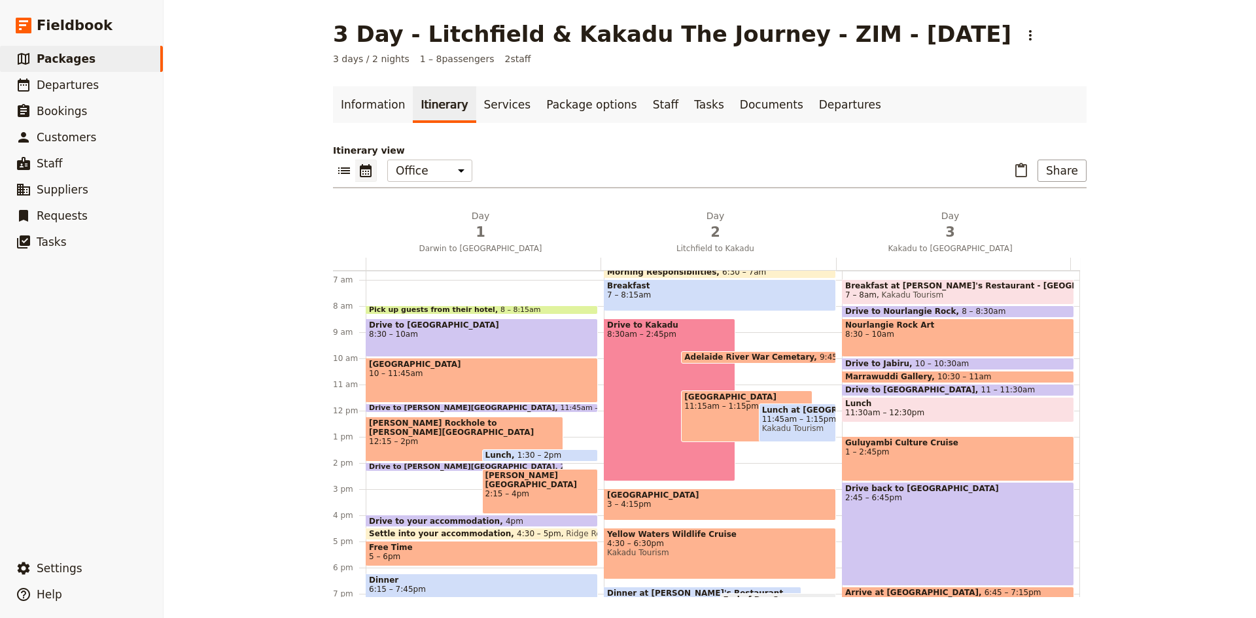
scroll to position [171, 0]
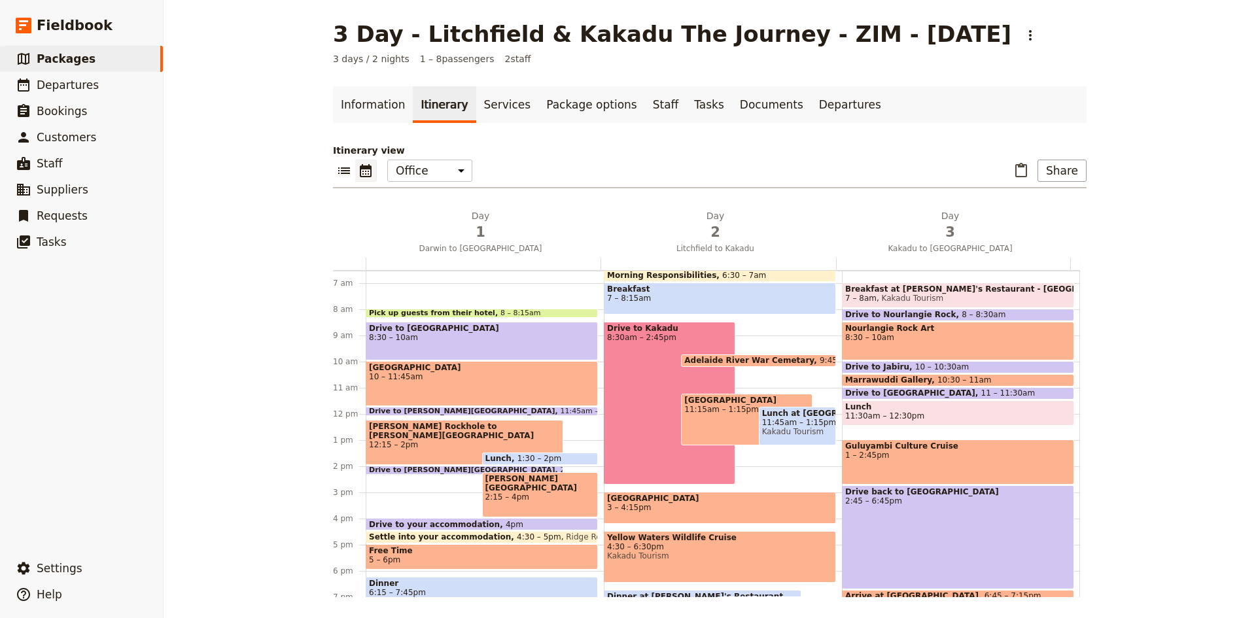
click at [921, 410] on span "Lunch" at bounding box center [958, 406] width 226 height 9
select select "3"
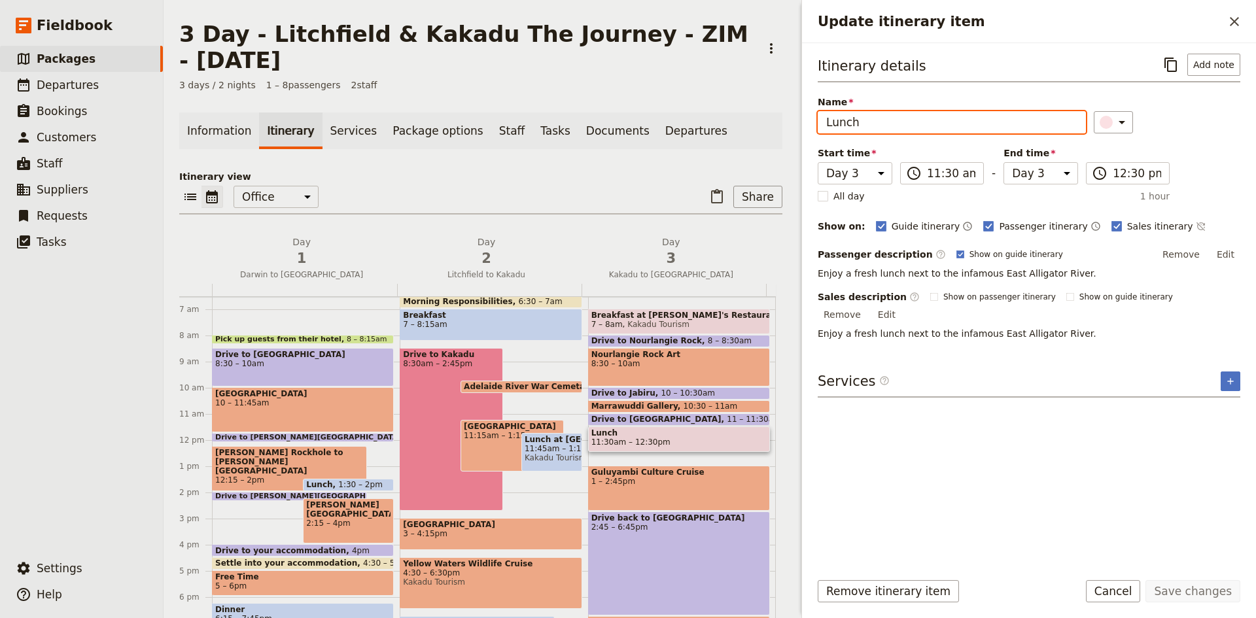
click at [877, 127] on input "Lunch" at bounding box center [952, 122] width 268 height 22
type input "Lunch @ Mercure Croc"
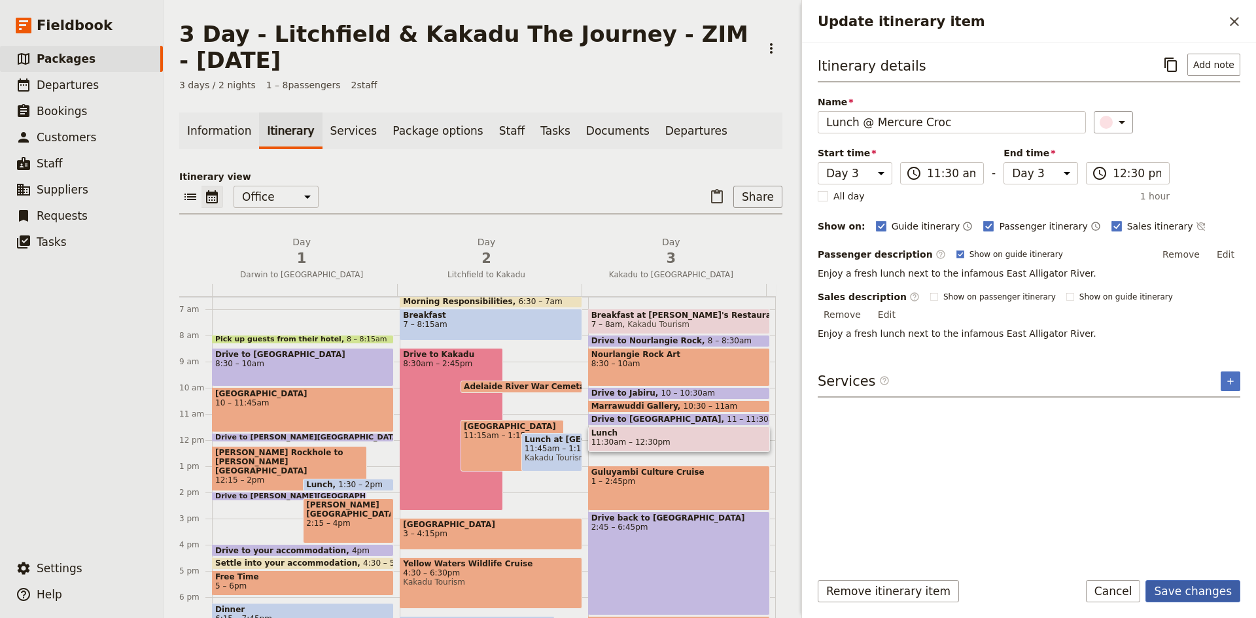
click at [1193, 589] on button "Save changes" at bounding box center [1193, 591] width 95 height 22
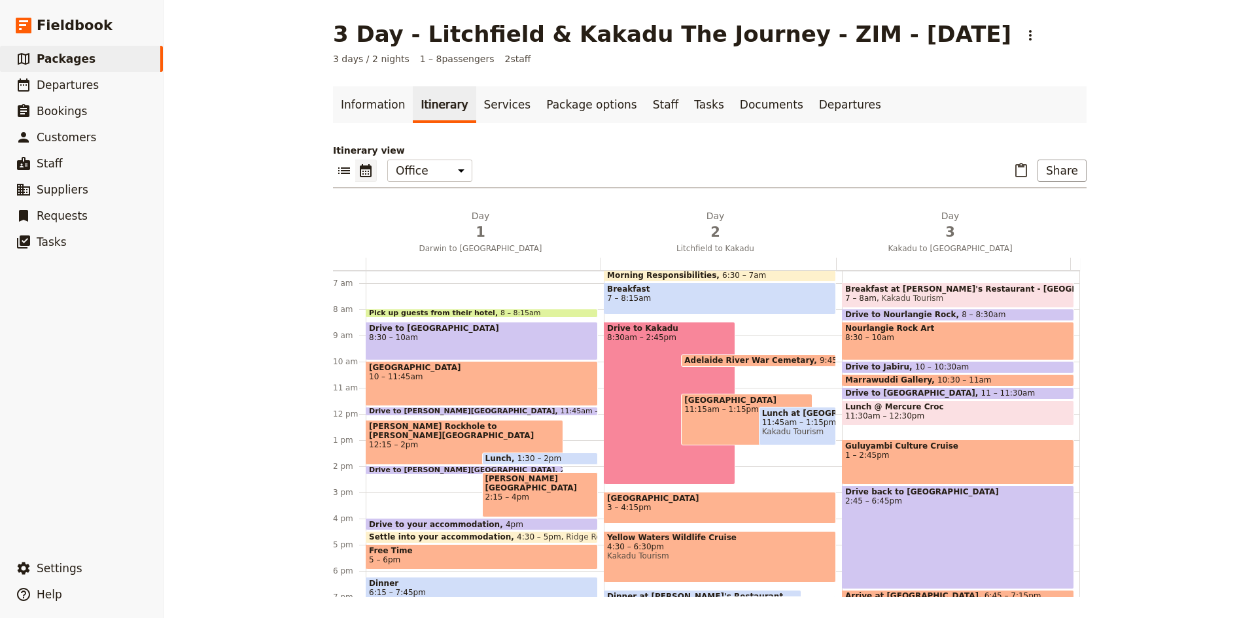
click at [925, 410] on span "Lunch @ Mercure Croc" at bounding box center [958, 406] width 226 height 9
select select "3"
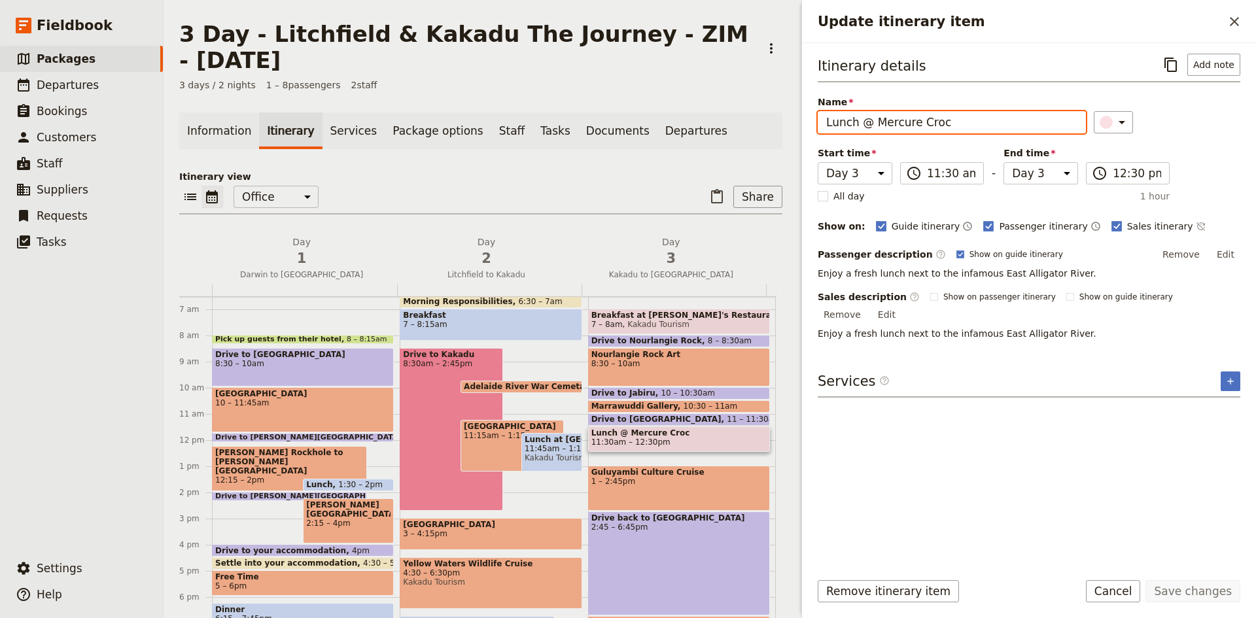
click at [956, 126] on input "Lunch @ Mercure Croc" at bounding box center [952, 122] width 268 height 22
type input "Lunch next to river"
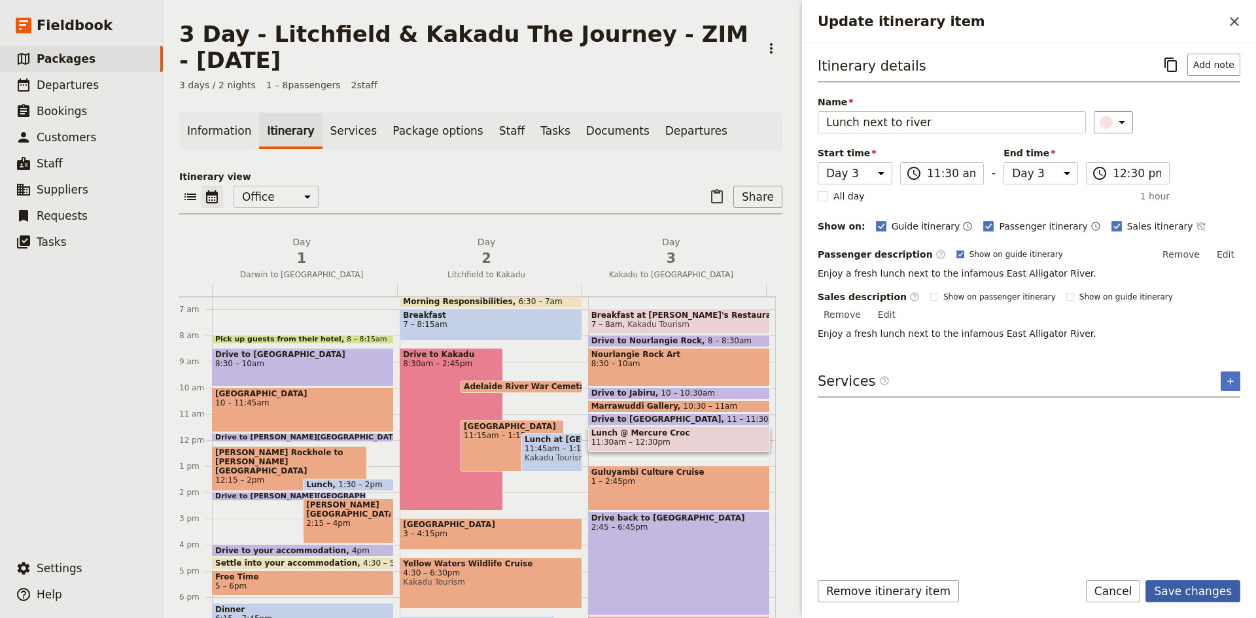
click at [1199, 593] on button "Save changes" at bounding box center [1193, 591] width 95 height 22
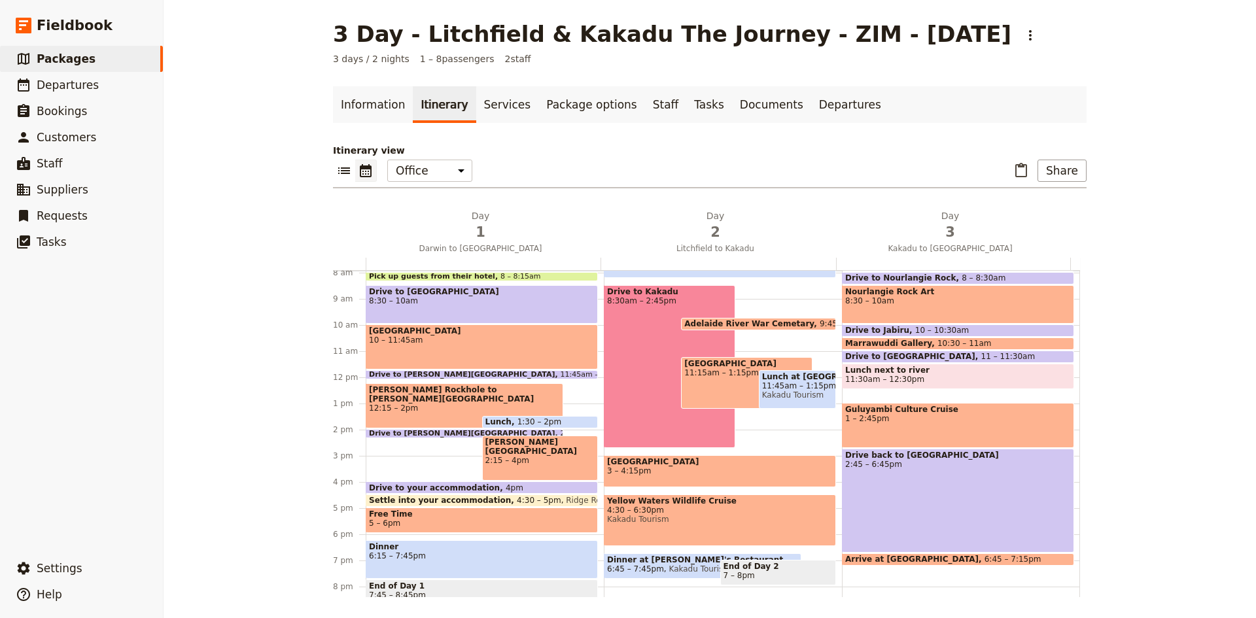
scroll to position [302, 0]
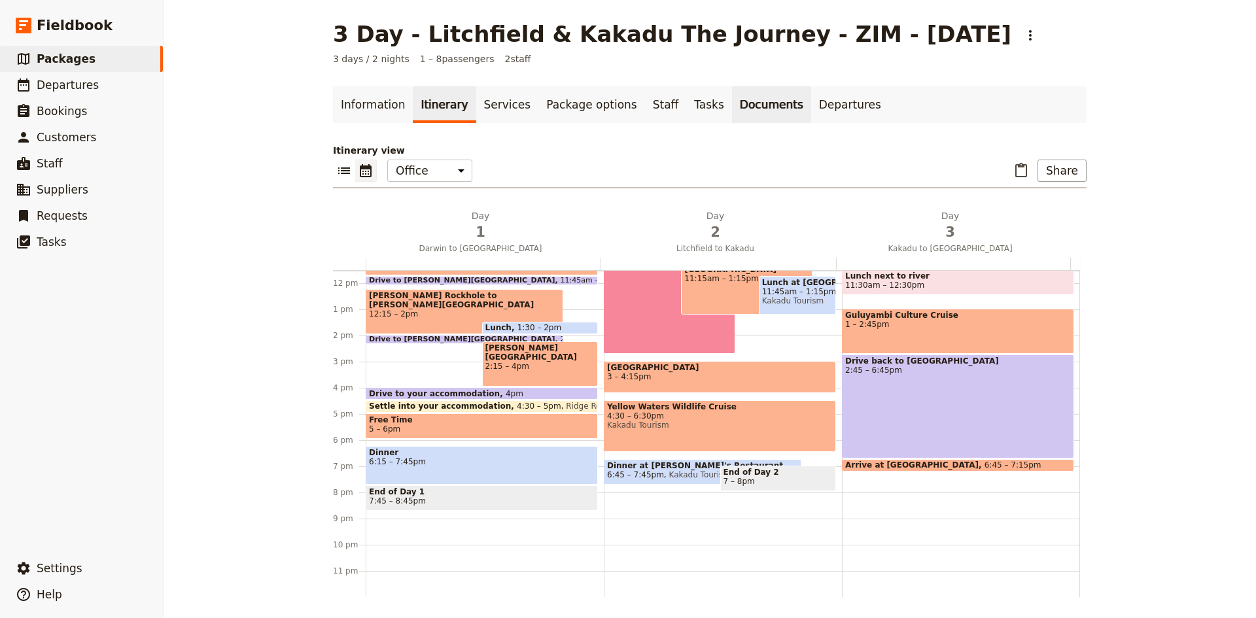
click at [732, 107] on link "Documents" at bounding box center [771, 104] width 79 height 37
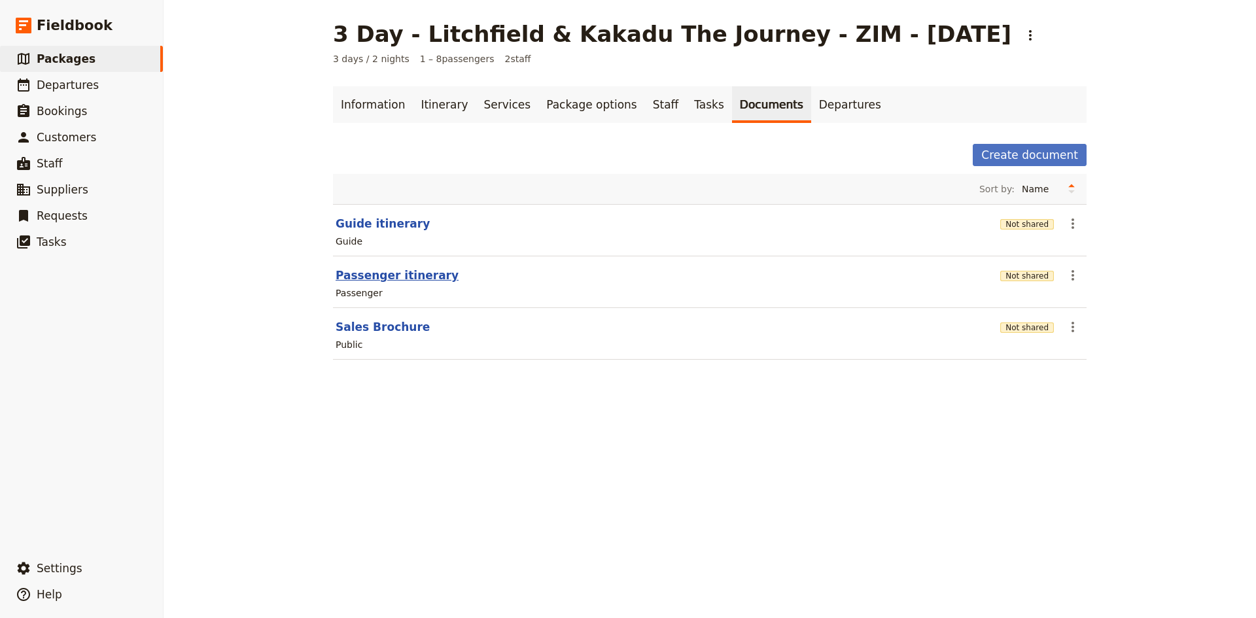
click at [382, 273] on button "Passenger itinerary" at bounding box center [397, 276] width 123 height 16
select select "PASSENGER"
select select "DEFAULT"
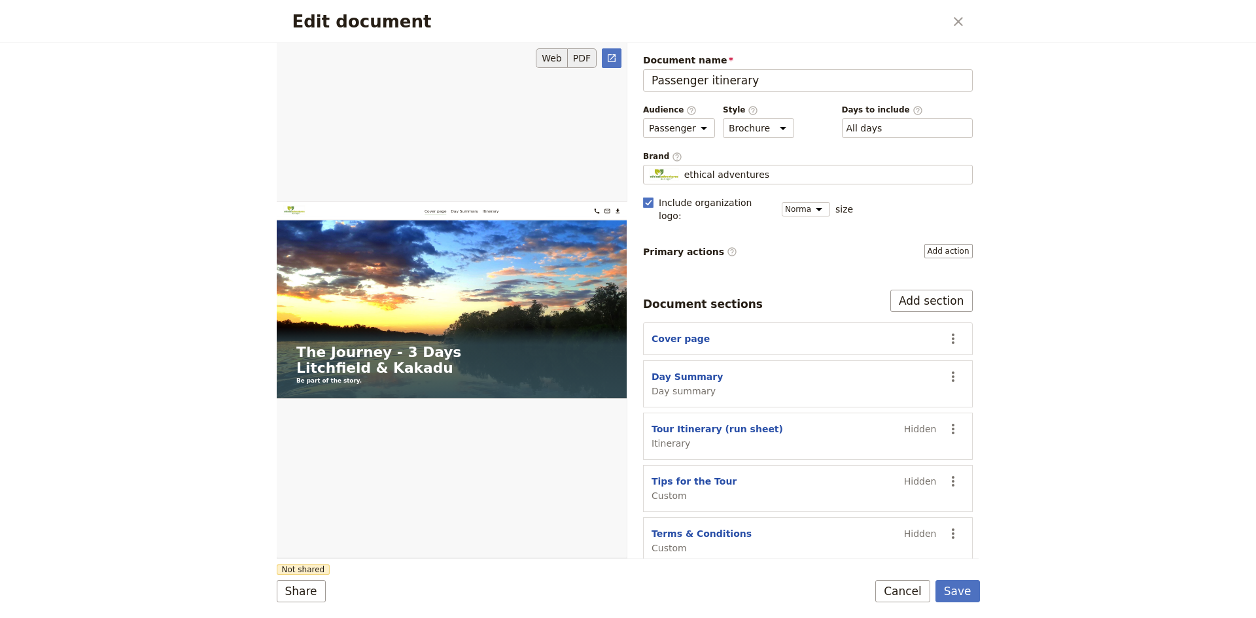
click at [584, 57] on button "PDF" at bounding box center [582, 58] width 29 height 20
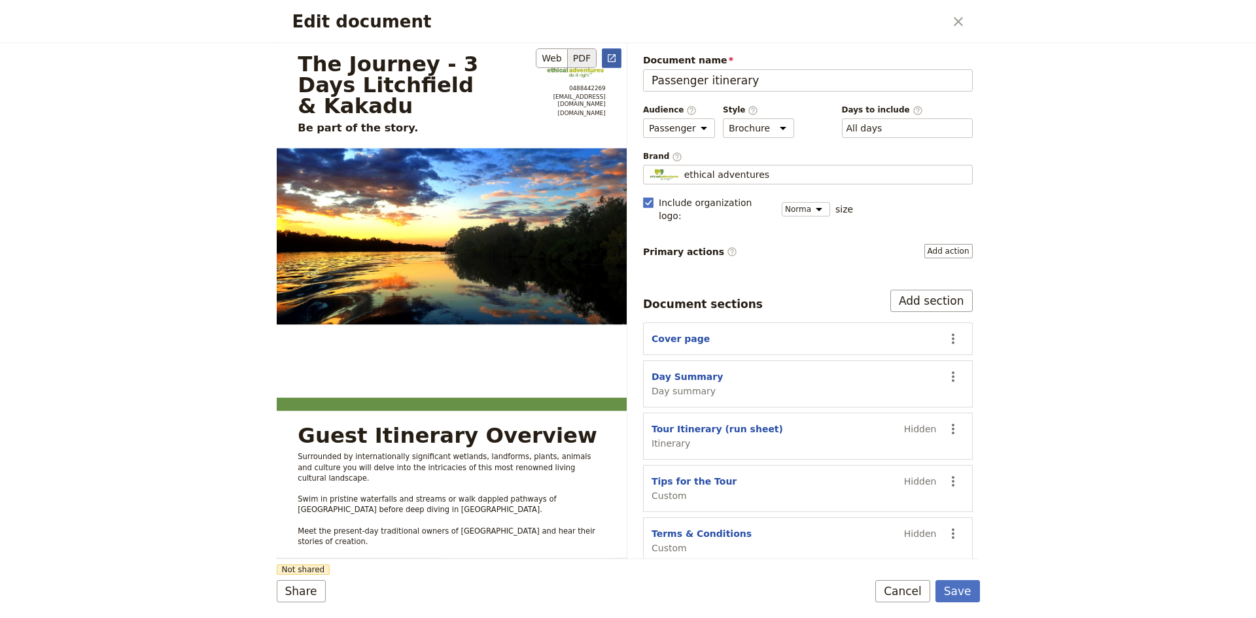
click at [613, 55] on icon "Open full preview" at bounding box center [612, 58] width 8 height 8
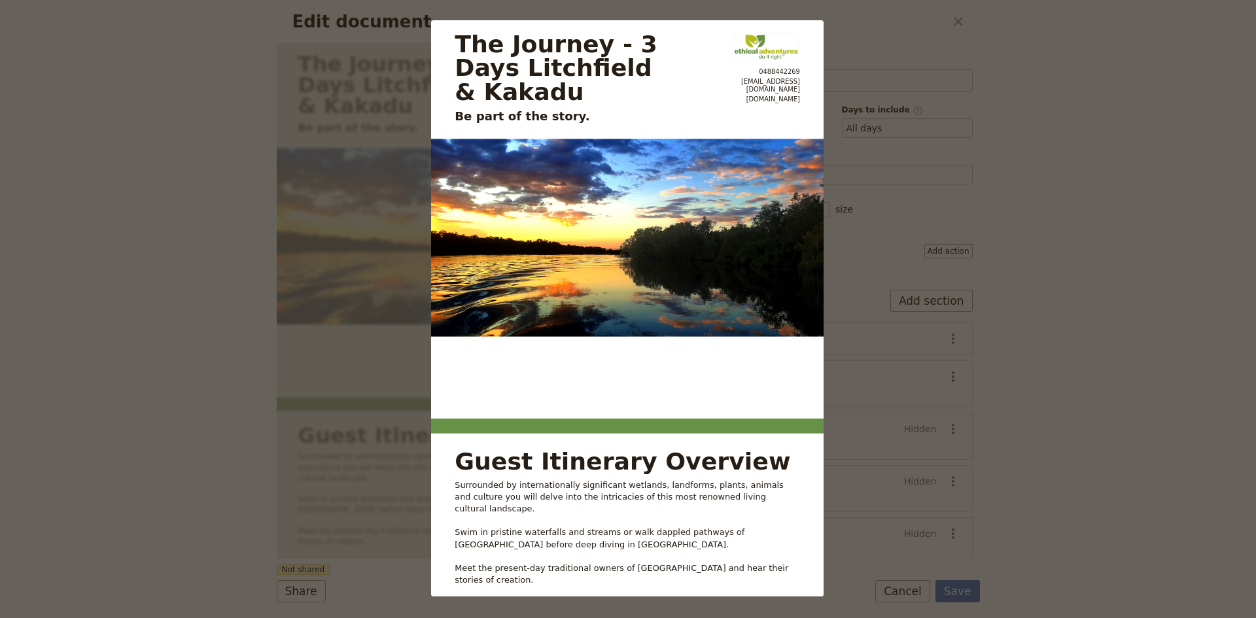
click at [957, 24] on div "The Journey - 3 Days Litchfield & Kakadu Be part of the story. 0488442269 [EMAI…" at bounding box center [628, 309] width 1256 height 618
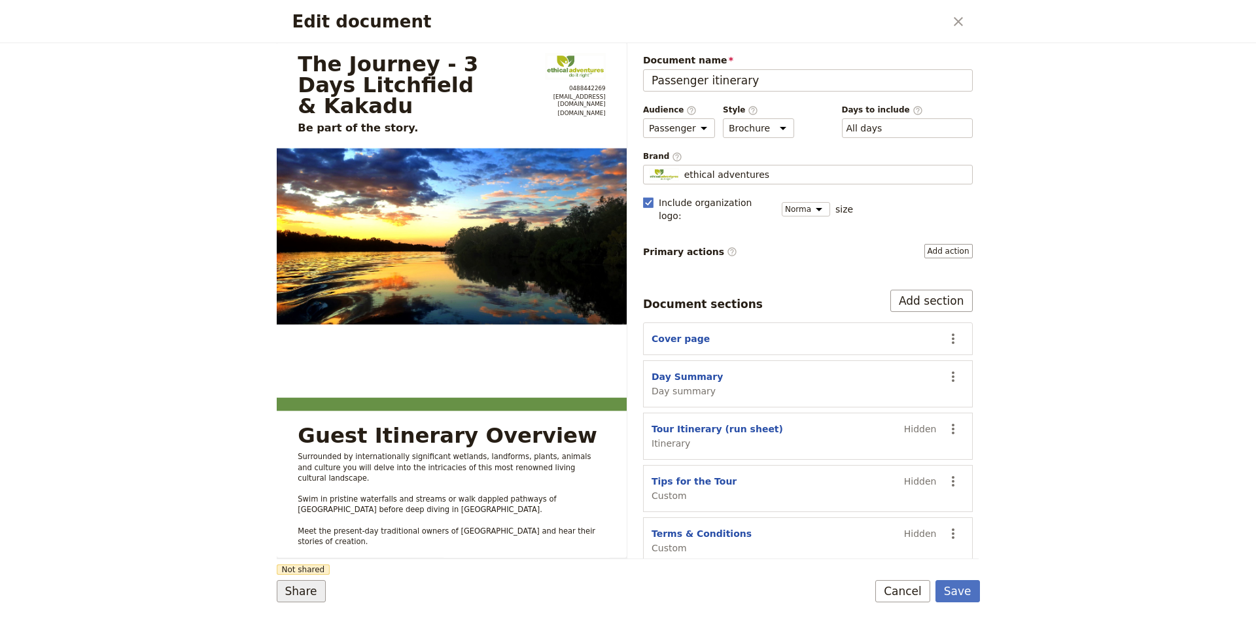
click at [307, 588] on button "Share" at bounding box center [301, 591] width 49 height 22
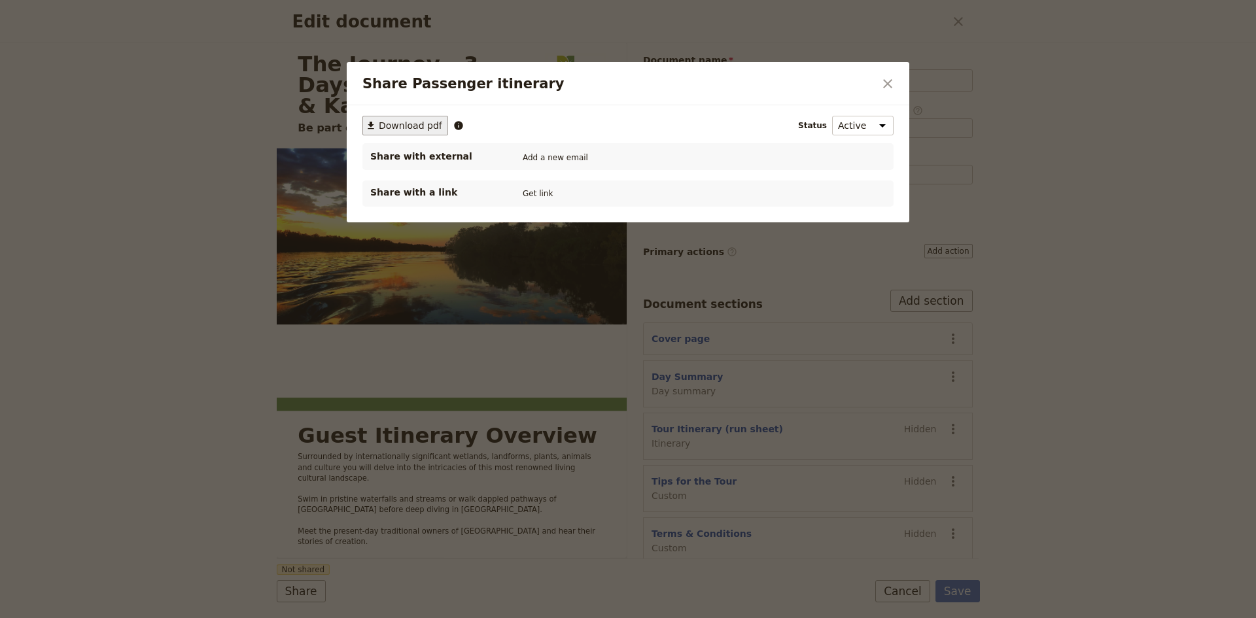
click at [428, 126] on span "Download pdf" at bounding box center [410, 125] width 63 height 13
